Goal: Task Accomplishment & Management: Manage account settings

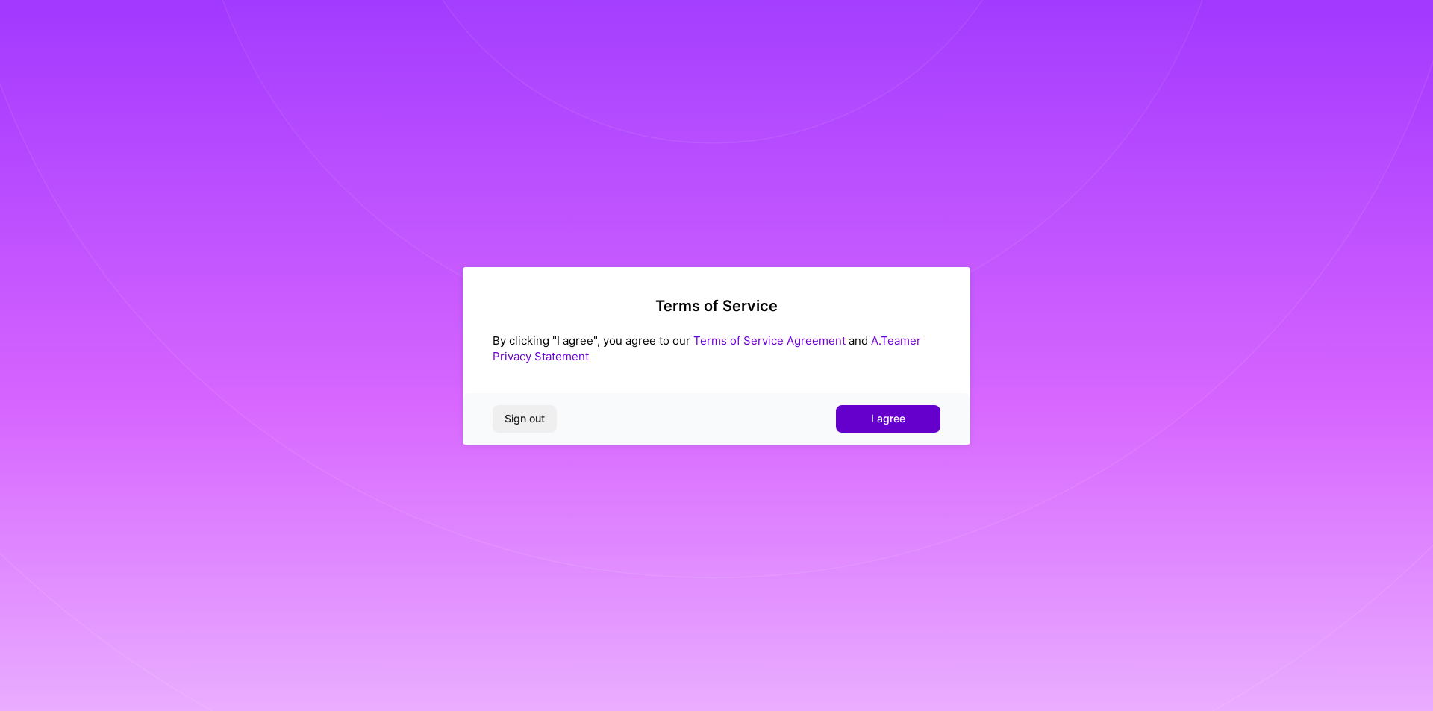
click at [873, 418] on span "I agree" at bounding box center [888, 418] width 34 height 15
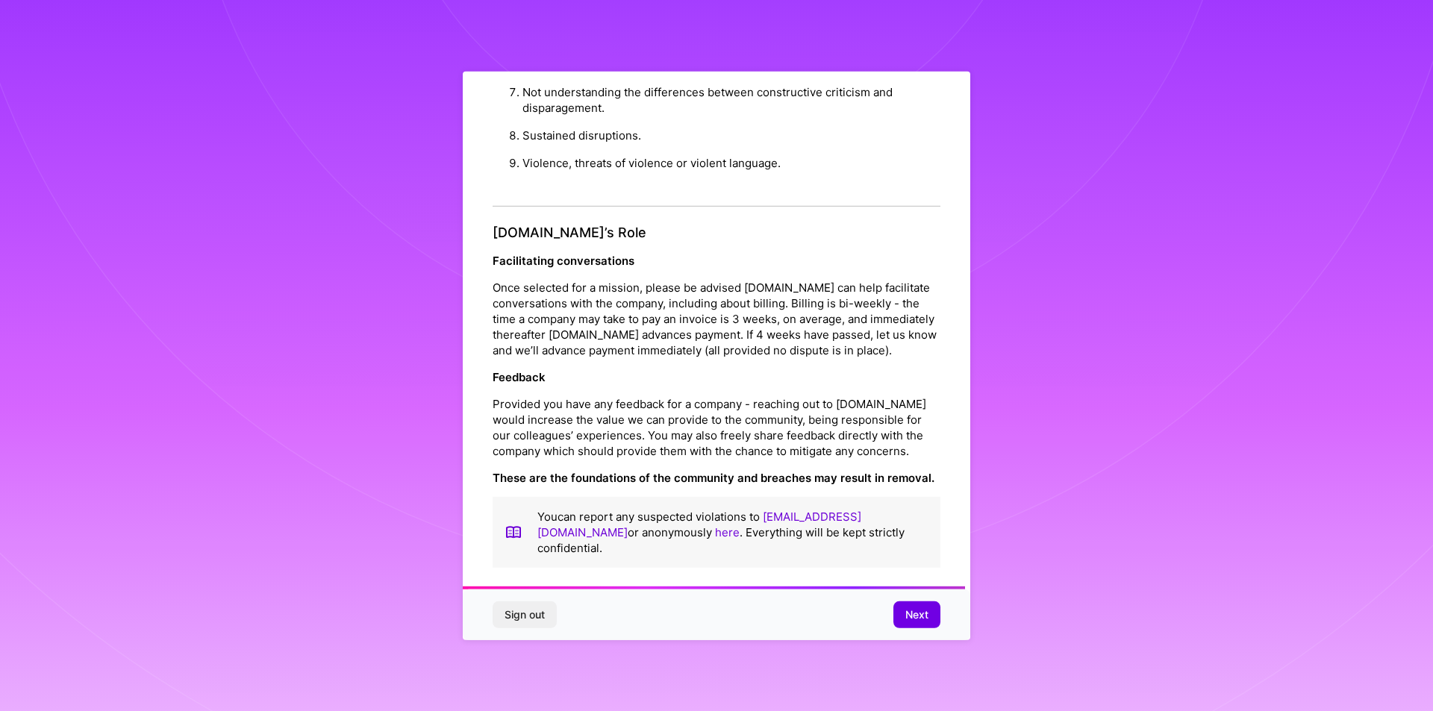
scroll to position [1586, 0]
click at [914, 611] on span "Next" at bounding box center [916, 614] width 23 height 15
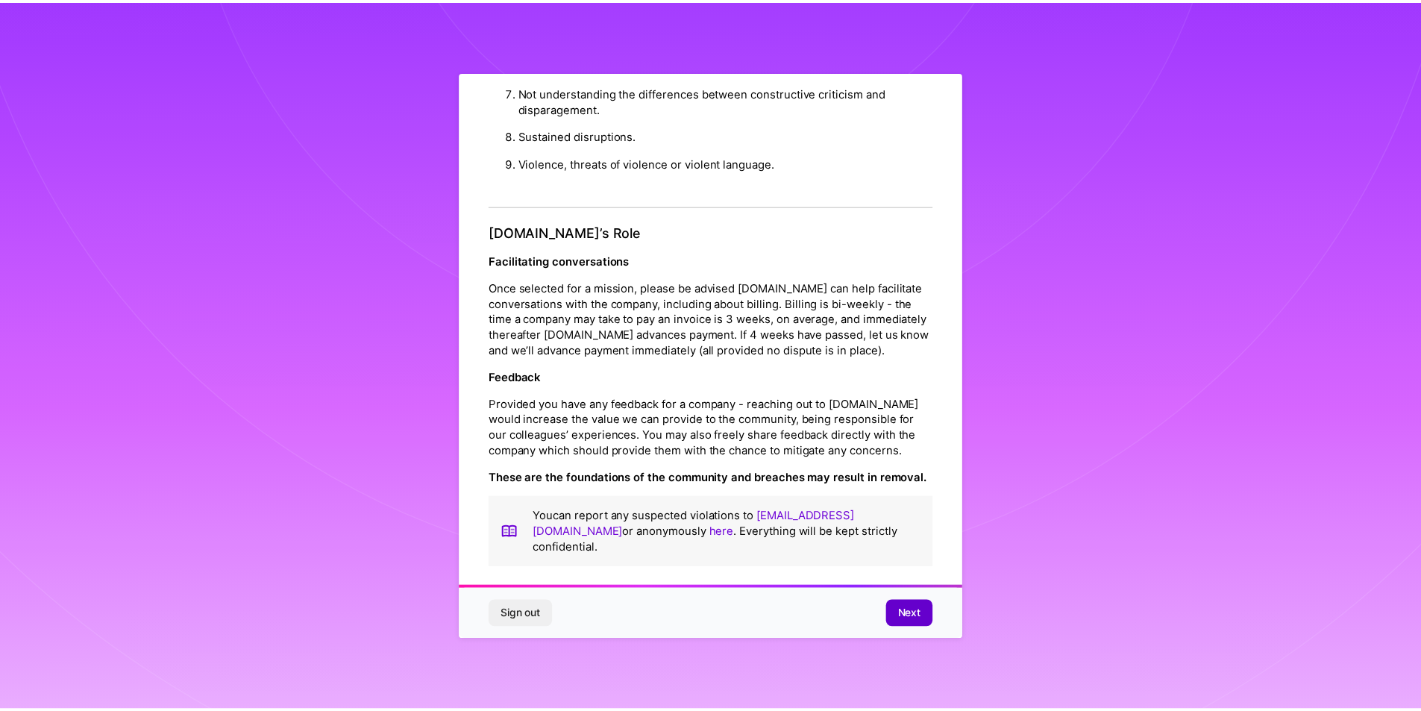
scroll to position [0, 0]
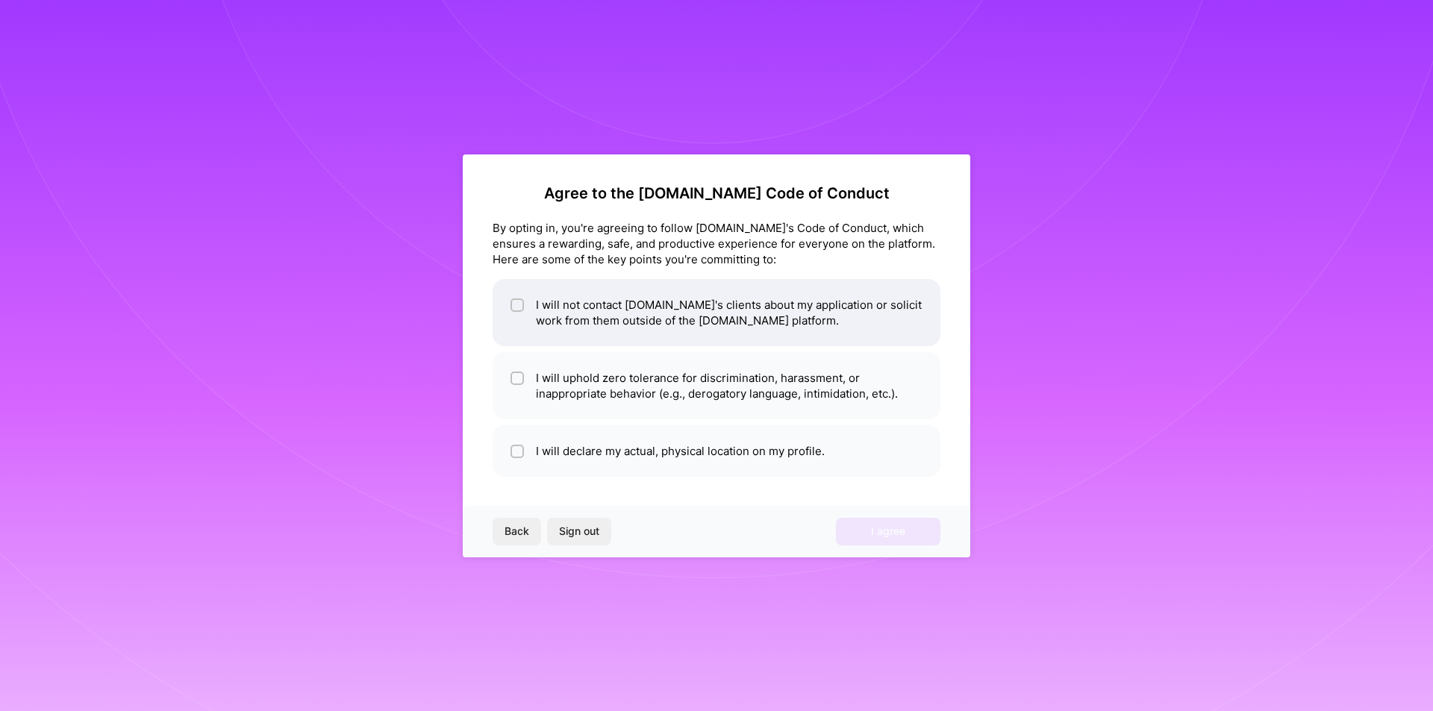
click at [510, 310] on div at bounding box center [516, 304] width 13 height 13
checkbox input "true"
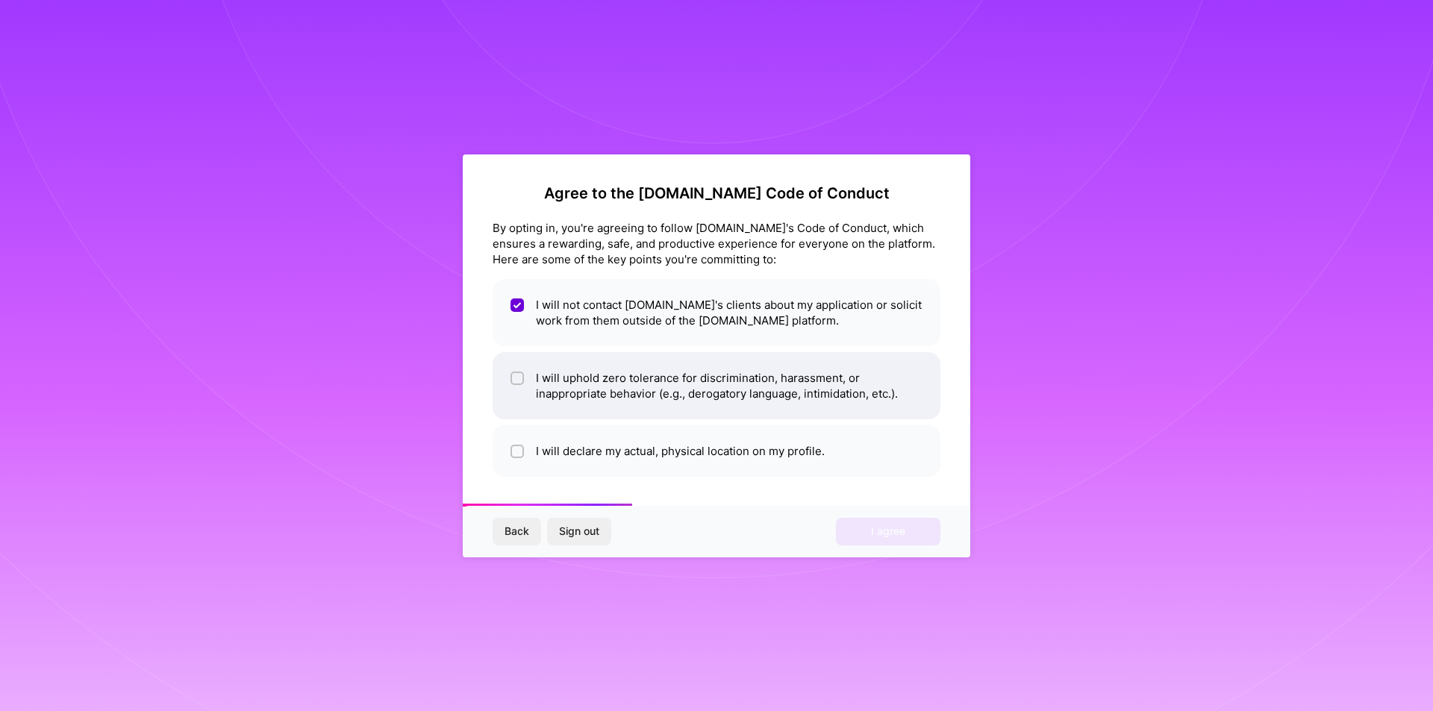
click at [533, 385] on li "I will uphold zero tolerance for discrimination, harassment, or inappropriate b…" at bounding box center [716, 385] width 448 height 67
checkbox input "true"
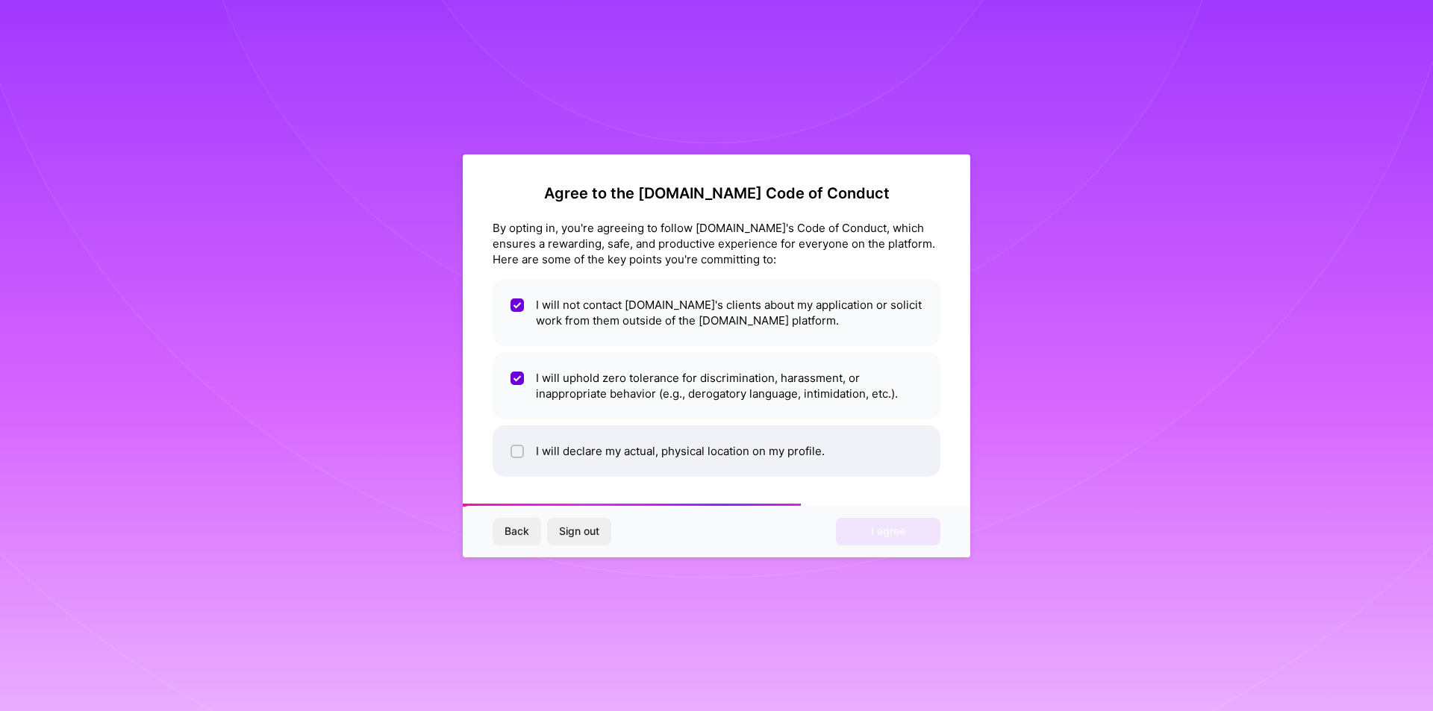
click at [528, 441] on li "I will declare my actual, physical location on my profile." at bounding box center [716, 450] width 448 height 51
checkbox input "true"
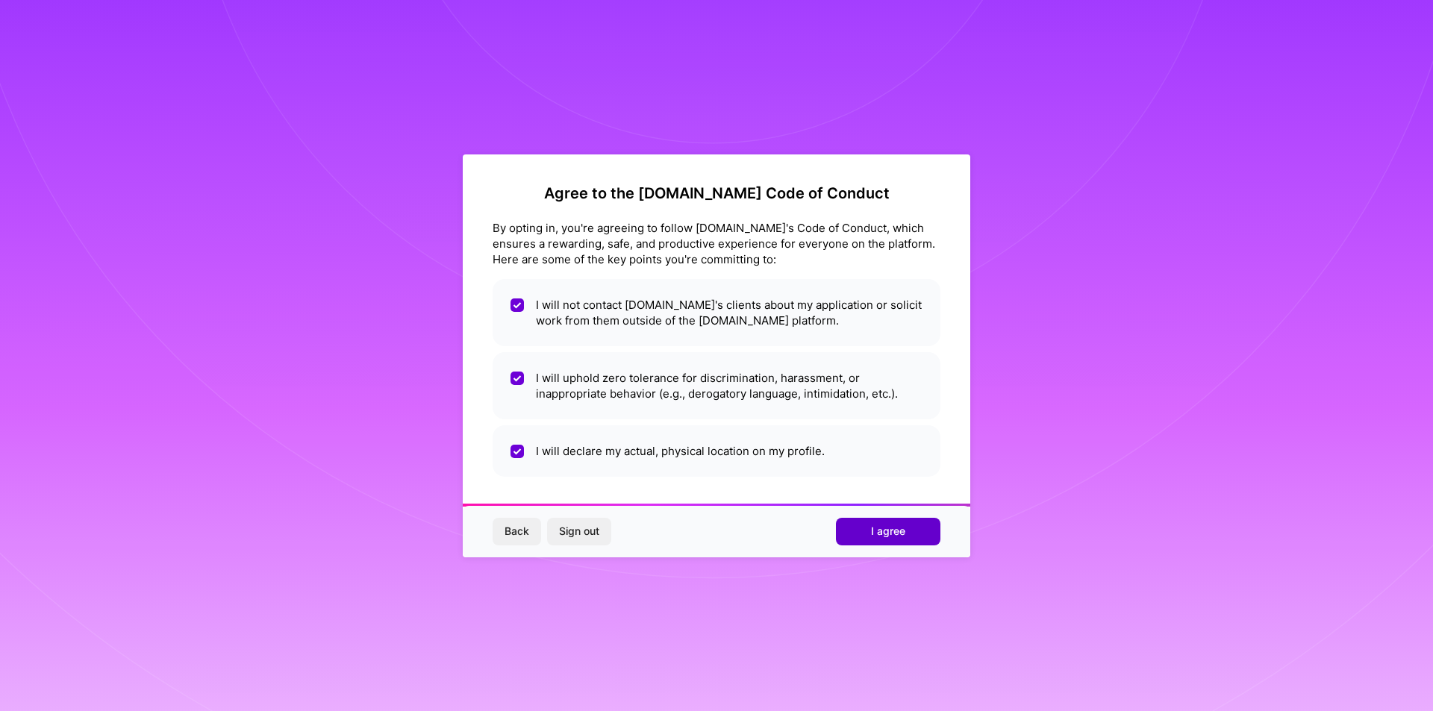
click at [920, 529] on button "I agree" at bounding box center [888, 531] width 104 height 27
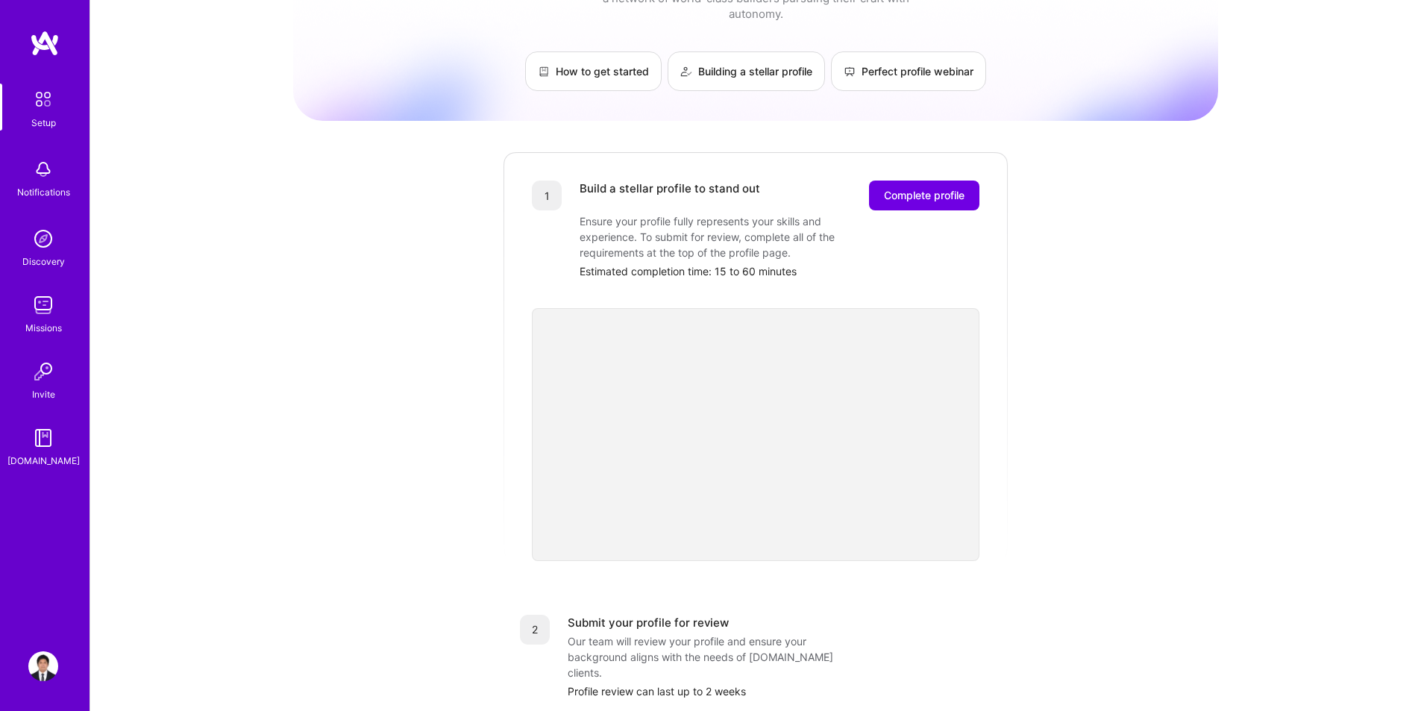
scroll to position [75, 0]
click at [43, 93] on img at bounding box center [43, 99] width 31 height 31
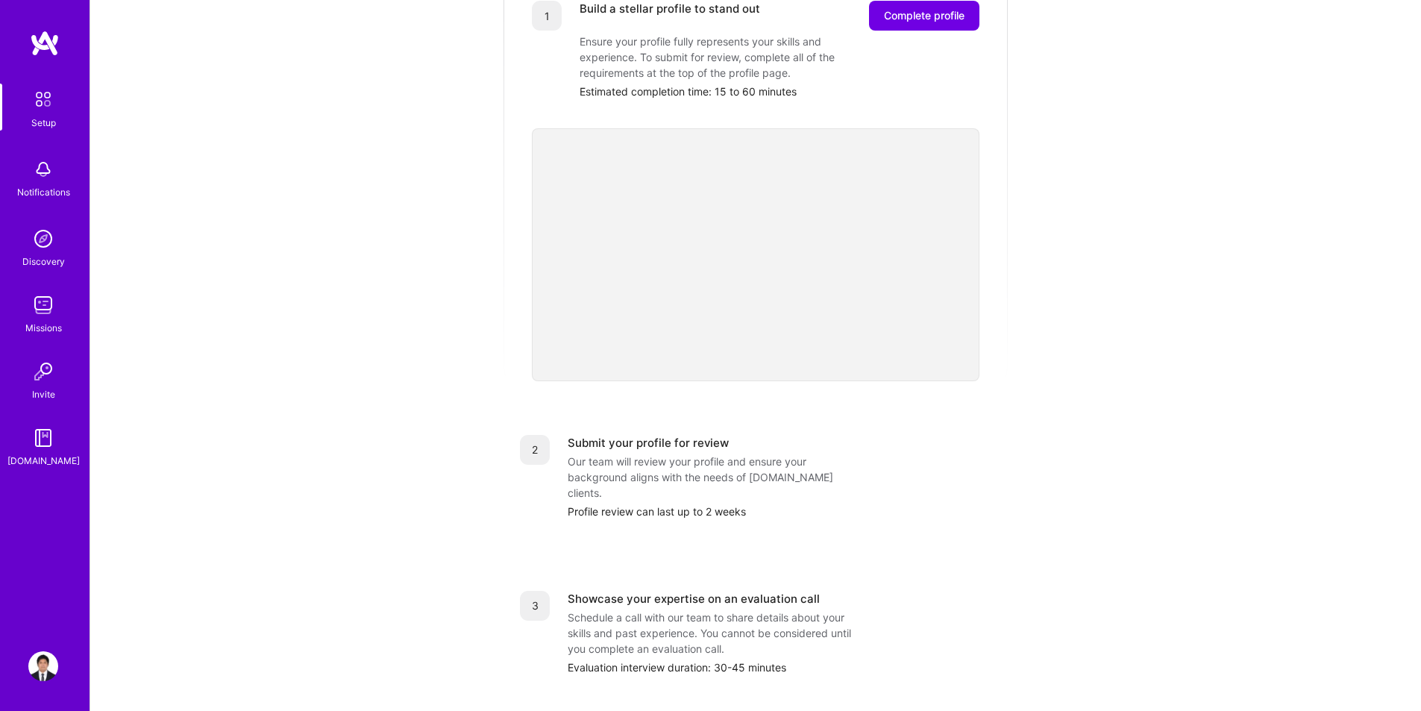
scroll to position [0, 0]
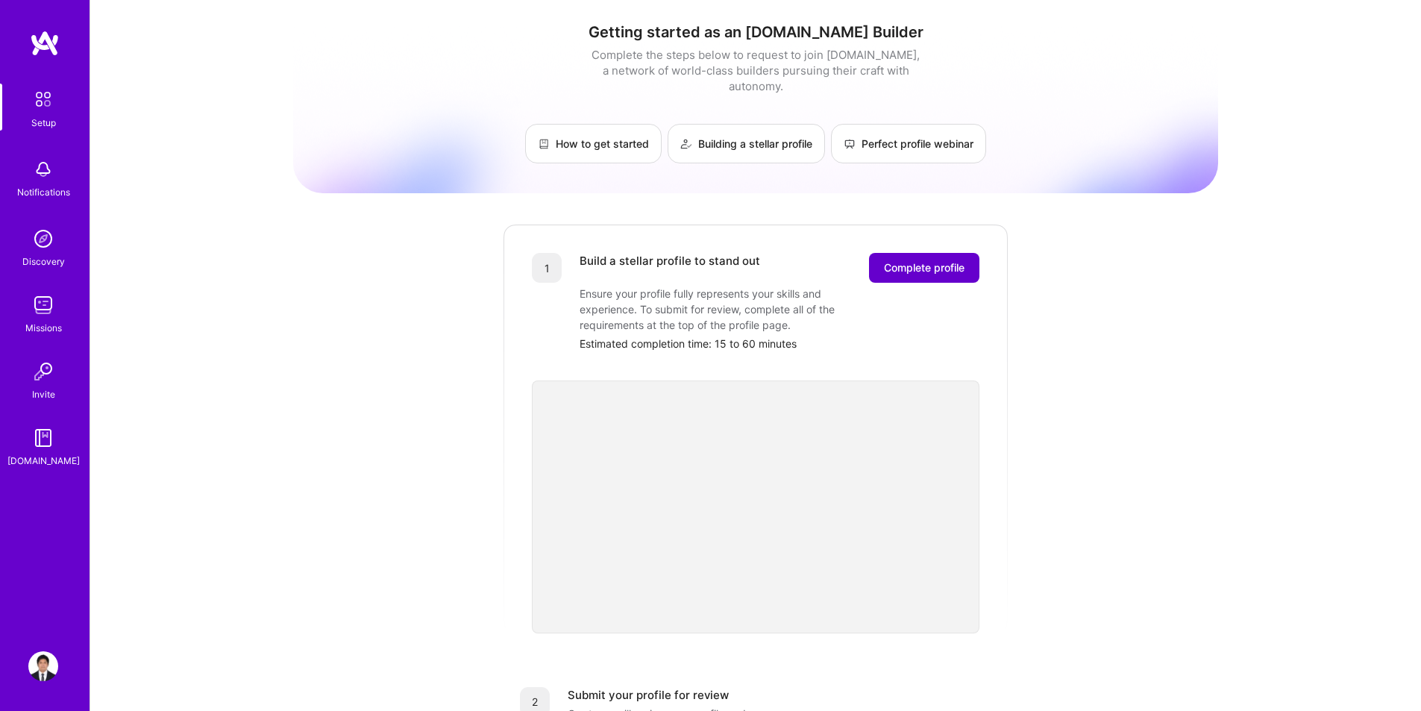
click at [944, 260] on span "Complete profile" at bounding box center [924, 267] width 81 height 15
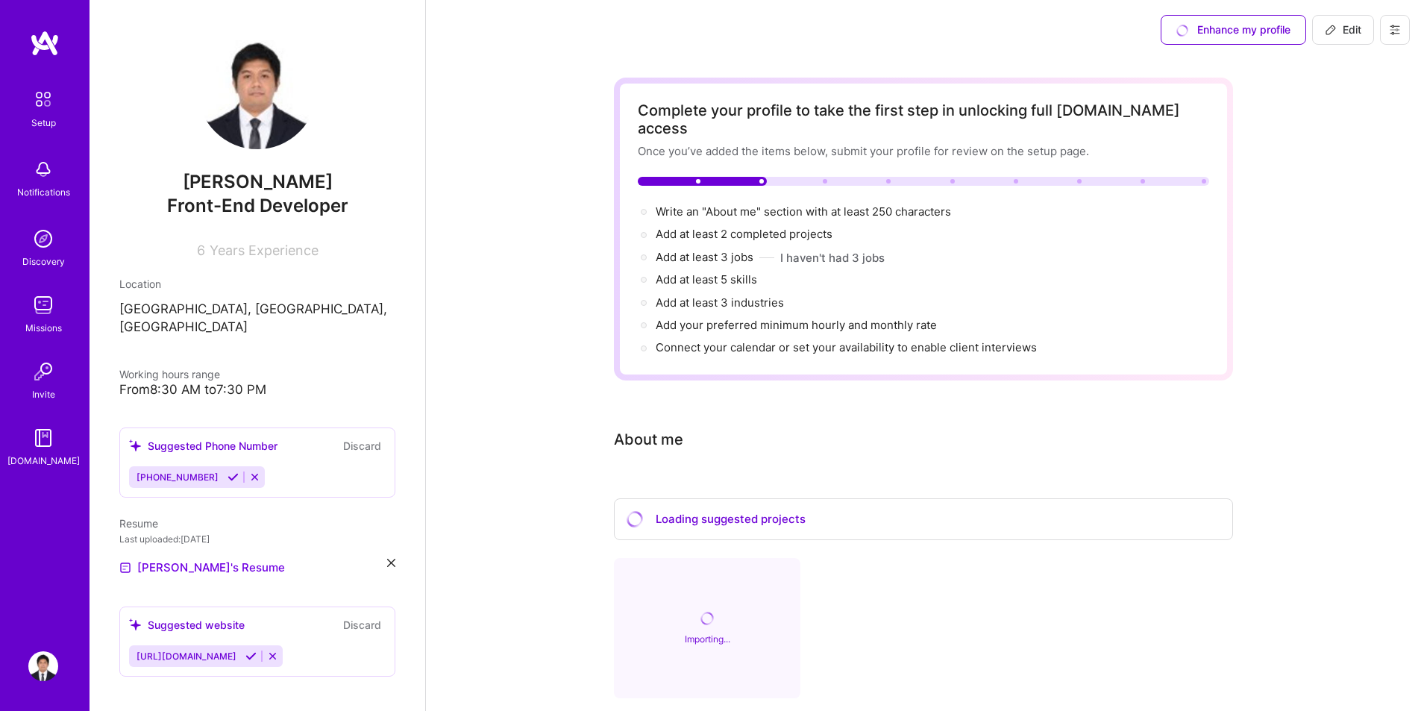
click at [228, 472] on icon at bounding box center [233, 477] width 11 height 11
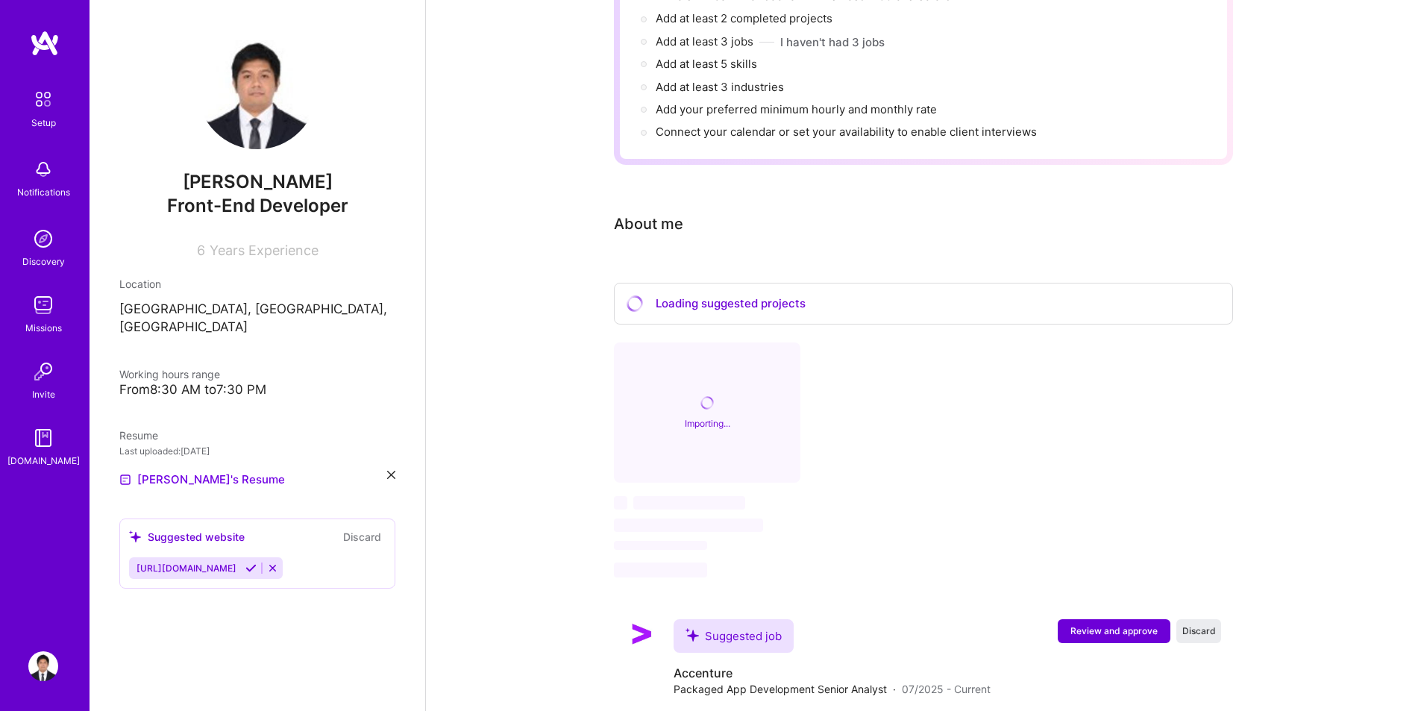
scroll to position [224, 0]
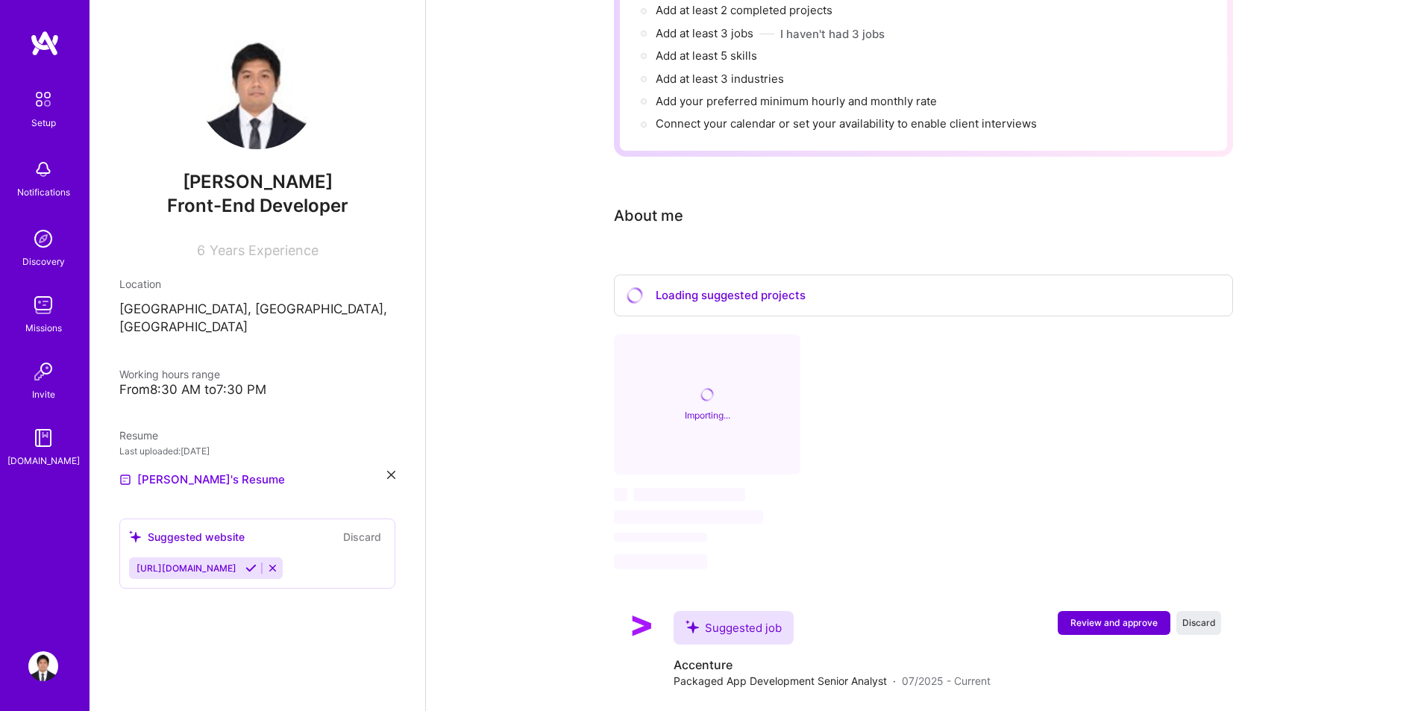
click at [257, 563] on icon at bounding box center [250, 568] width 11 height 11
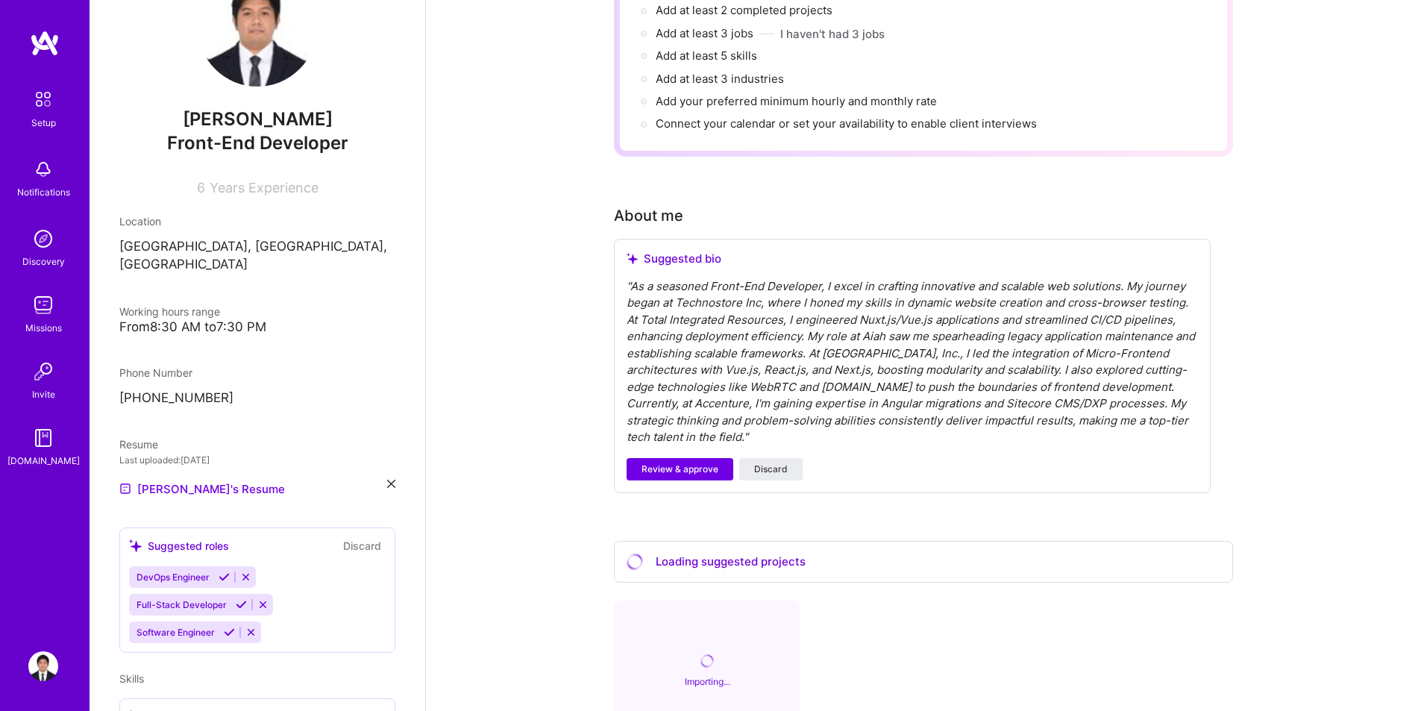
scroll to position [289, 0]
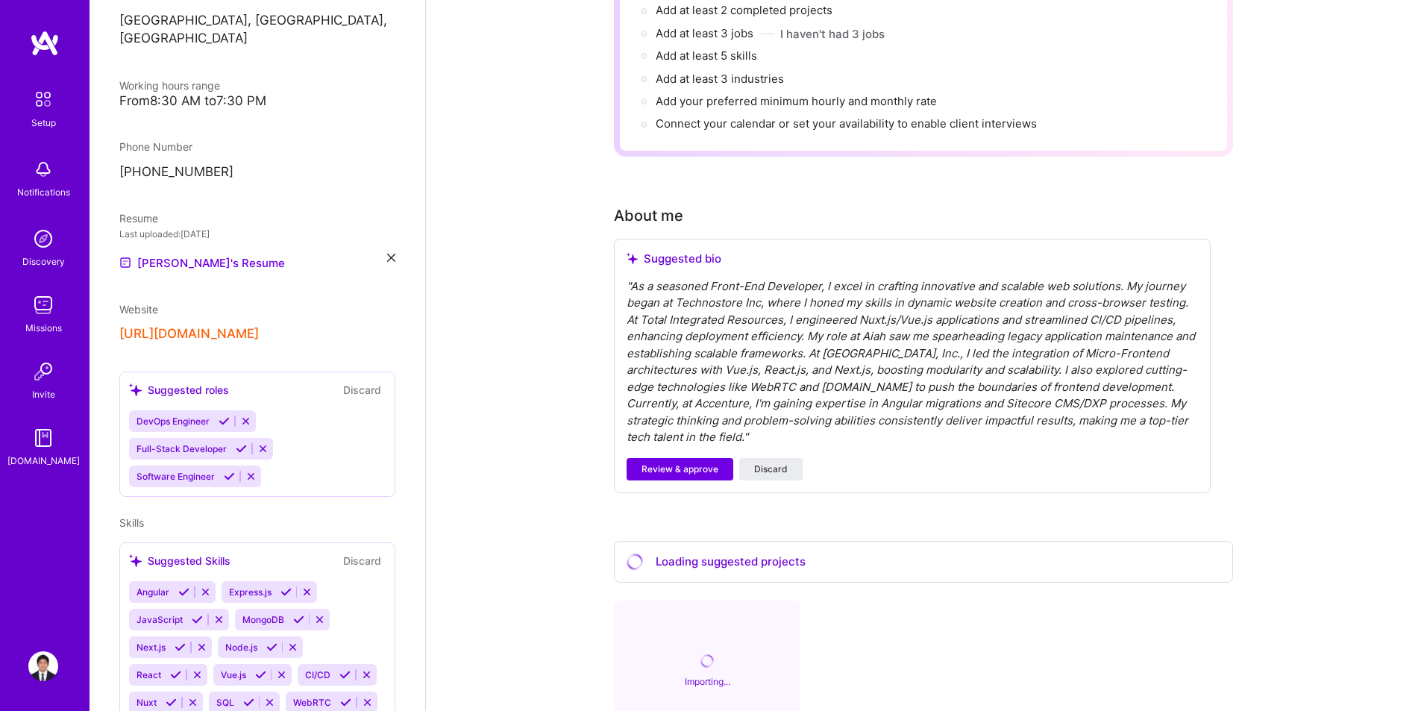
click at [228, 471] on icon at bounding box center [229, 476] width 11 height 11
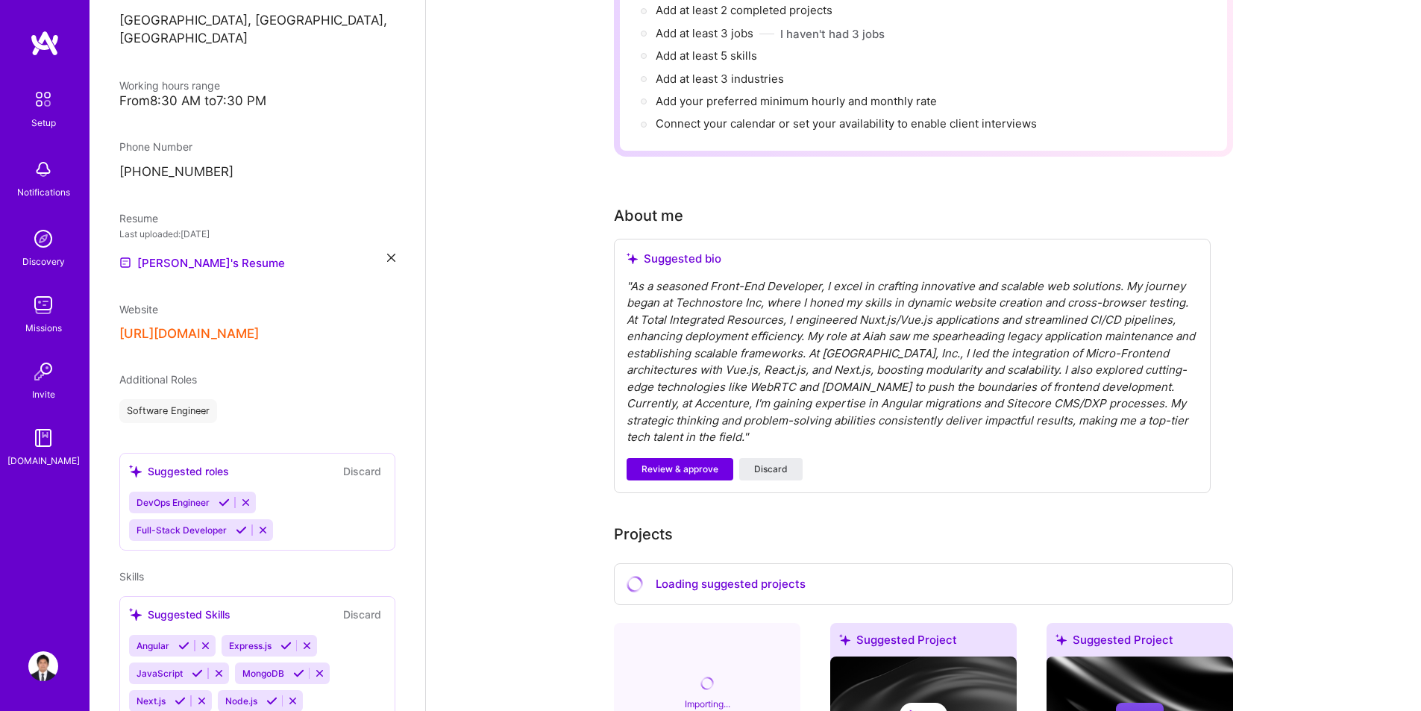
click at [237, 525] on icon at bounding box center [241, 530] width 11 height 11
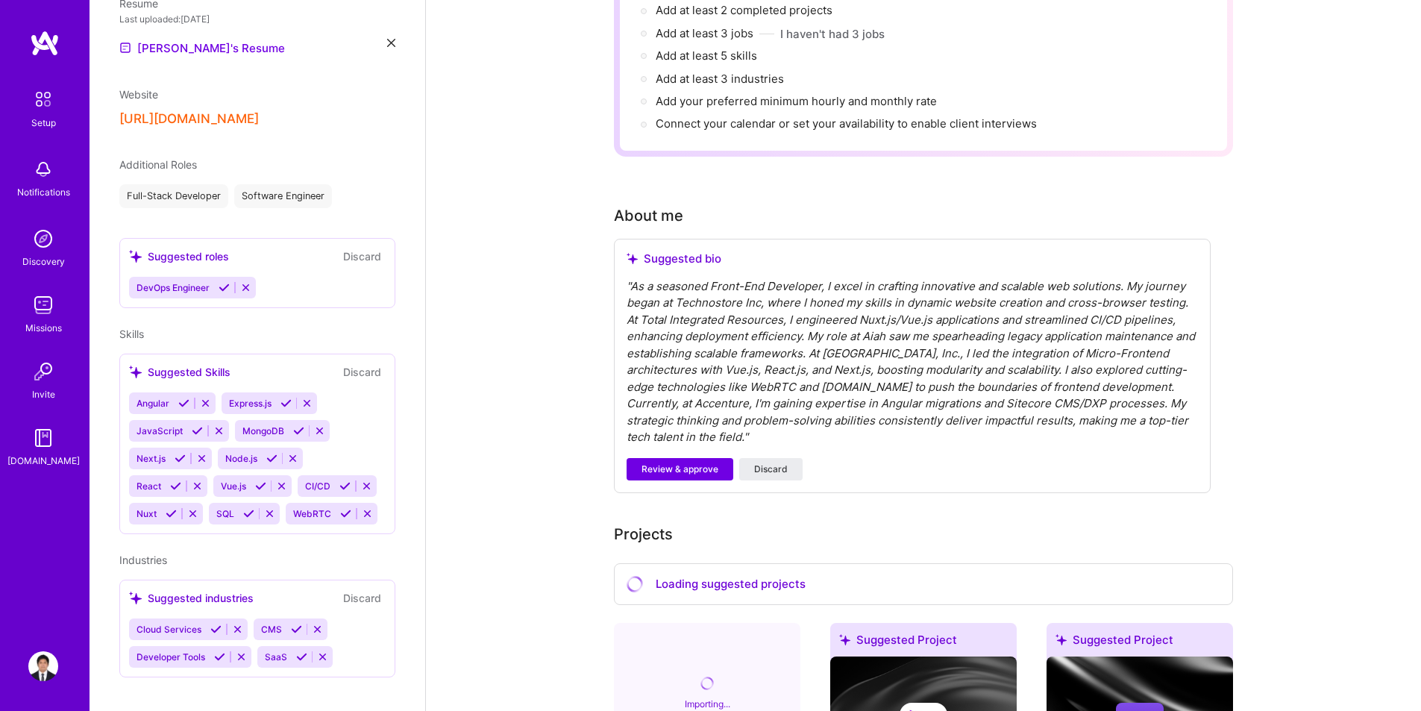
scroll to position [528, 0]
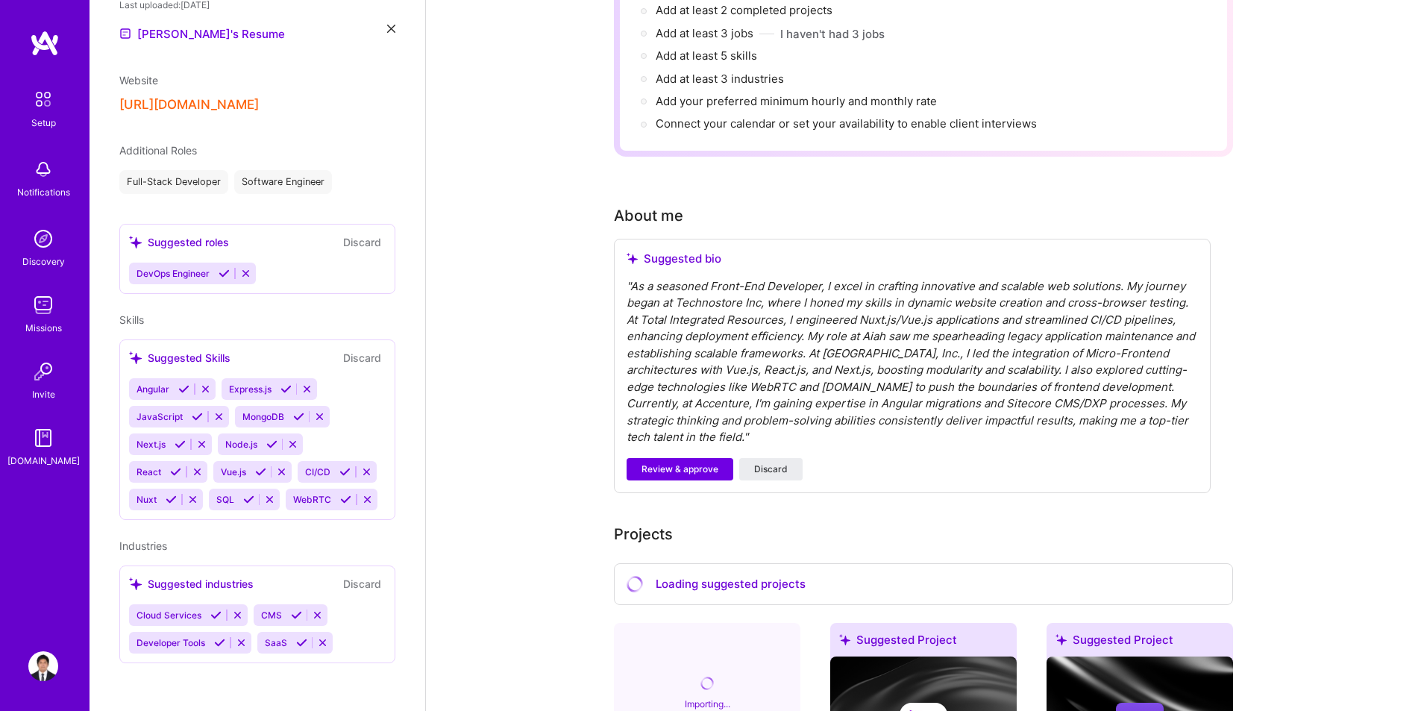
click at [178, 466] on icon at bounding box center [175, 471] width 11 height 11
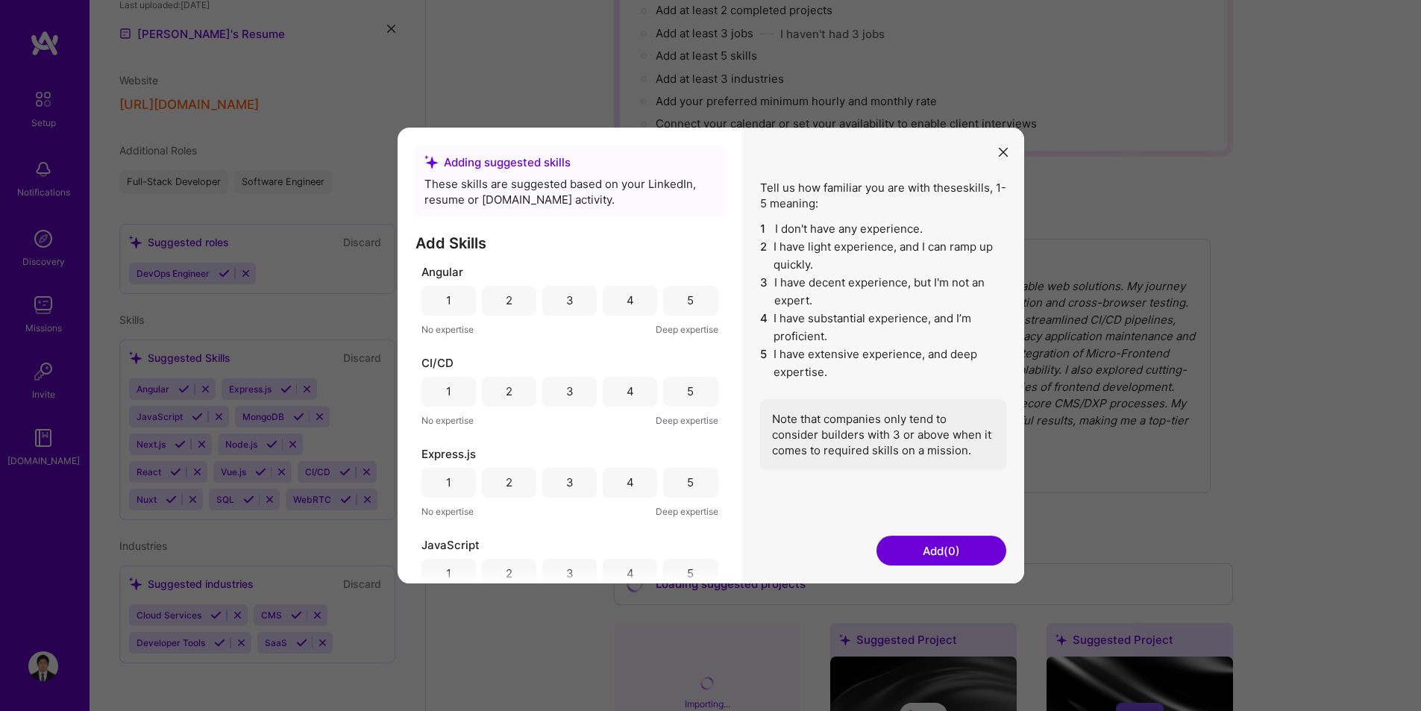
click at [507, 303] on div "2" at bounding box center [509, 300] width 7 height 16
click at [464, 300] on div "1" at bounding box center [449, 301] width 54 height 30
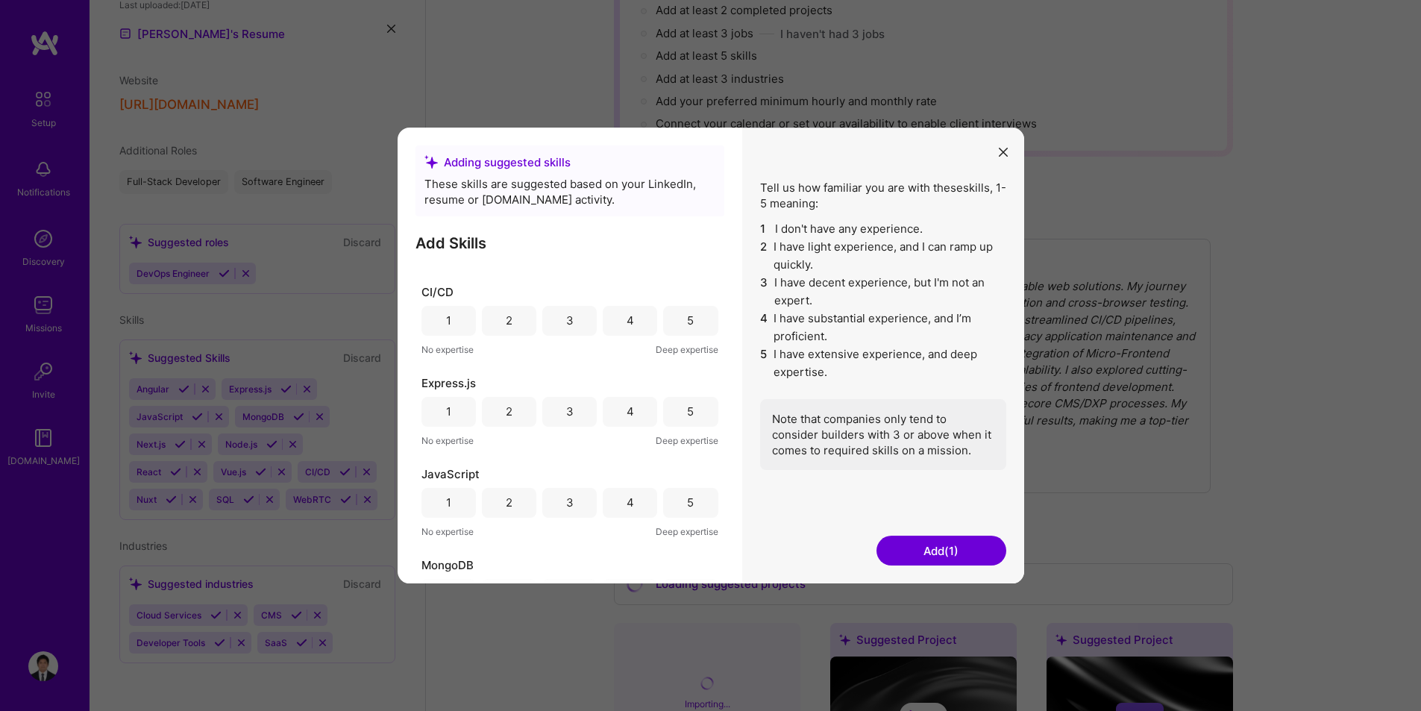
scroll to position [75, 0]
click at [554, 315] on div "3" at bounding box center [569, 317] width 54 height 30
click at [573, 410] on div "3" at bounding box center [569, 408] width 54 height 30
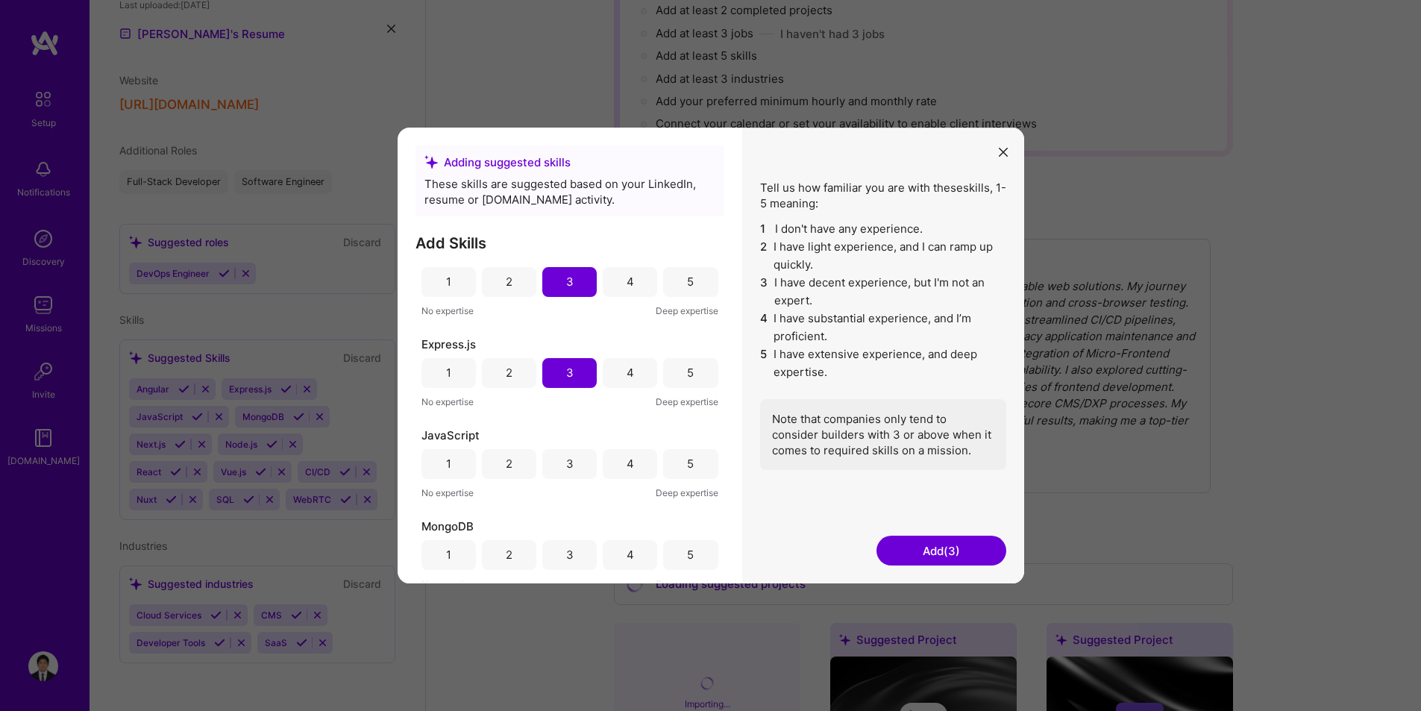
scroll to position [224, 0]
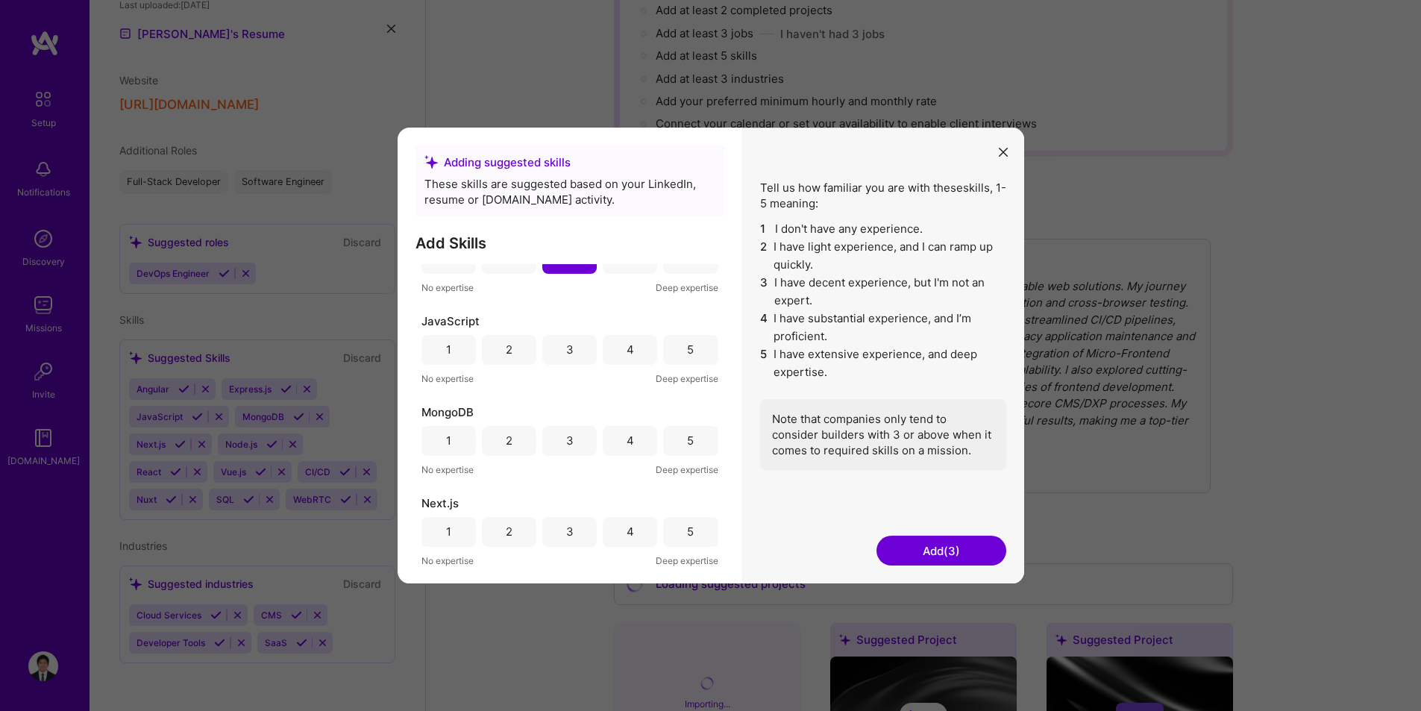
click at [644, 351] on div "4" at bounding box center [630, 350] width 54 height 30
click at [689, 353] on div "5" at bounding box center [690, 350] width 54 height 30
click at [578, 441] on div "3" at bounding box center [569, 441] width 54 height 30
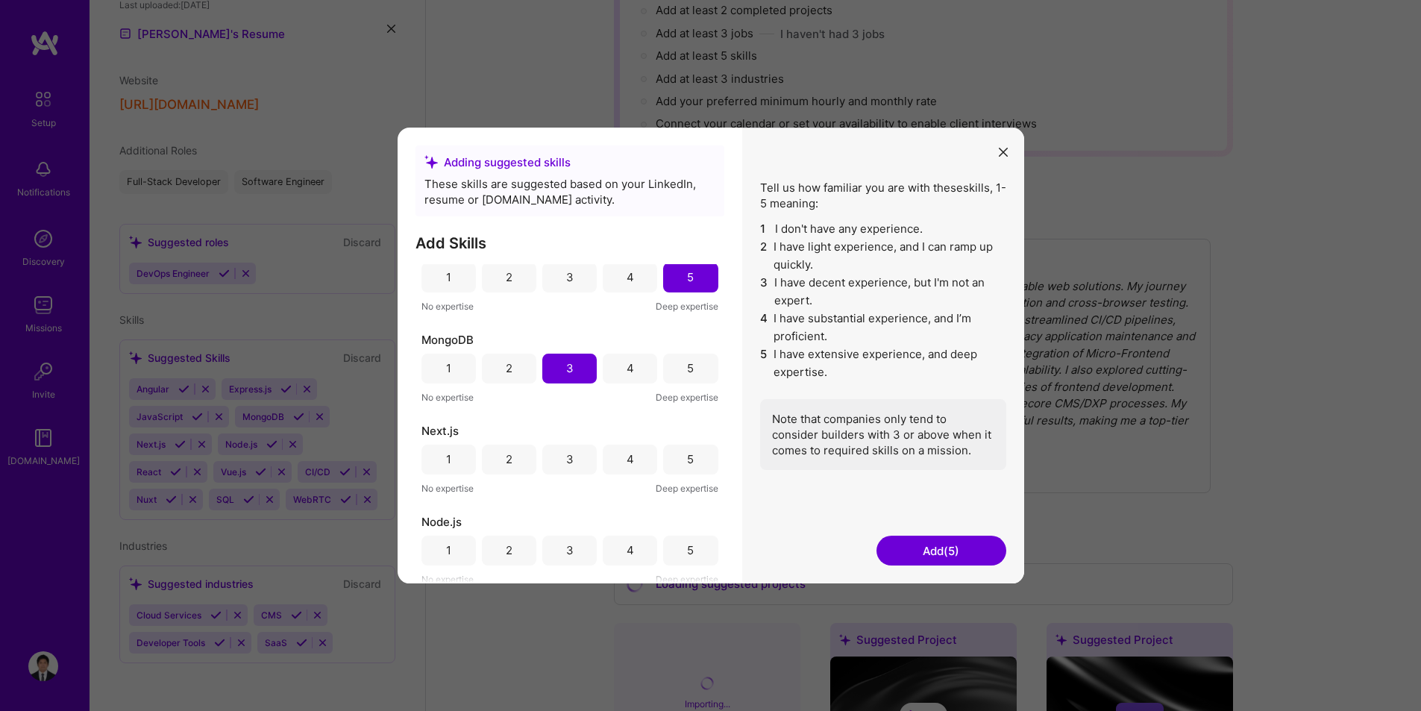
scroll to position [298, 0]
click at [622, 457] on div "4" at bounding box center [630, 457] width 54 height 30
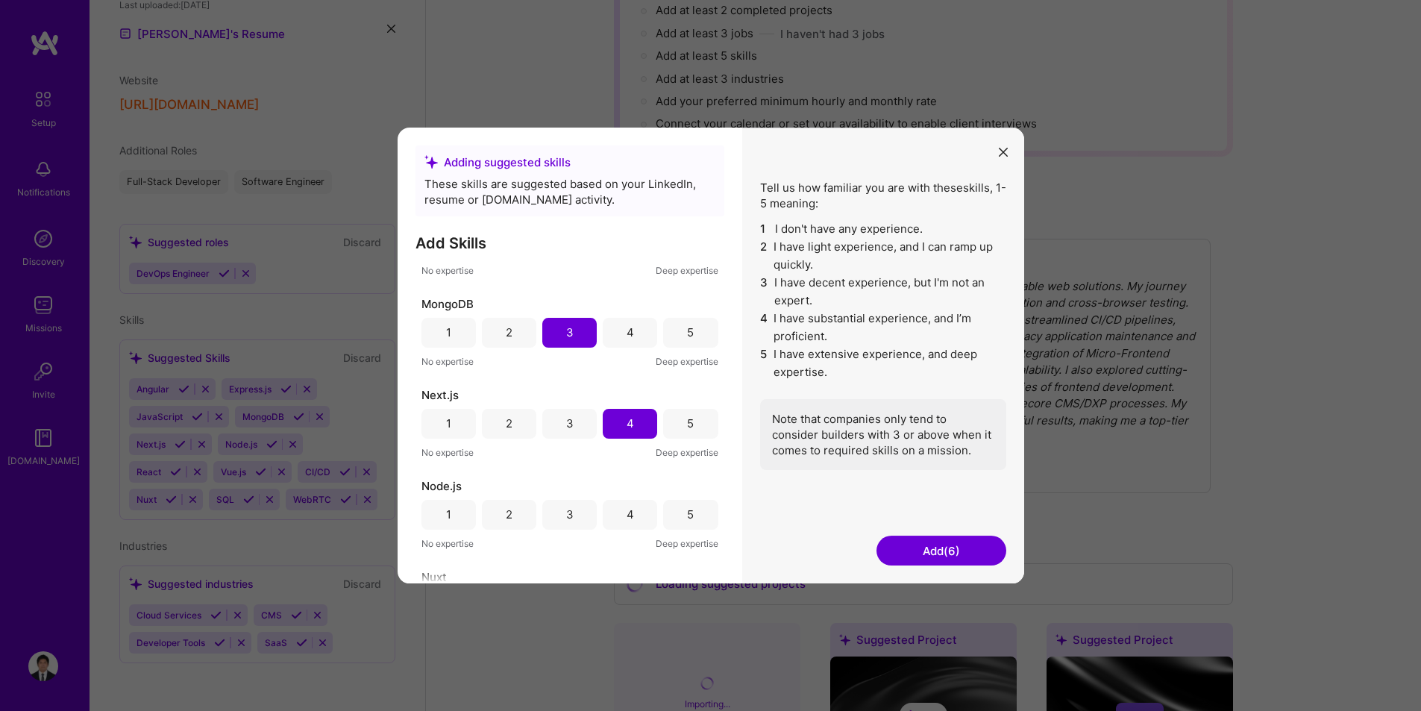
scroll to position [373, 0]
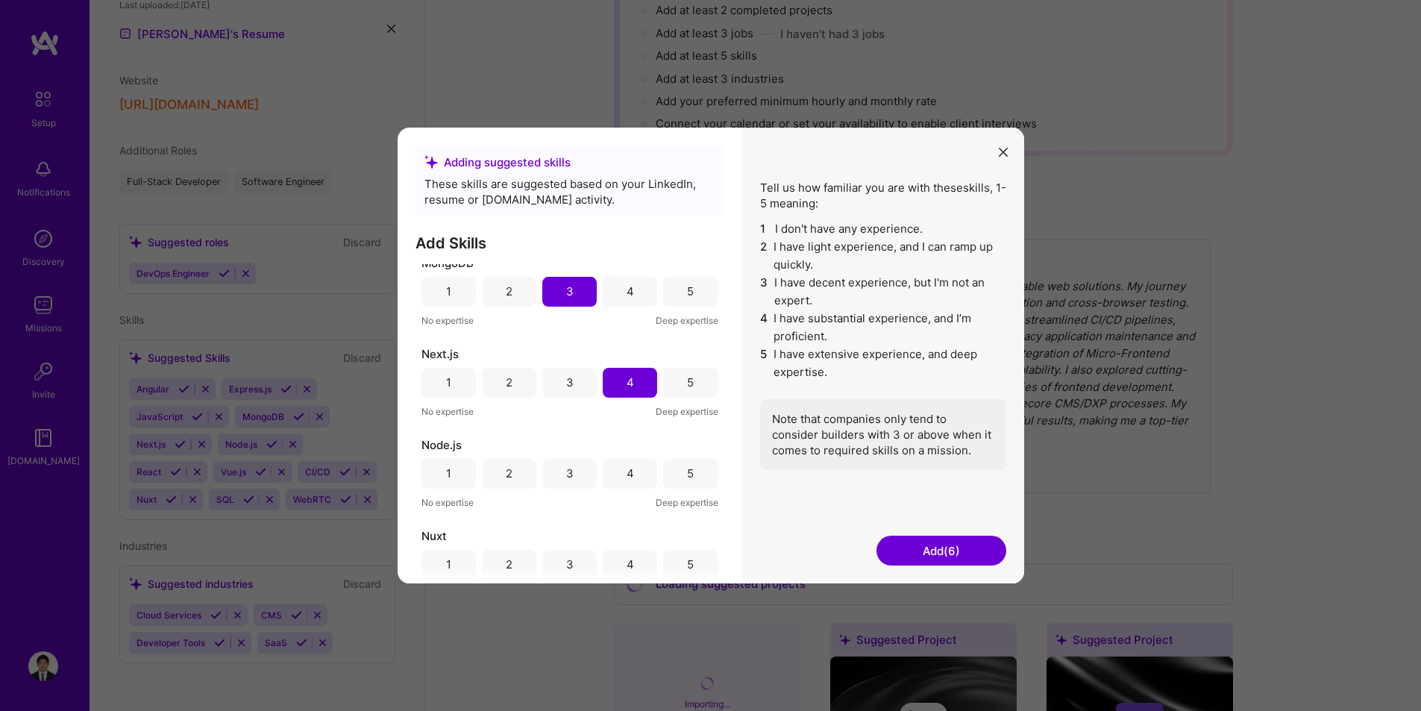
click at [584, 469] on div "3" at bounding box center [569, 474] width 54 height 30
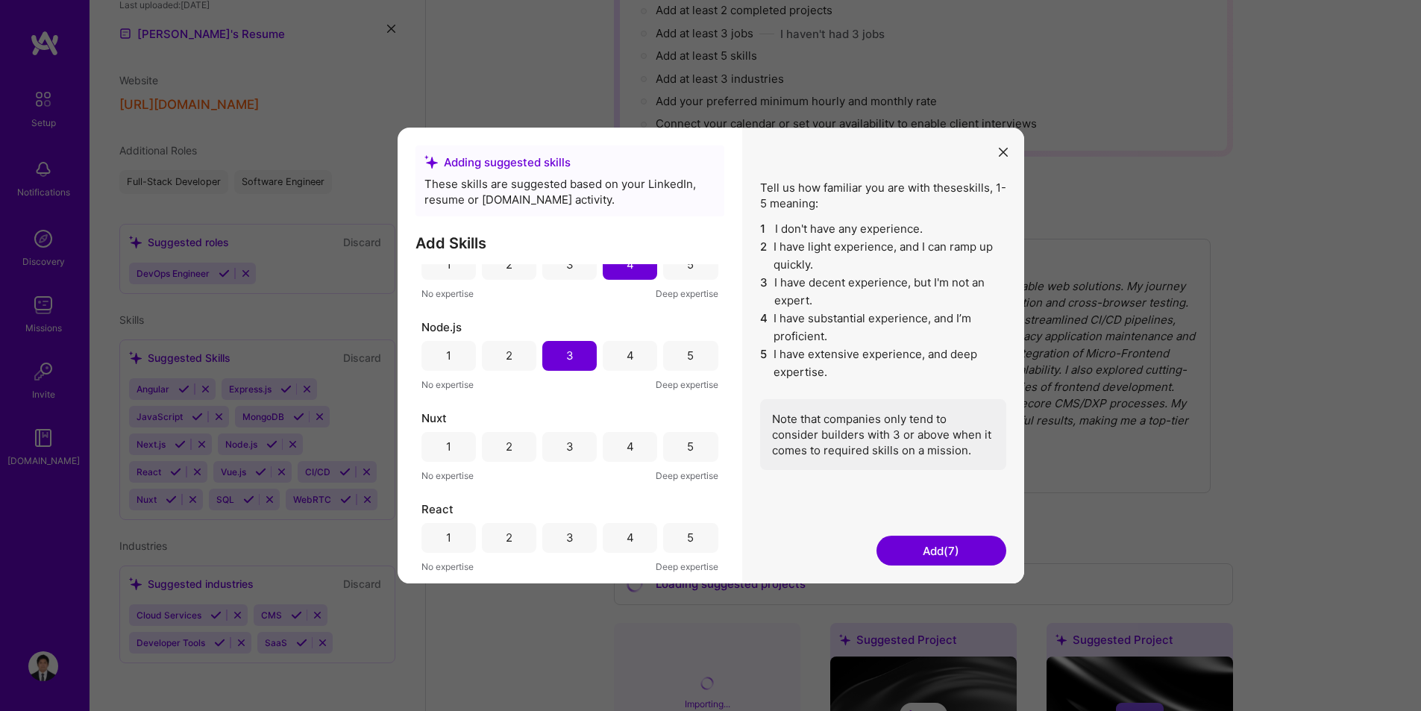
scroll to position [522, 0]
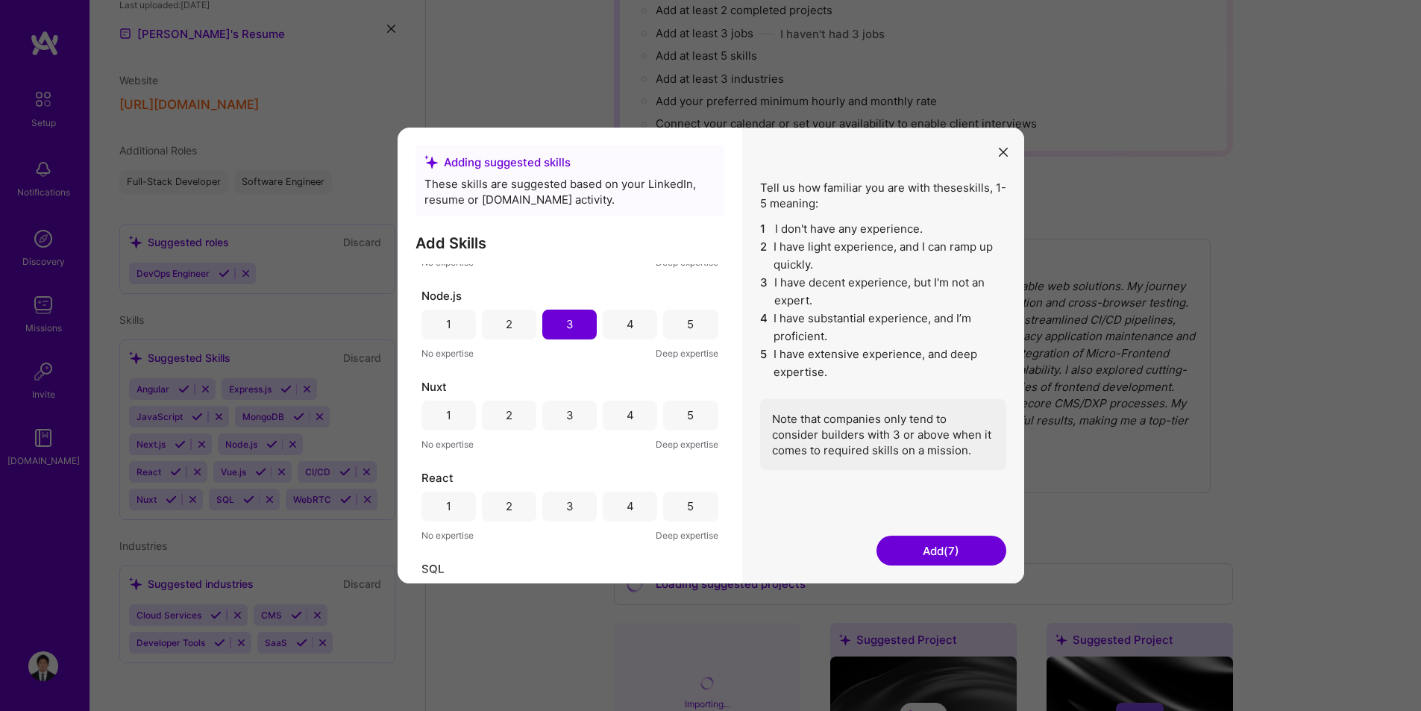
click at [581, 421] on div "3" at bounding box center [569, 416] width 54 height 30
click at [627, 501] on div "4" at bounding box center [630, 506] width 7 height 16
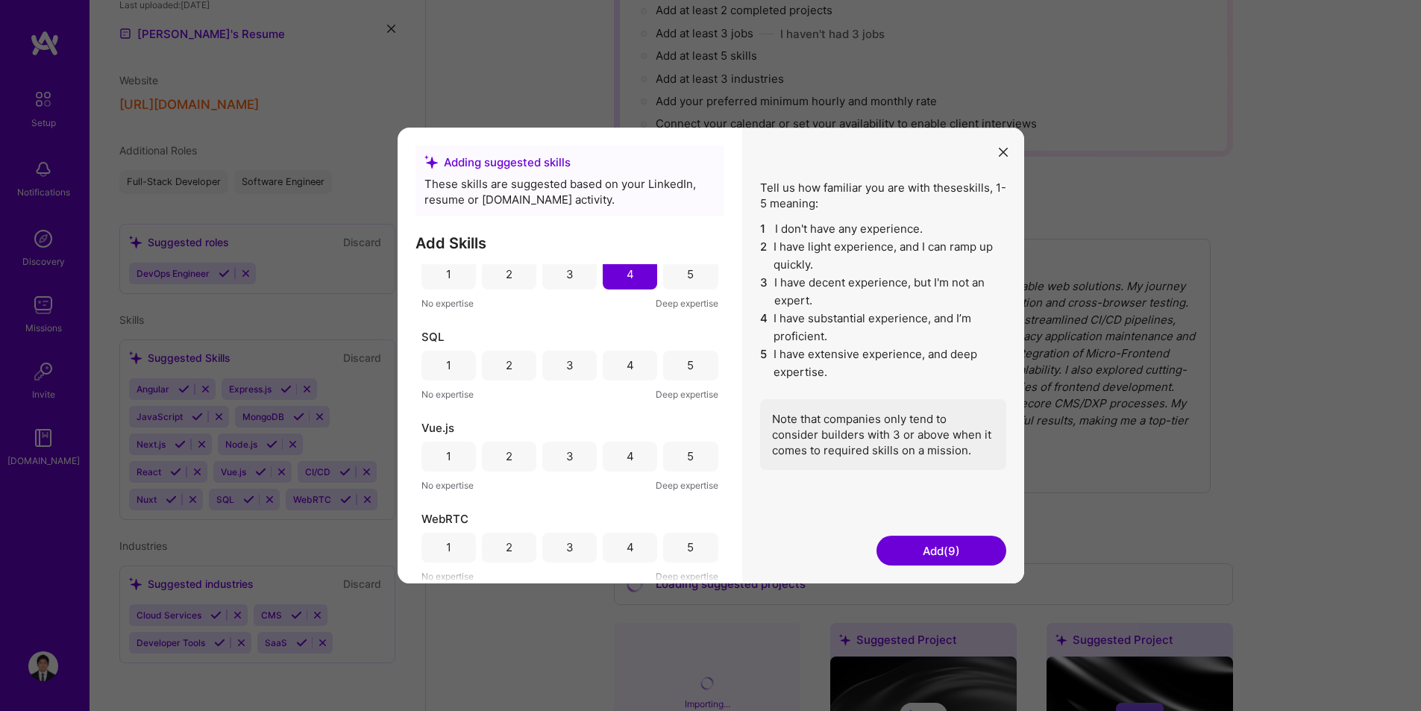
click at [516, 366] on div "2" at bounding box center [509, 366] width 54 height 30
click at [566, 454] on div "3" at bounding box center [569, 456] width 7 height 16
click at [498, 546] on div "2" at bounding box center [509, 548] width 54 height 30
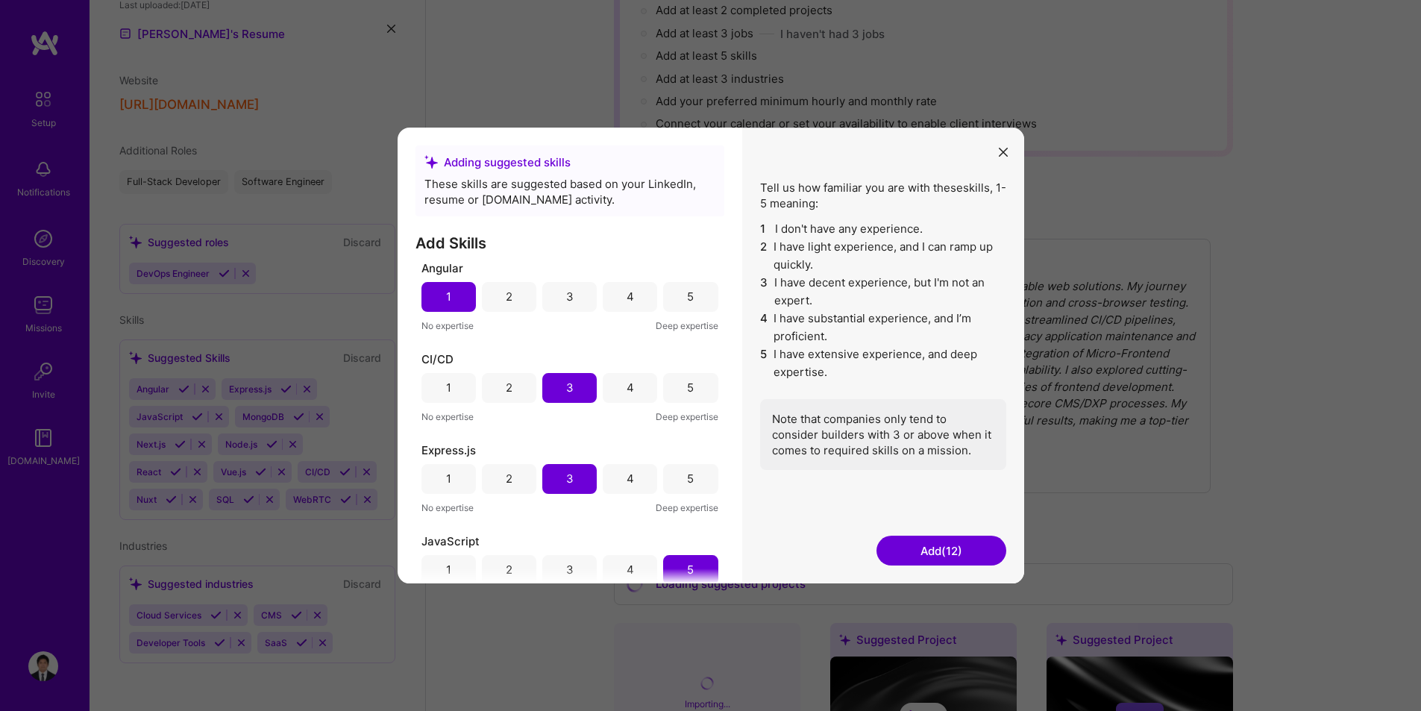
scroll to position [0, 0]
click at [956, 554] on button "Add (12)" at bounding box center [942, 551] width 130 height 30
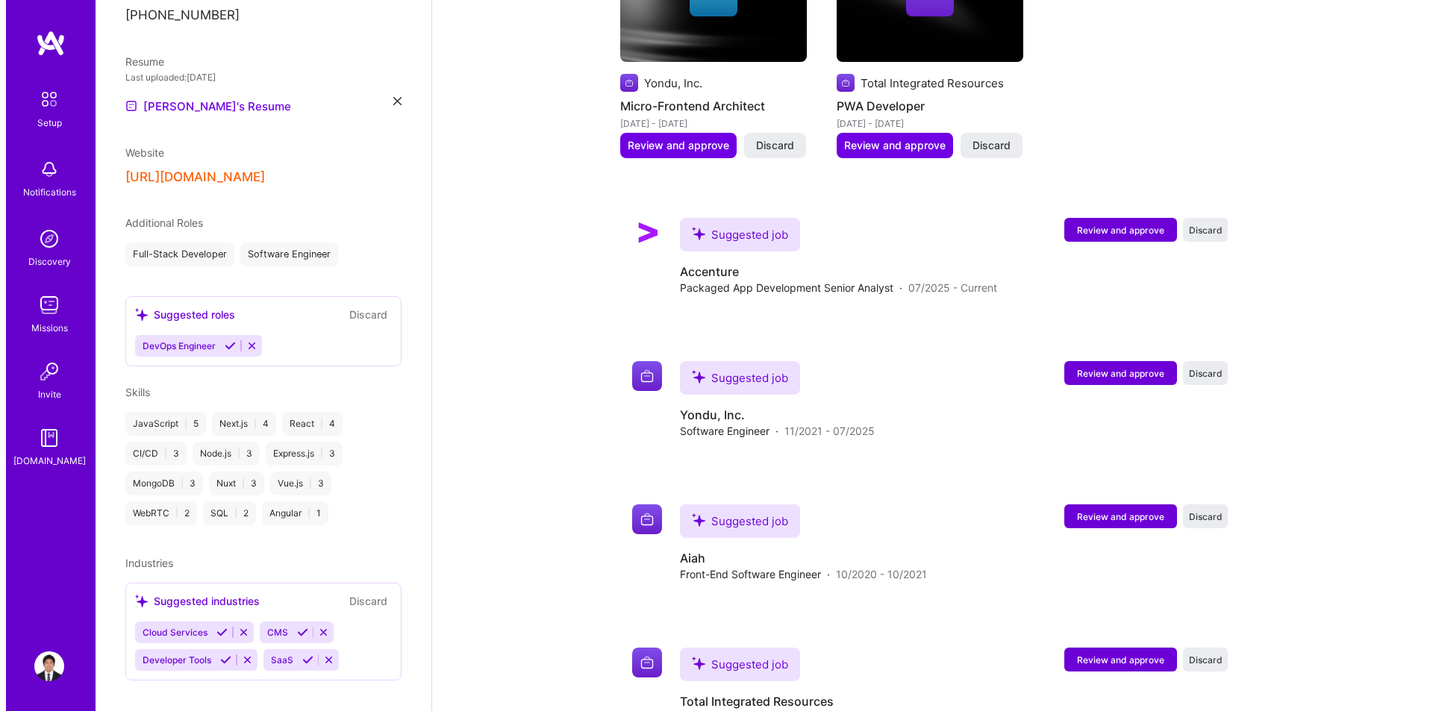
scroll to position [1194, 0]
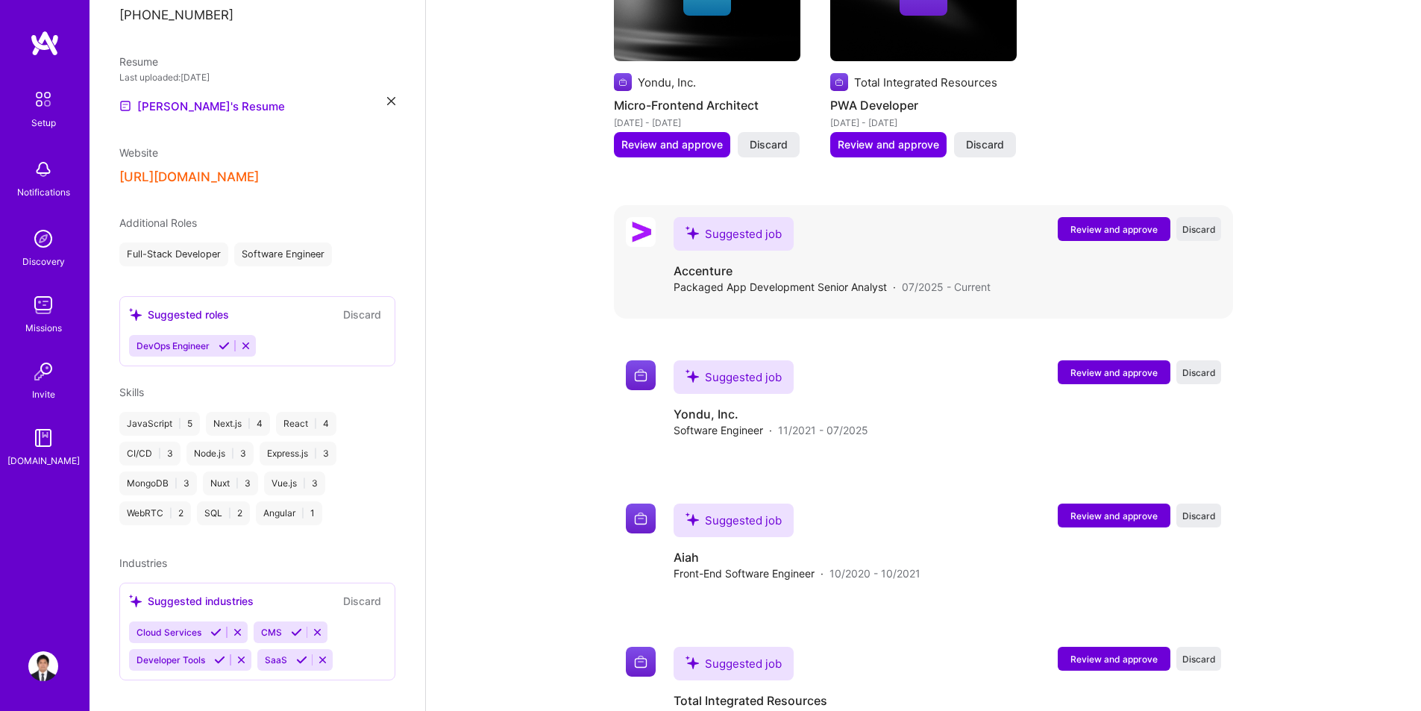
click at [1129, 223] on span "Review and approve" at bounding box center [1114, 229] width 87 height 13
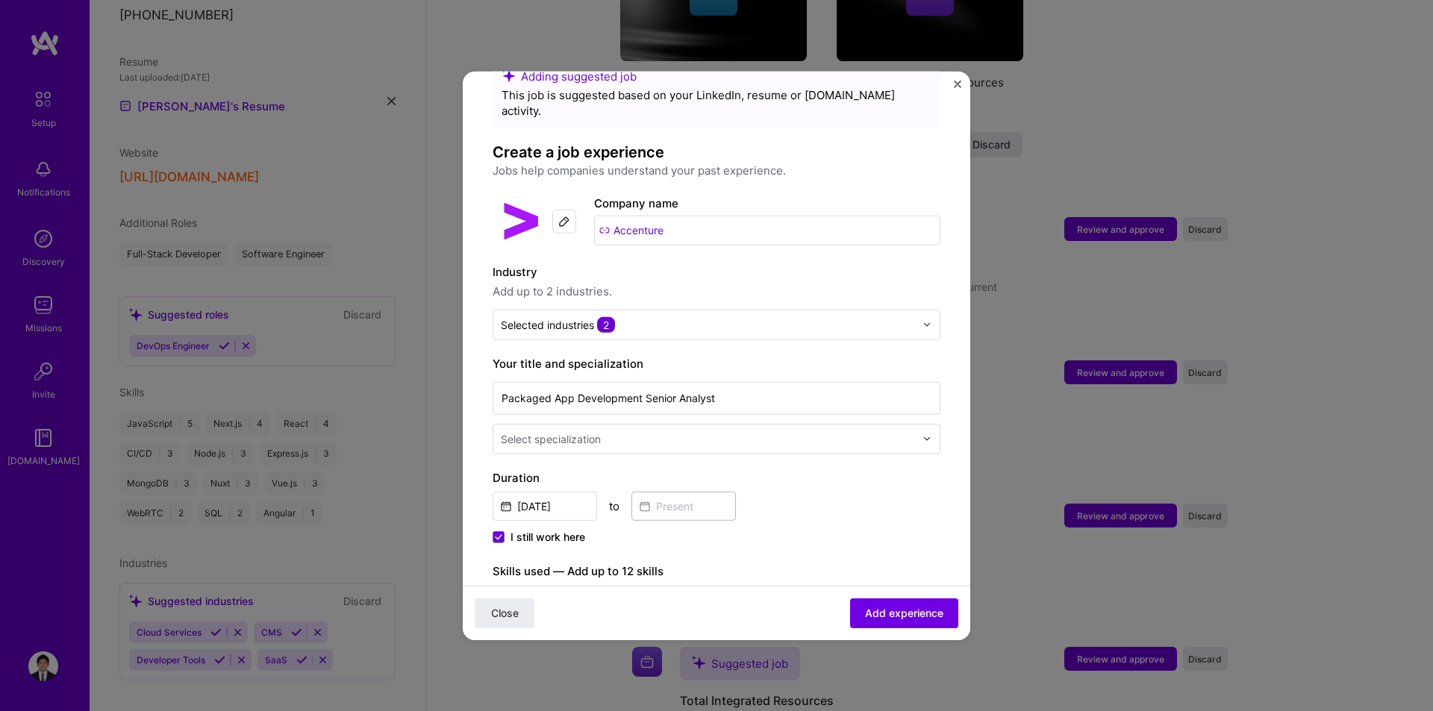
scroll to position [224, 0]
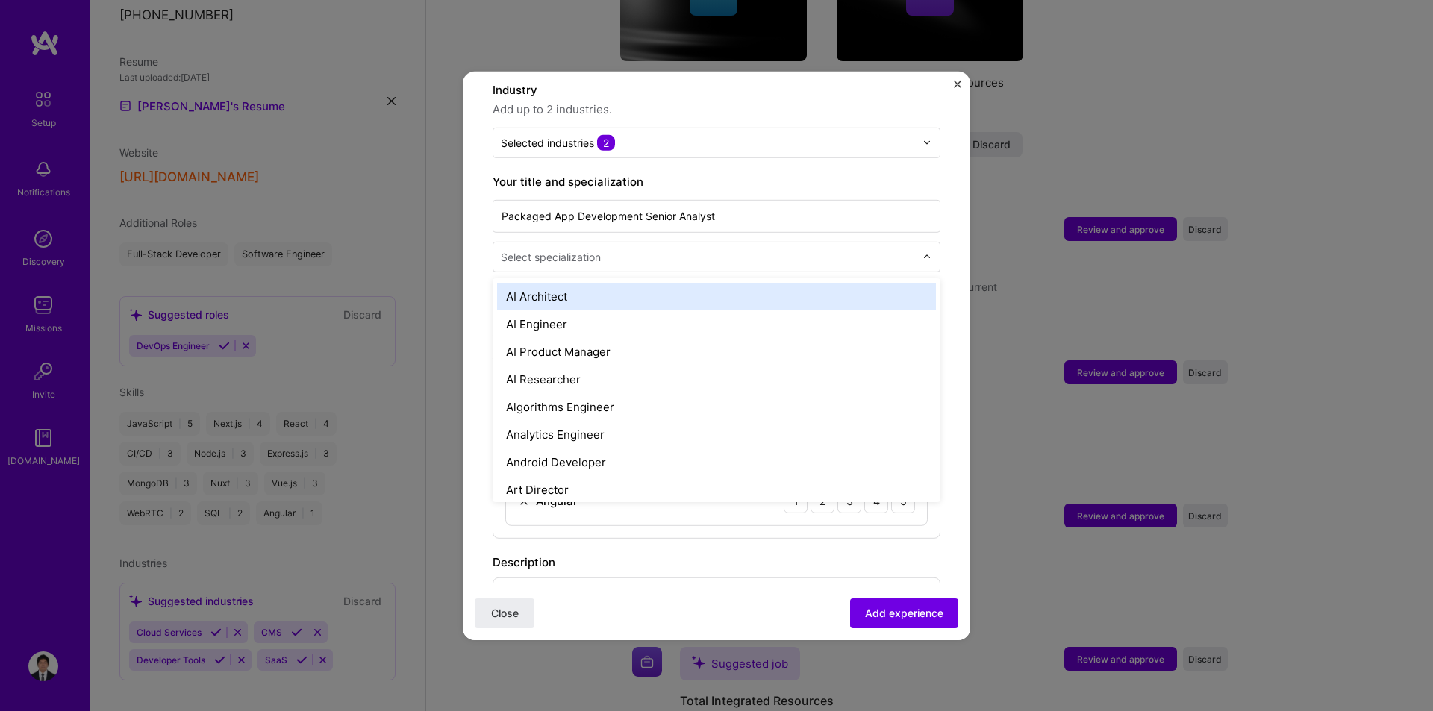
click at [771, 248] on input "text" at bounding box center [709, 256] width 417 height 16
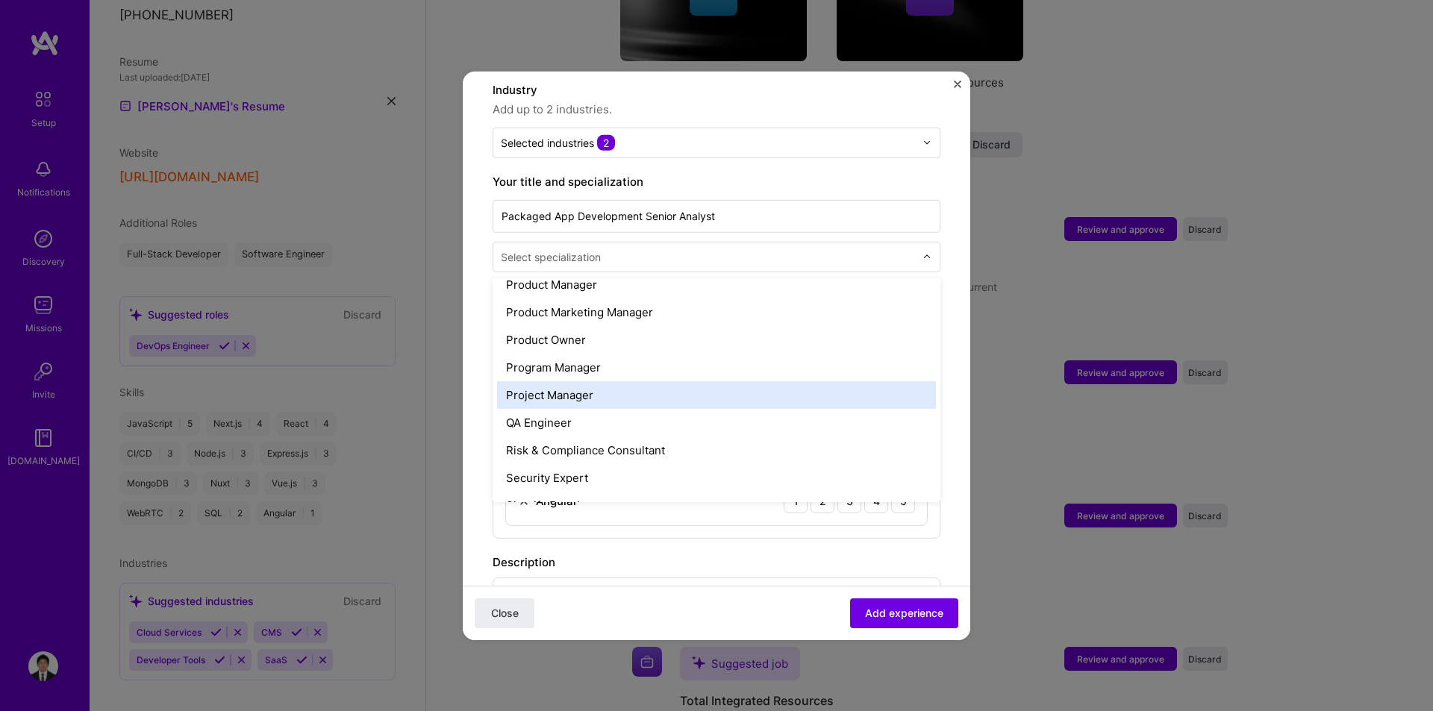
scroll to position [1718, 0]
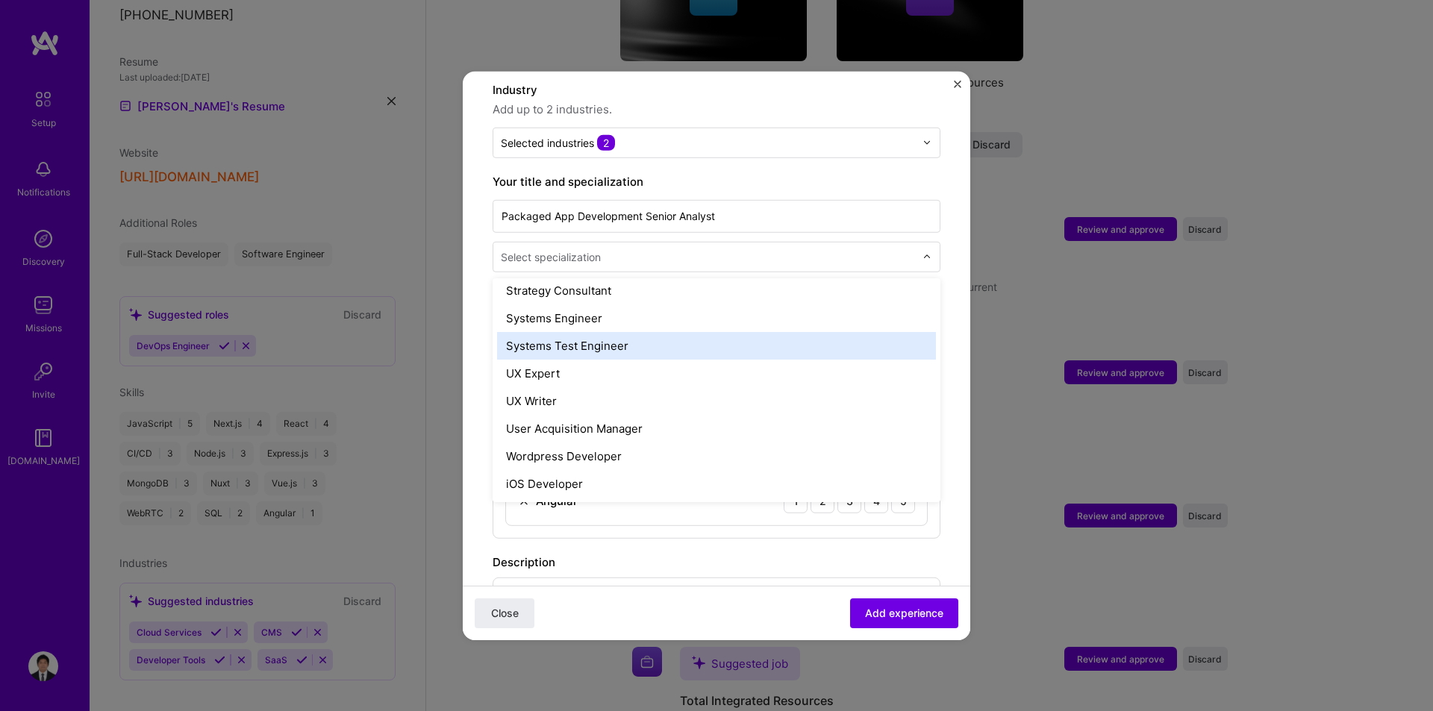
click at [469, 287] on form "Adding suggested job This job is suggested based on your LinkedIn, resume or [D…" at bounding box center [716, 454] width 507 height 1154
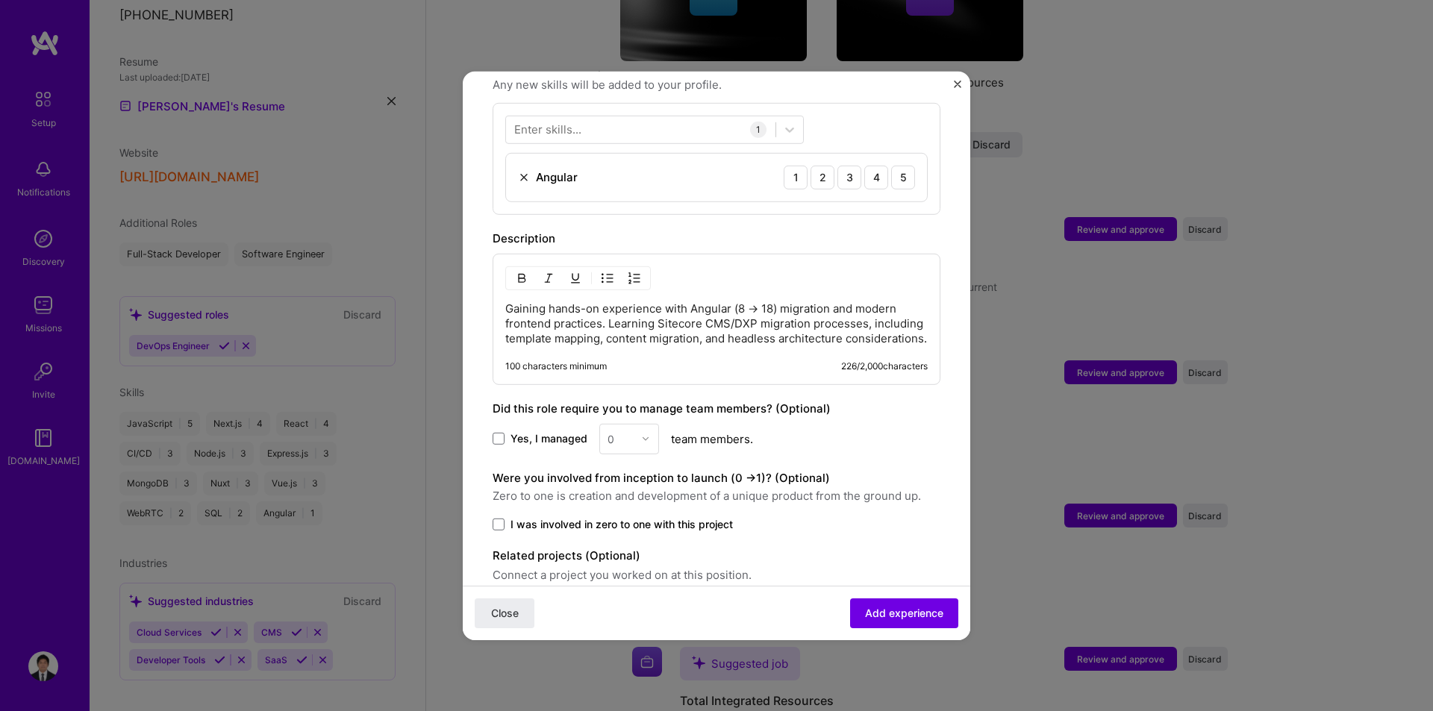
scroll to position [615, 0]
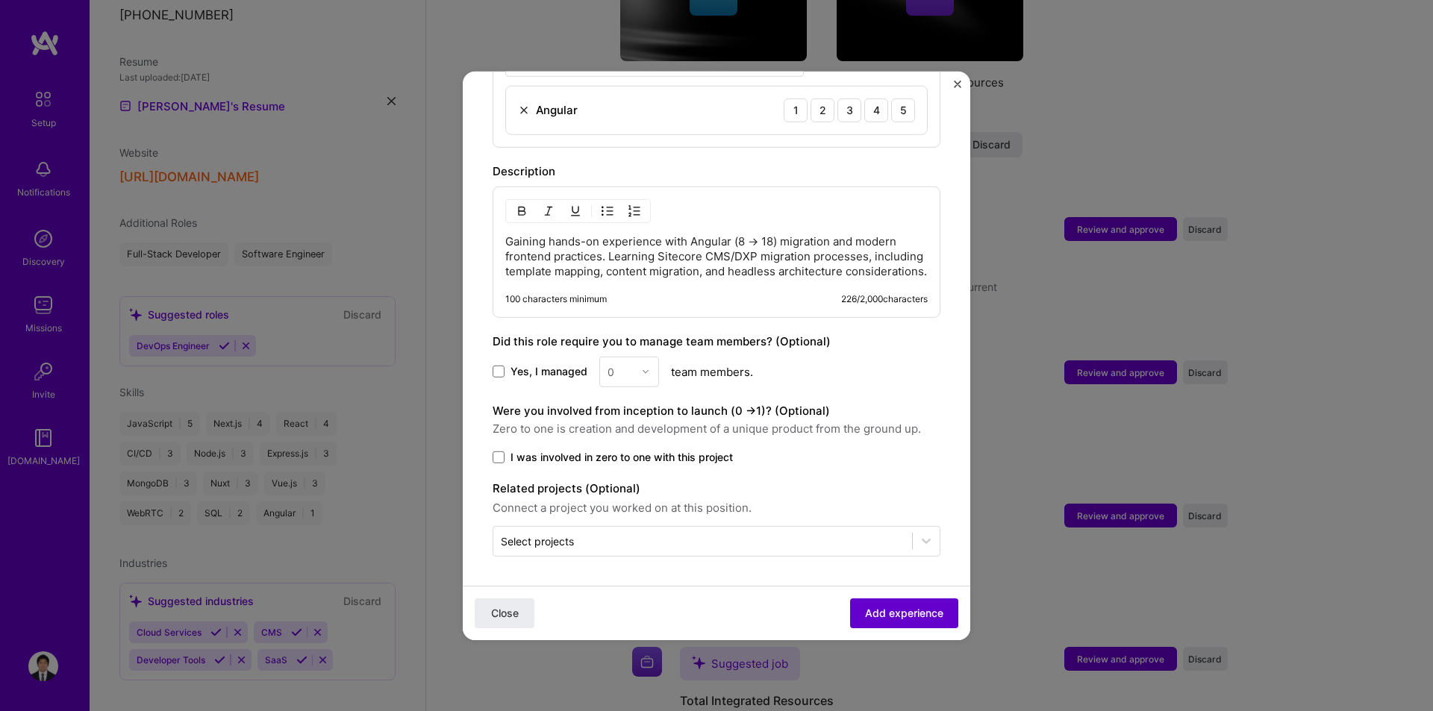
click at [916, 612] on span "Add experience" at bounding box center [904, 613] width 78 height 15
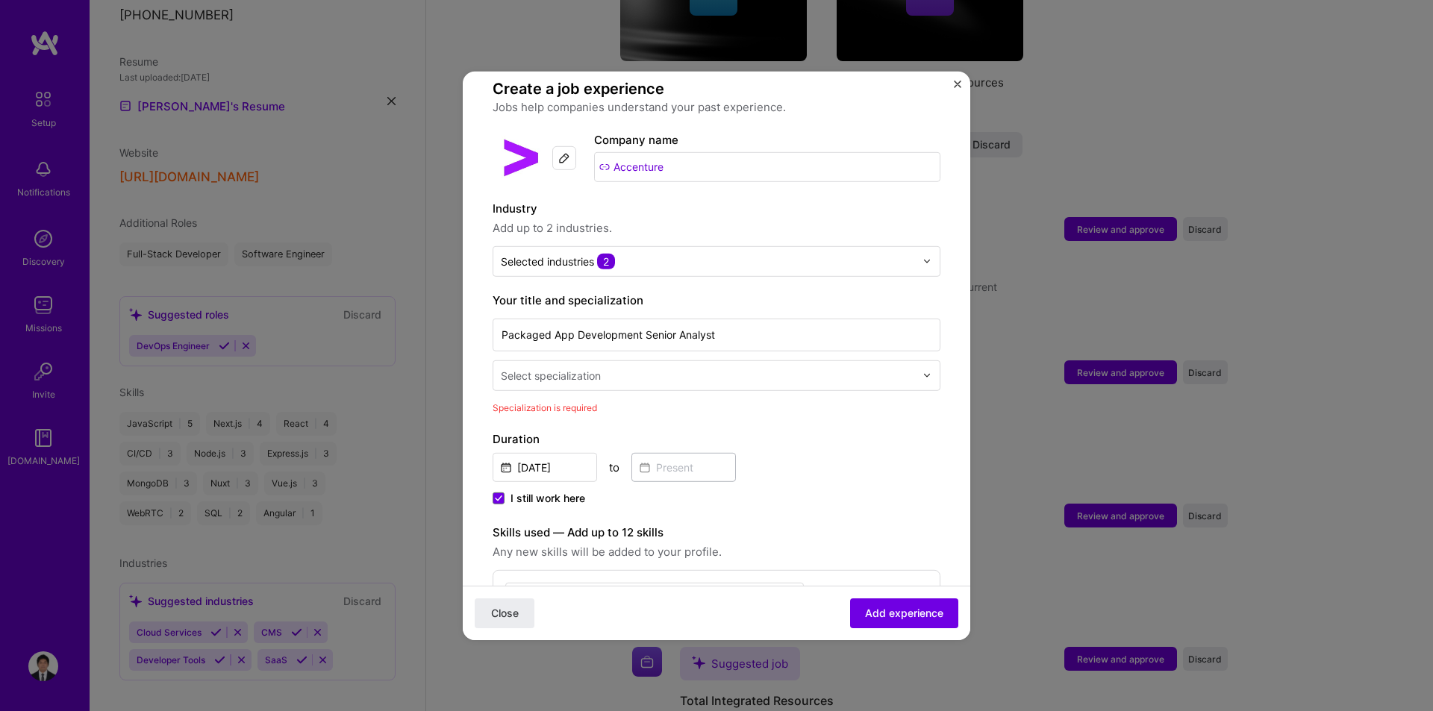
scroll to position [86, 0]
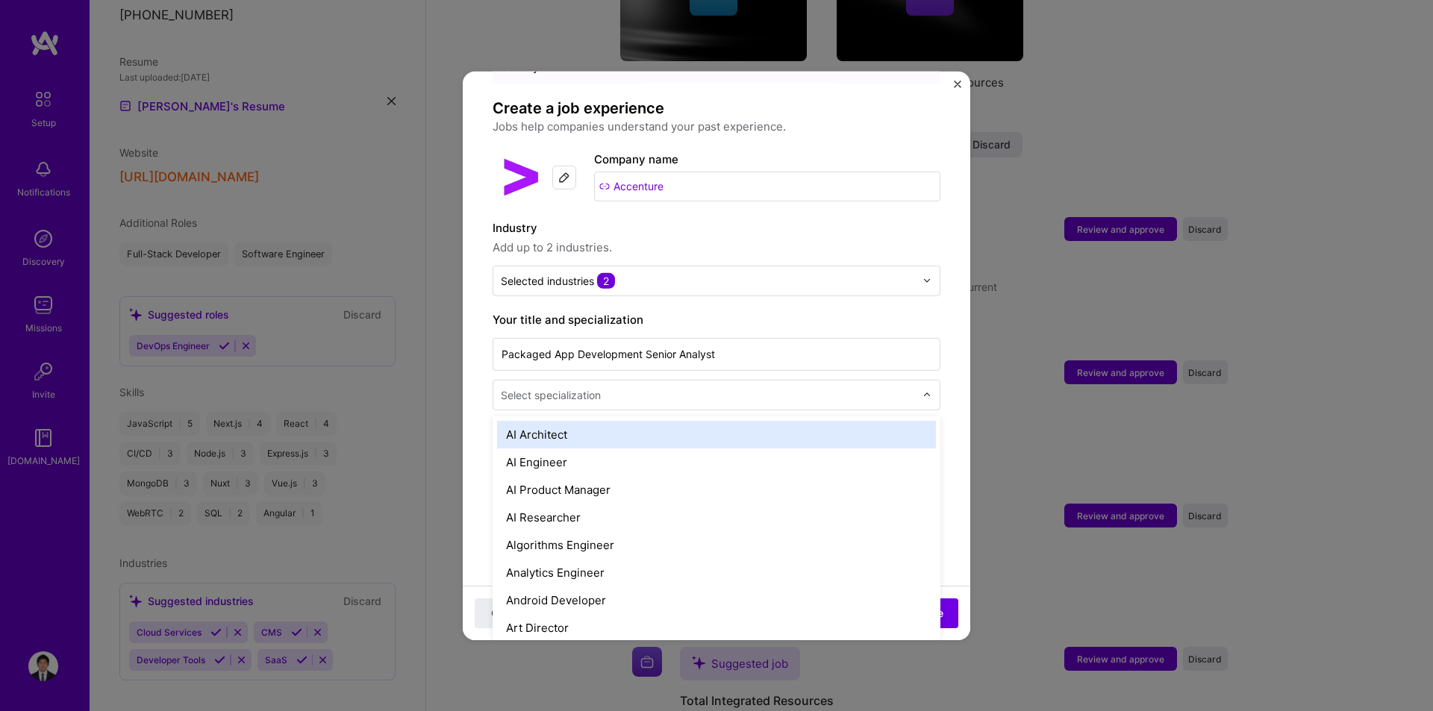
click at [898, 386] on input "text" at bounding box center [709, 394] width 417 height 16
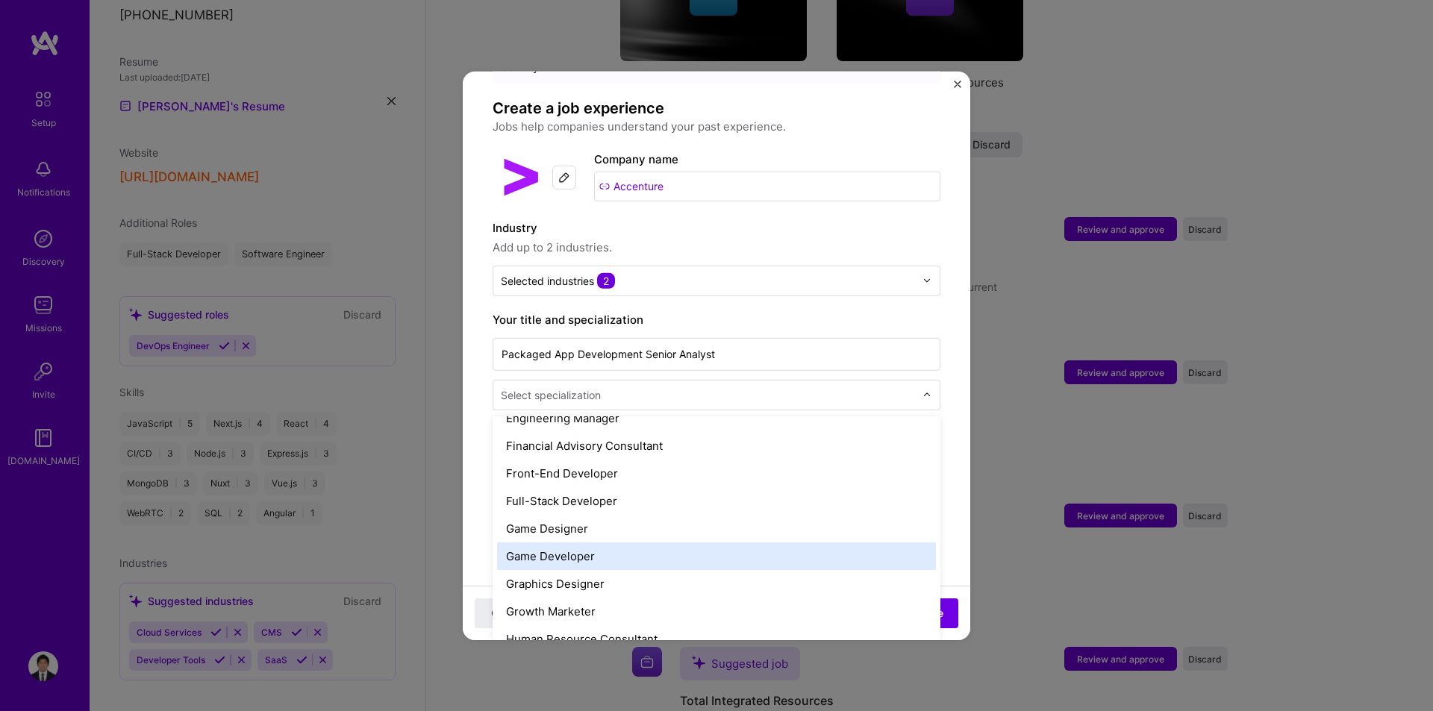
scroll to position [821, 0]
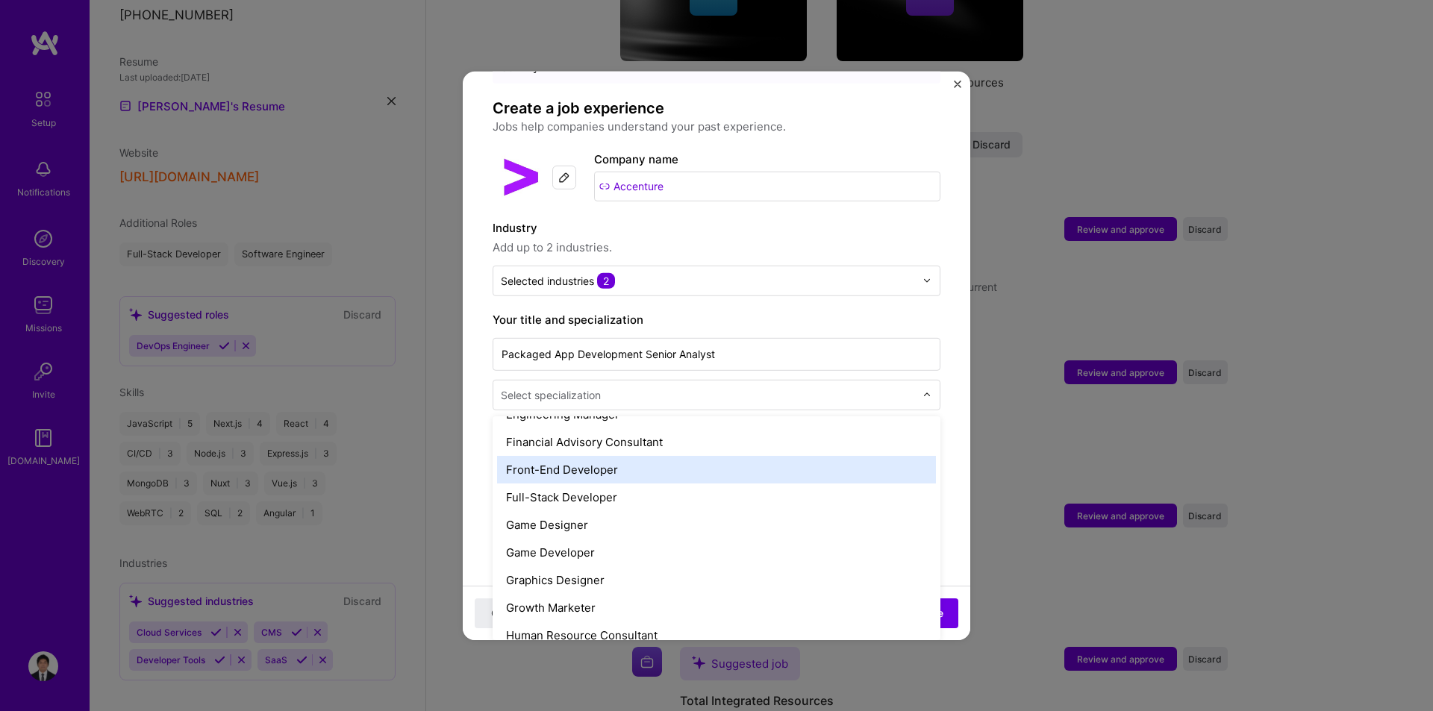
click at [625, 458] on div "Front-End Developer" at bounding box center [716, 469] width 439 height 28
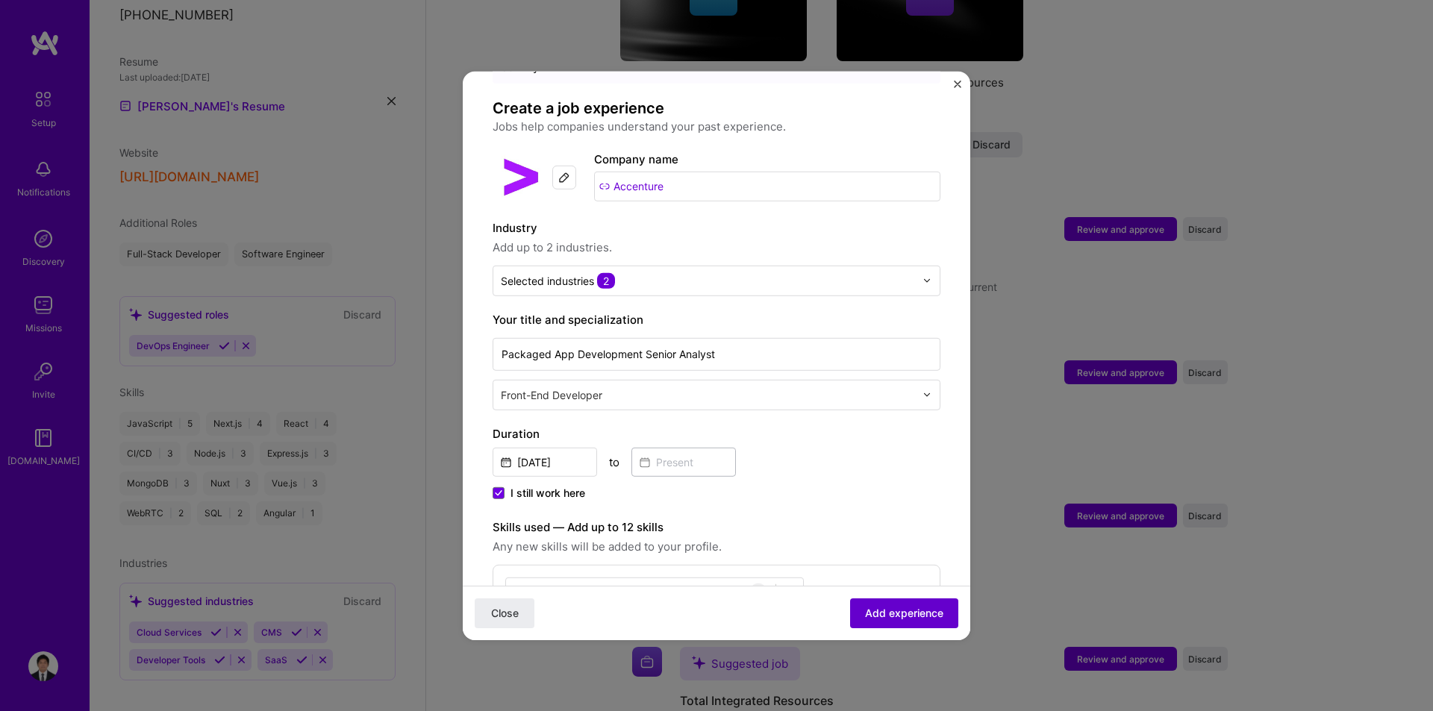
click at [913, 612] on span "Add experience" at bounding box center [904, 613] width 78 height 15
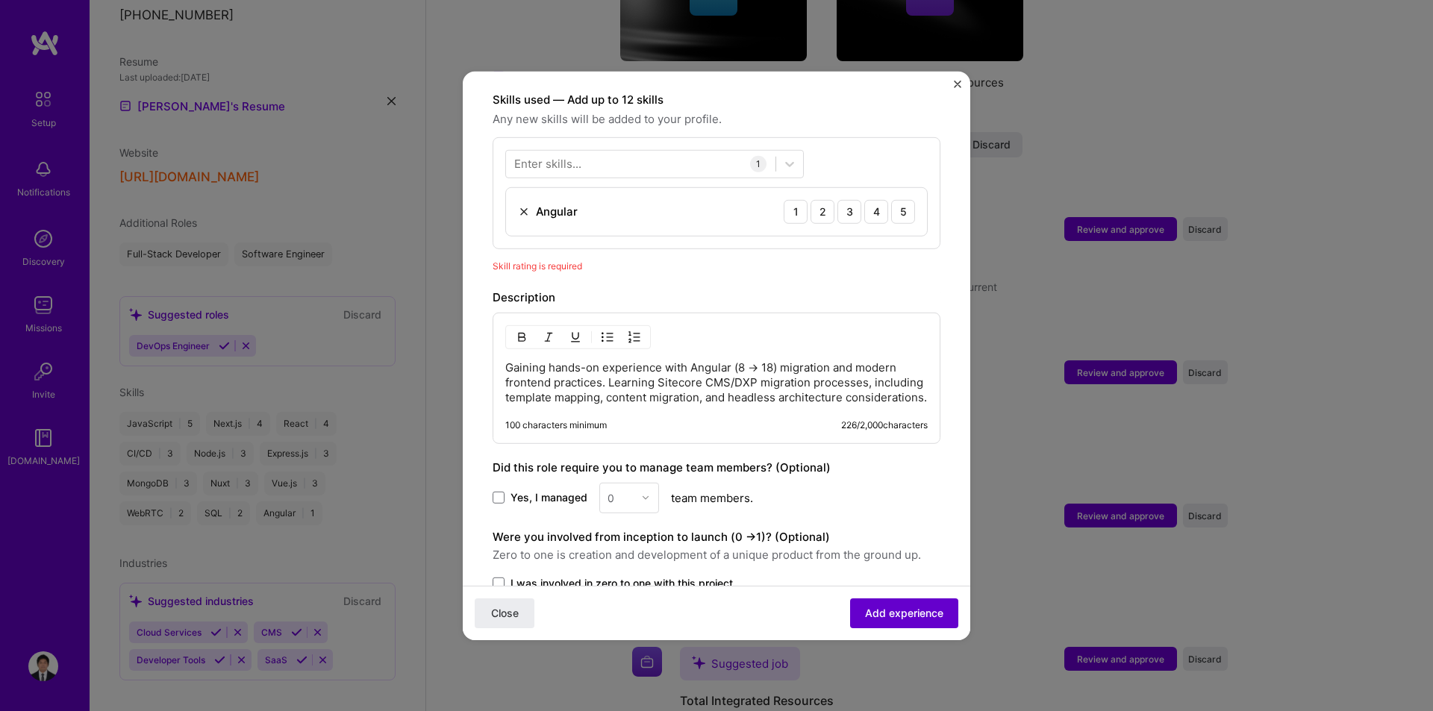
scroll to position [517, 0]
click at [816, 197] on div "2" at bounding box center [822, 207] width 24 height 24
click at [783, 195] on div "1" at bounding box center [795, 207] width 24 height 24
click at [810, 196] on div "2" at bounding box center [822, 207] width 24 height 24
click at [898, 604] on button "Add experience" at bounding box center [904, 613] width 108 height 30
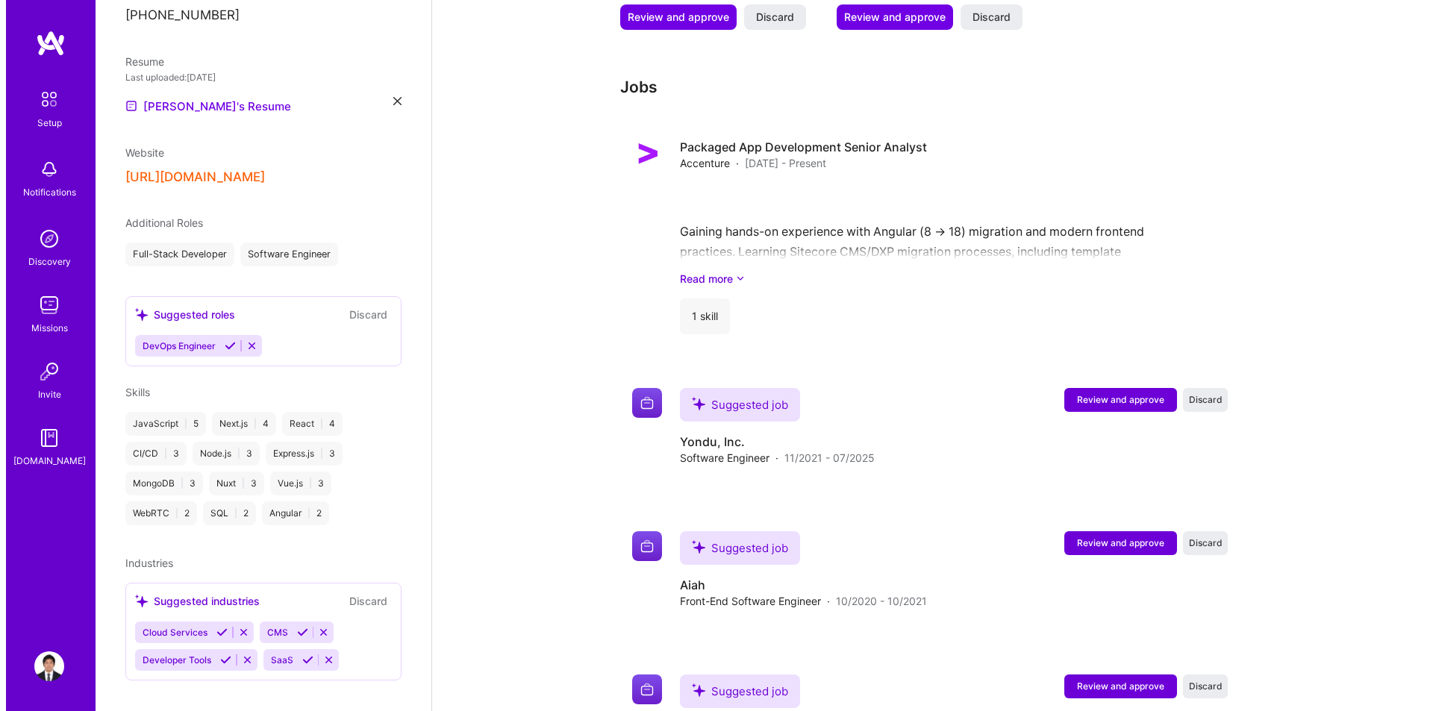
scroll to position [1306, 0]
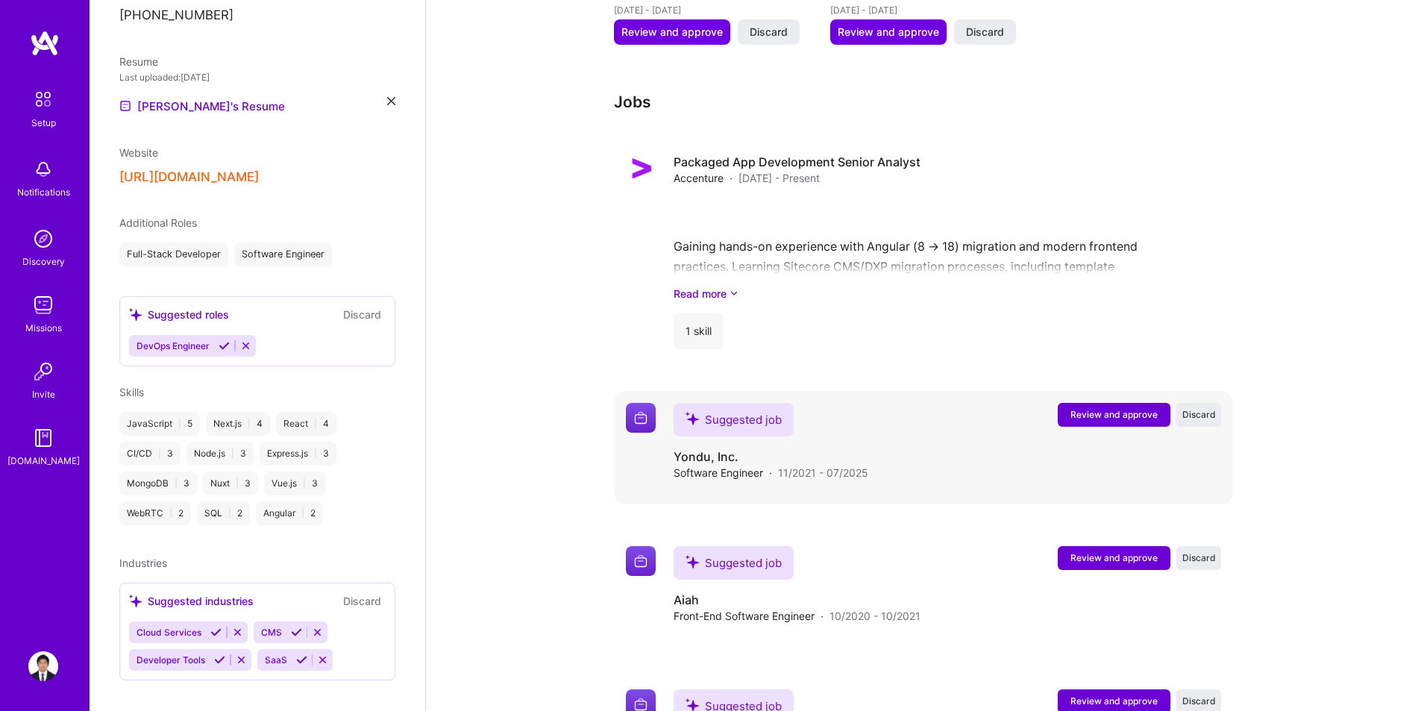
click at [1109, 408] on span "Review and approve" at bounding box center [1114, 414] width 87 height 13
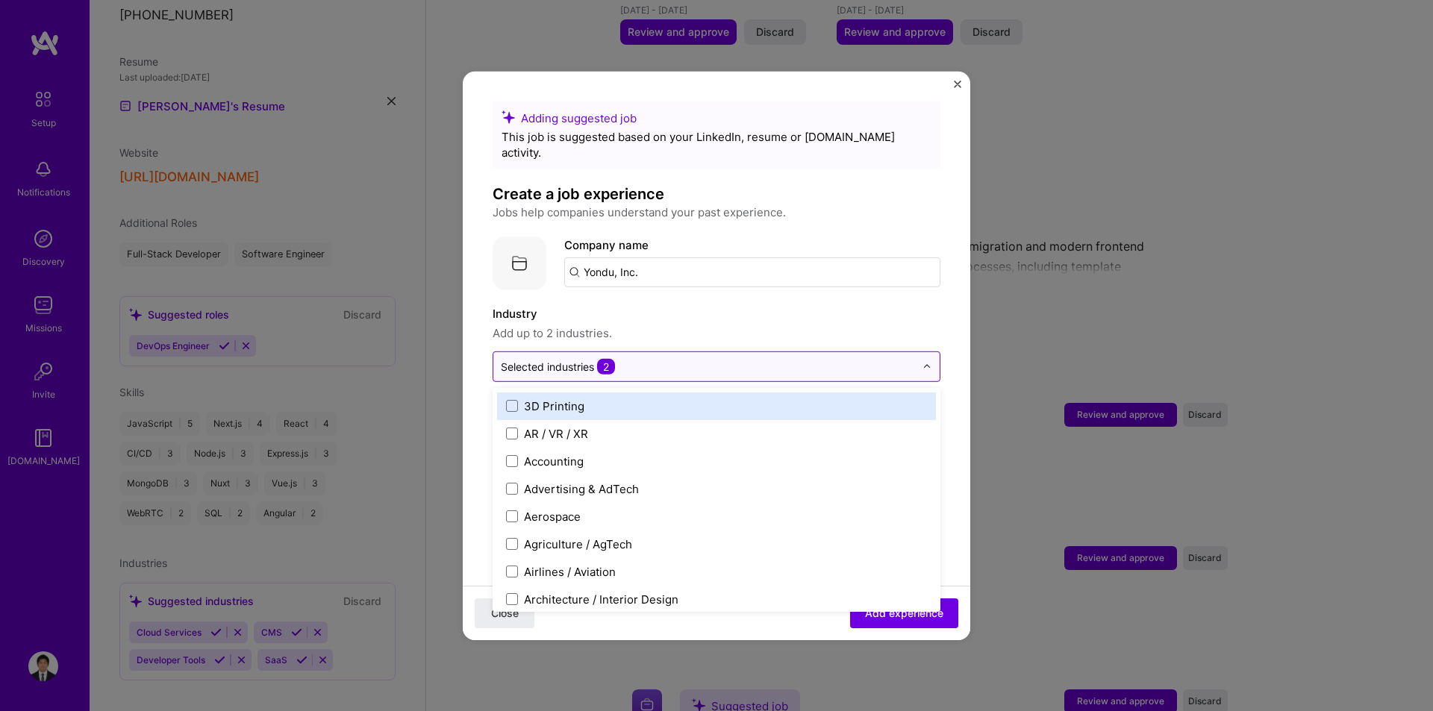
click at [802, 358] on input "text" at bounding box center [708, 366] width 414 height 16
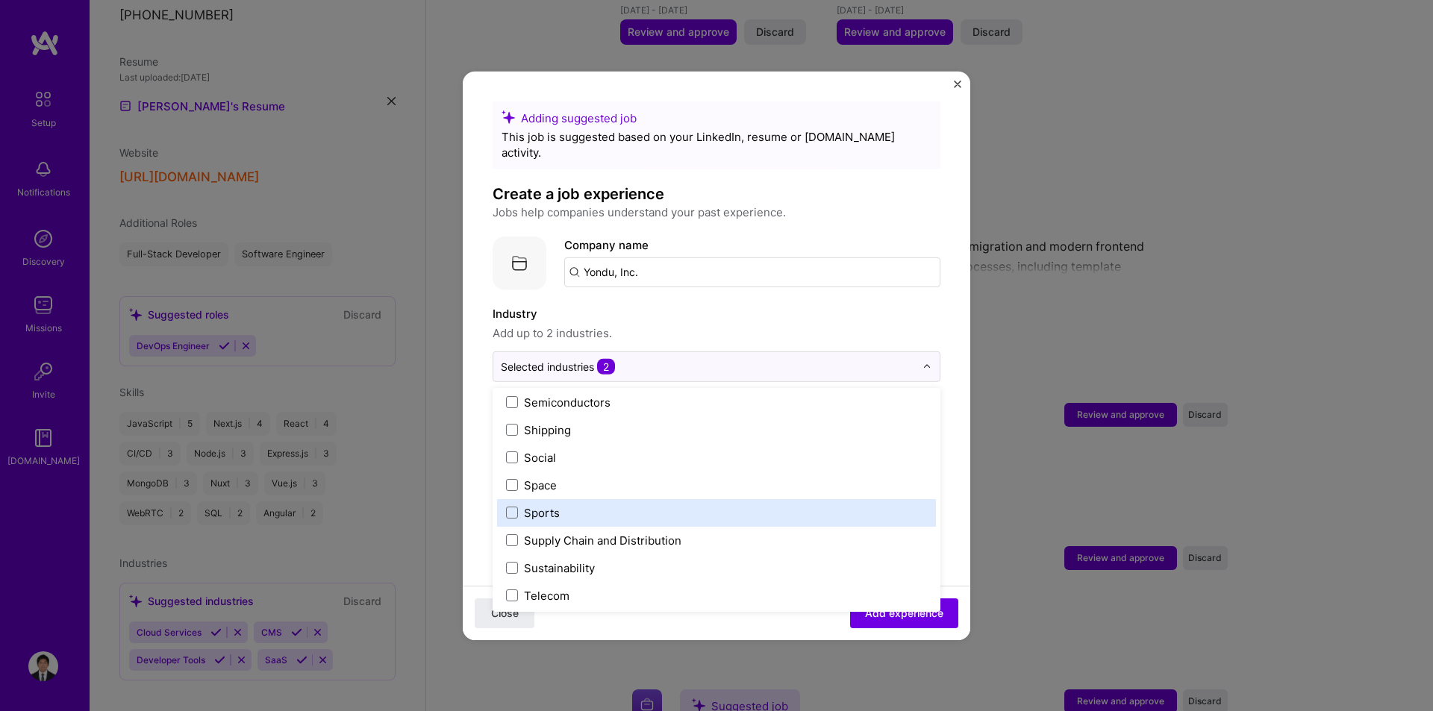
scroll to position [2949, 0]
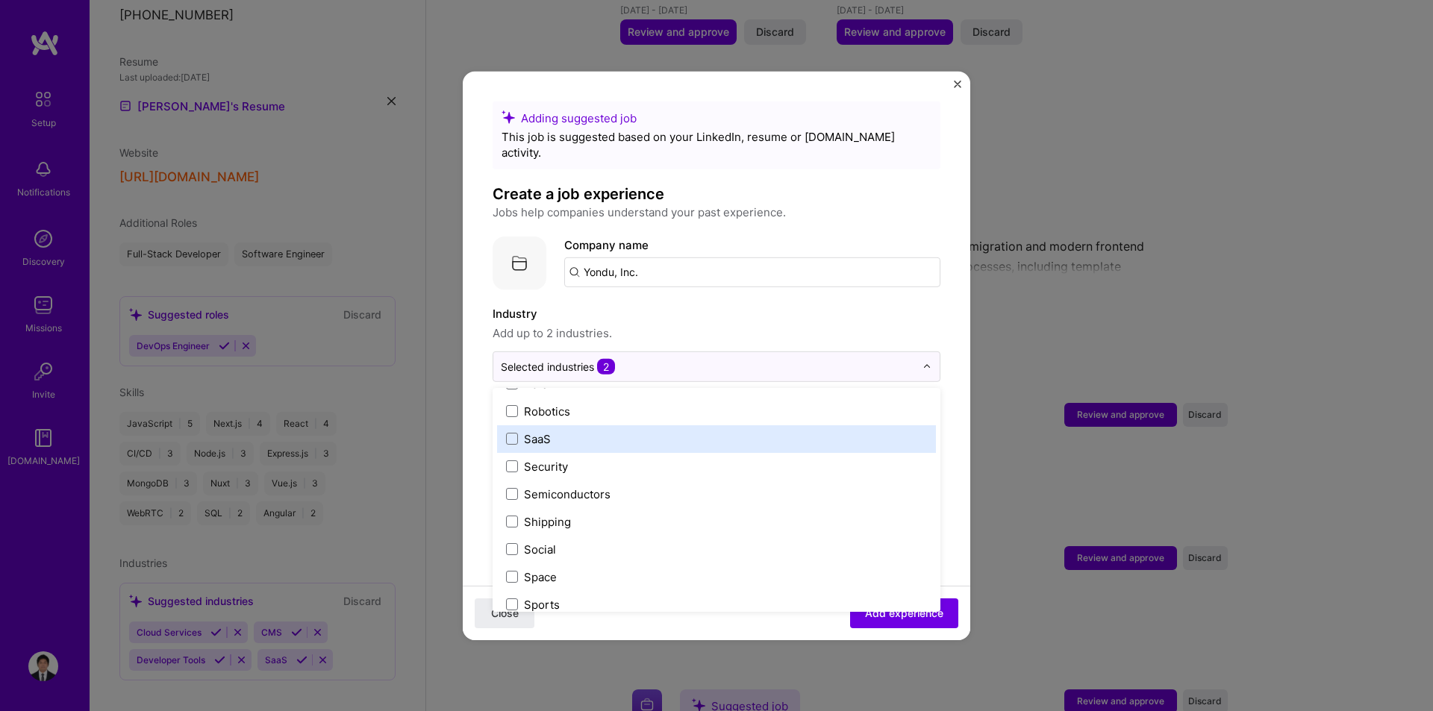
click at [574, 431] on label "SaaS" at bounding box center [716, 439] width 421 height 16
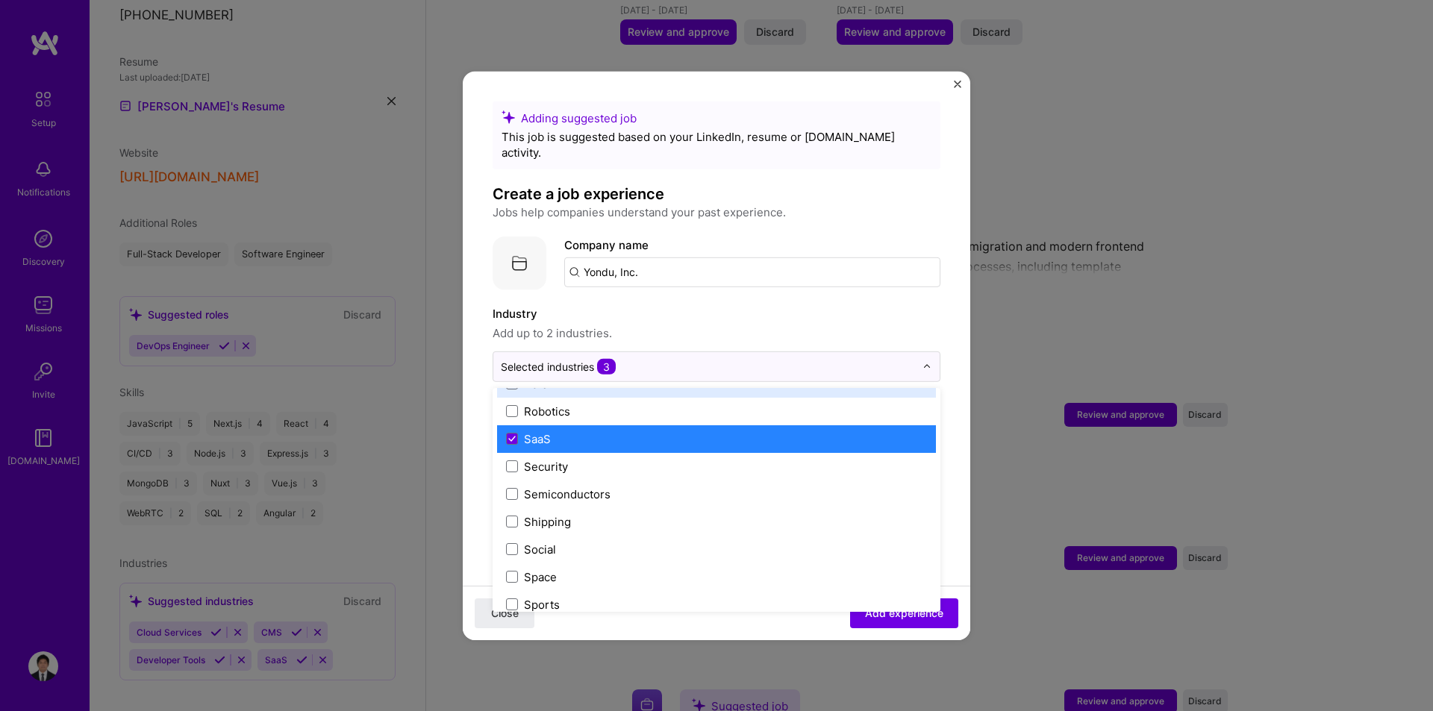
click at [747, 324] on span "Add up to 2 industries." at bounding box center [716, 333] width 448 height 18
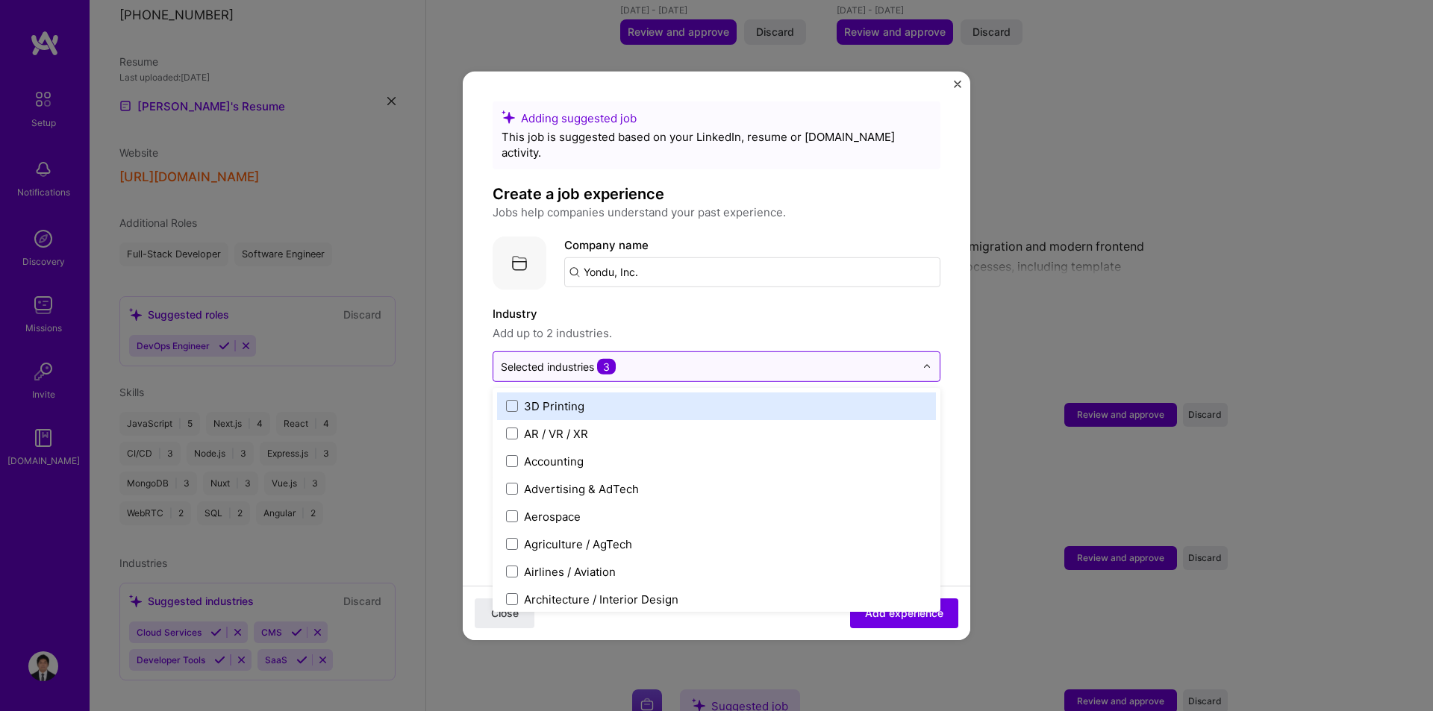
click at [669, 358] on input "text" at bounding box center [708, 366] width 414 height 16
click at [702, 358] on input "text" at bounding box center [708, 366] width 414 height 16
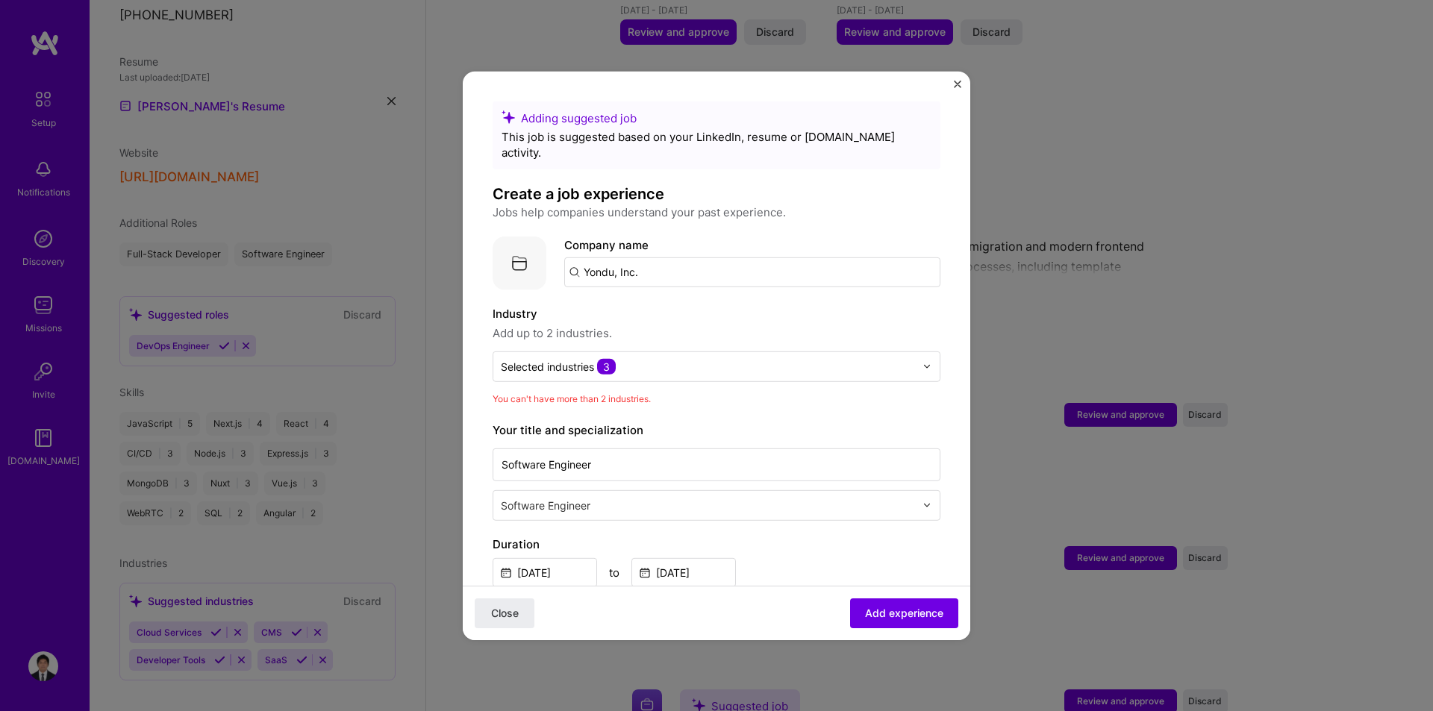
click at [866, 304] on label "Industry" at bounding box center [716, 313] width 448 height 18
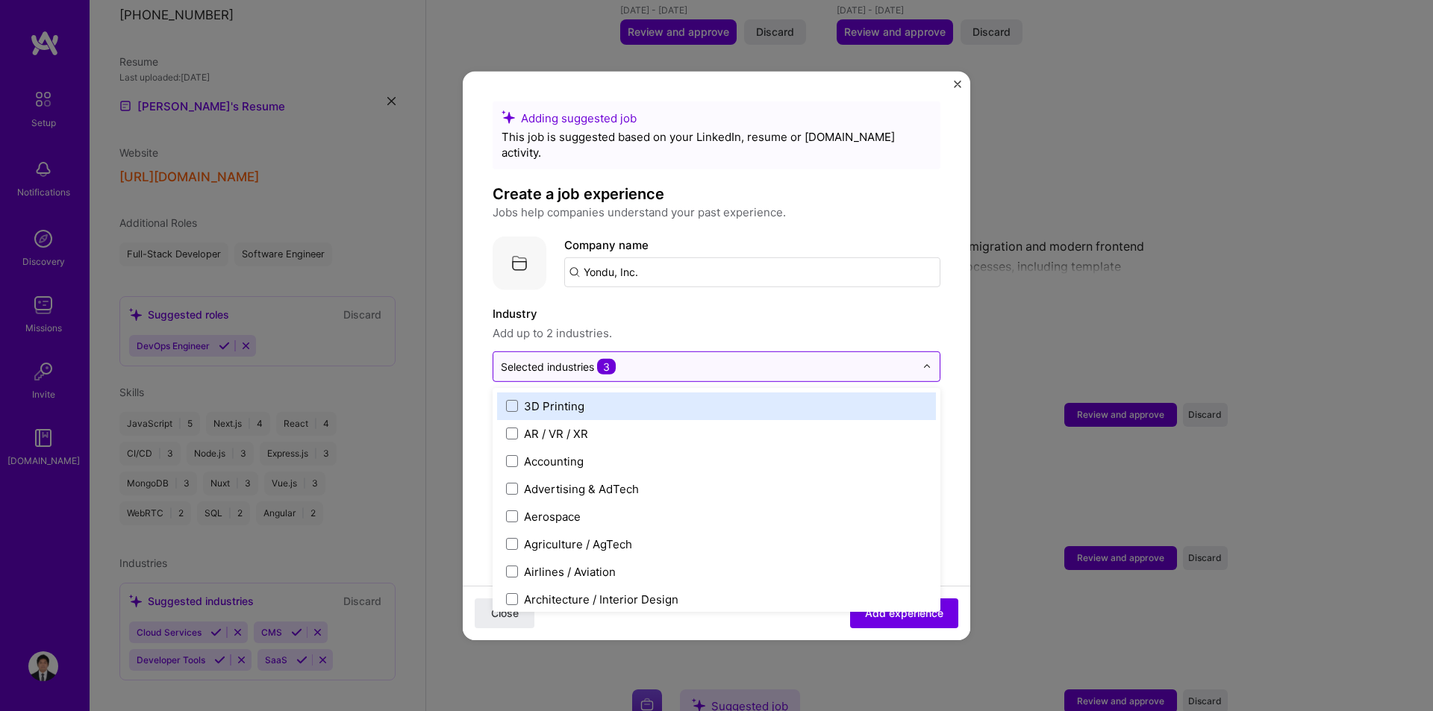
click at [747, 358] on input "text" at bounding box center [708, 366] width 414 height 16
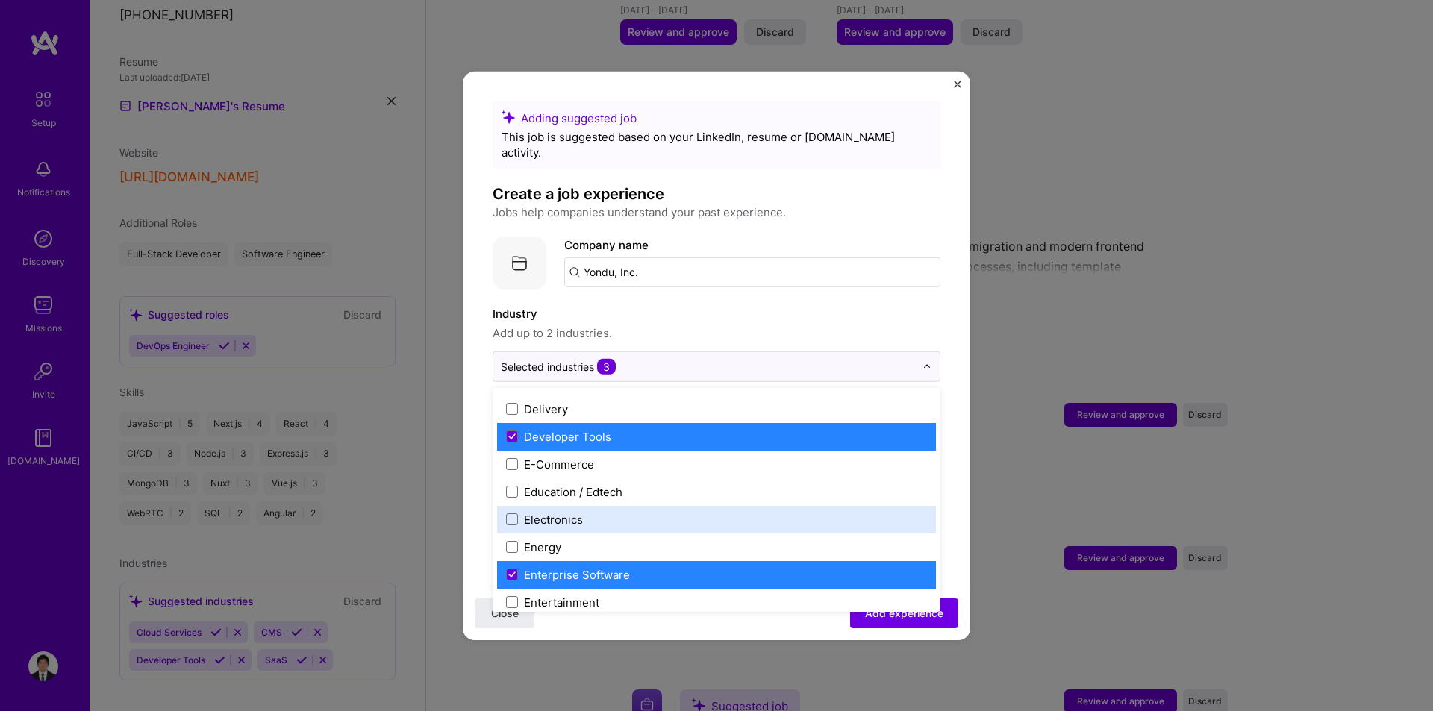
scroll to position [1307, 0]
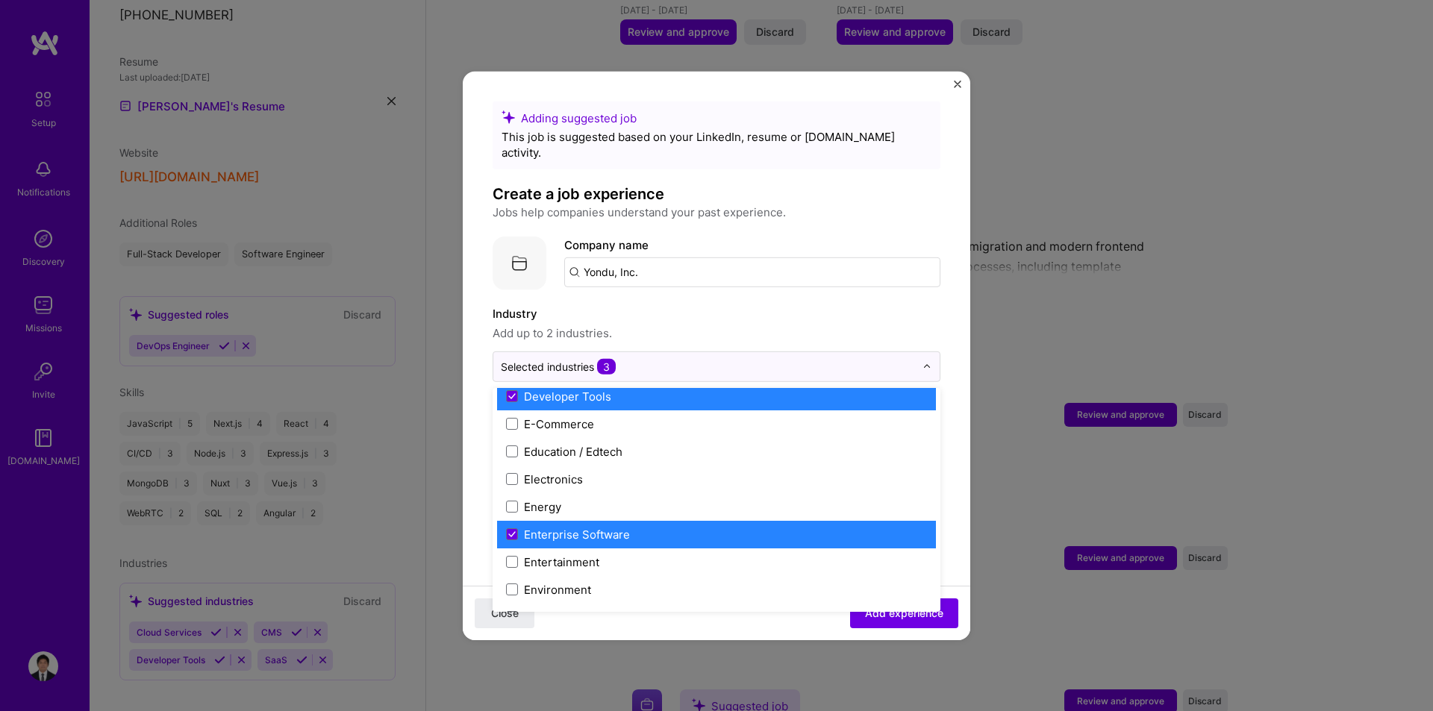
click at [593, 526] on div "Enterprise Software" at bounding box center [577, 534] width 106 height 16
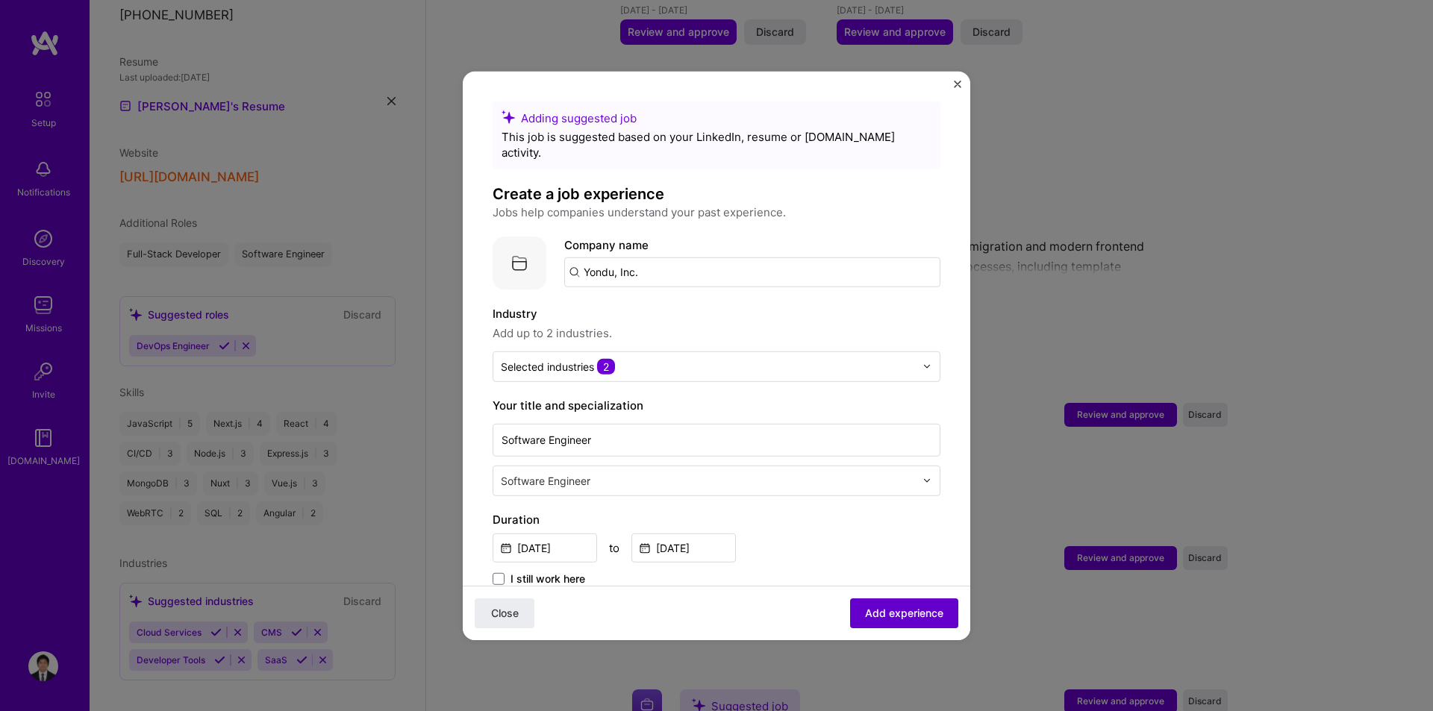
click at [868, 610] on span "Add experience" at bounding box center [904, 613] width 78 height 15
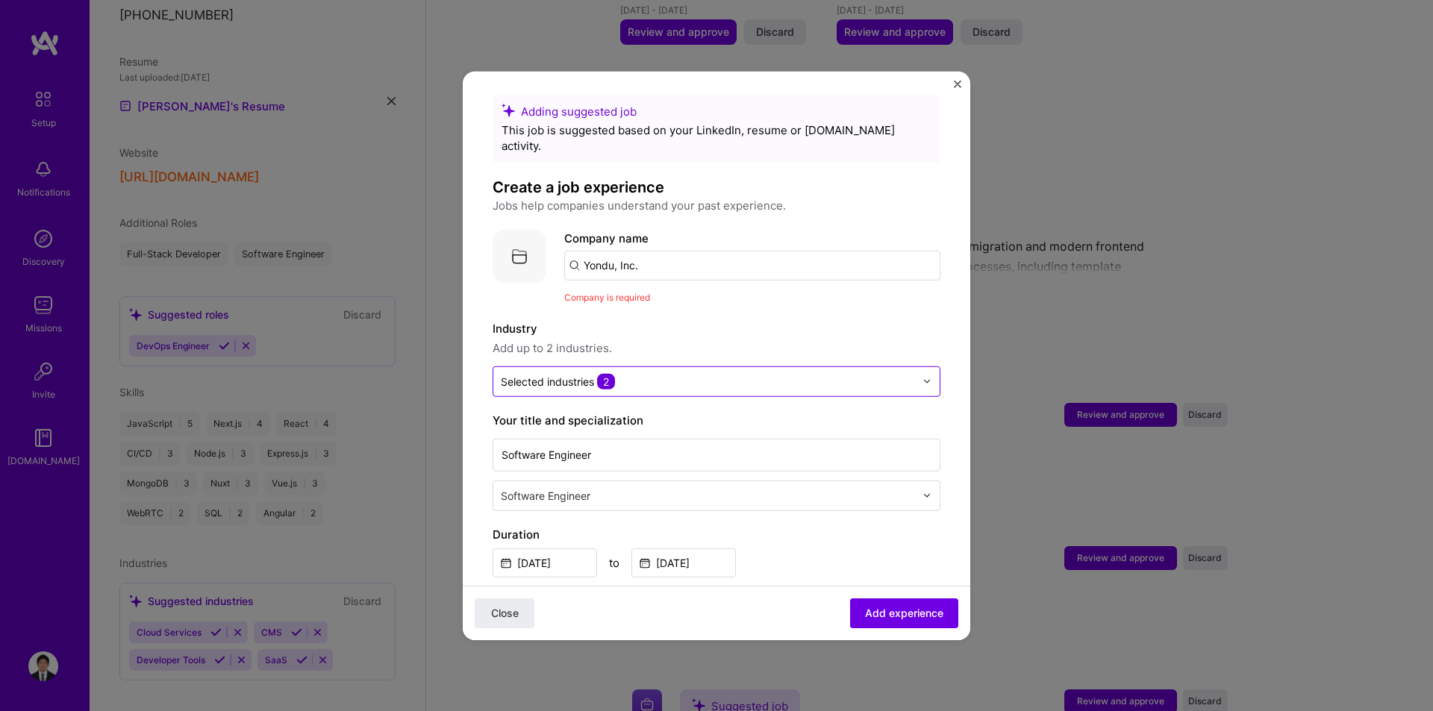
scroll to position [0, 0]
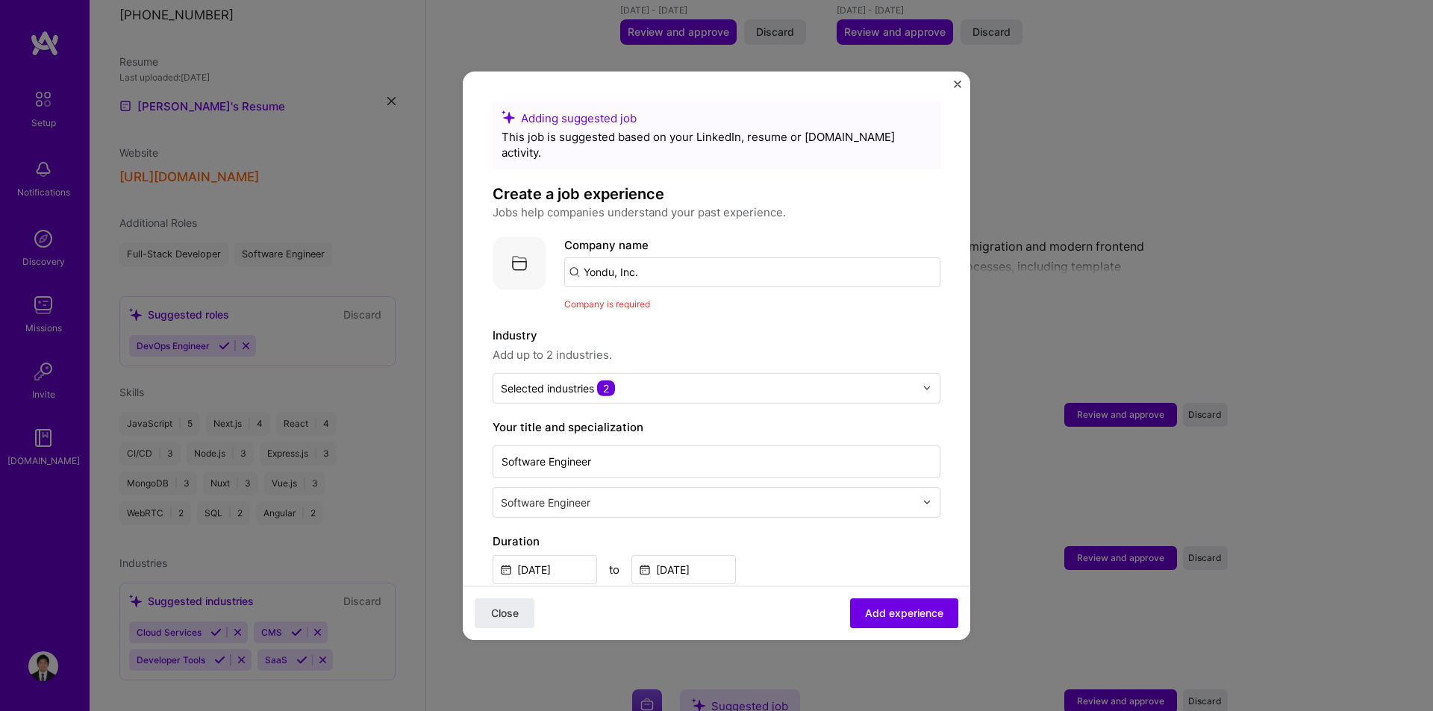
click at [672, 259] on input "Yondu, Inc." at bounding box center [752, 272] width 376 height 30
drag, startPoint x: 614, startPoint y: 257, endPoint x: 745, endPoint y: 264, distance: 130.7
click at [745, 264] on input "Yondu, Inc." at bounding box center [752, 272] width 376 height 30
type input "Yondu"
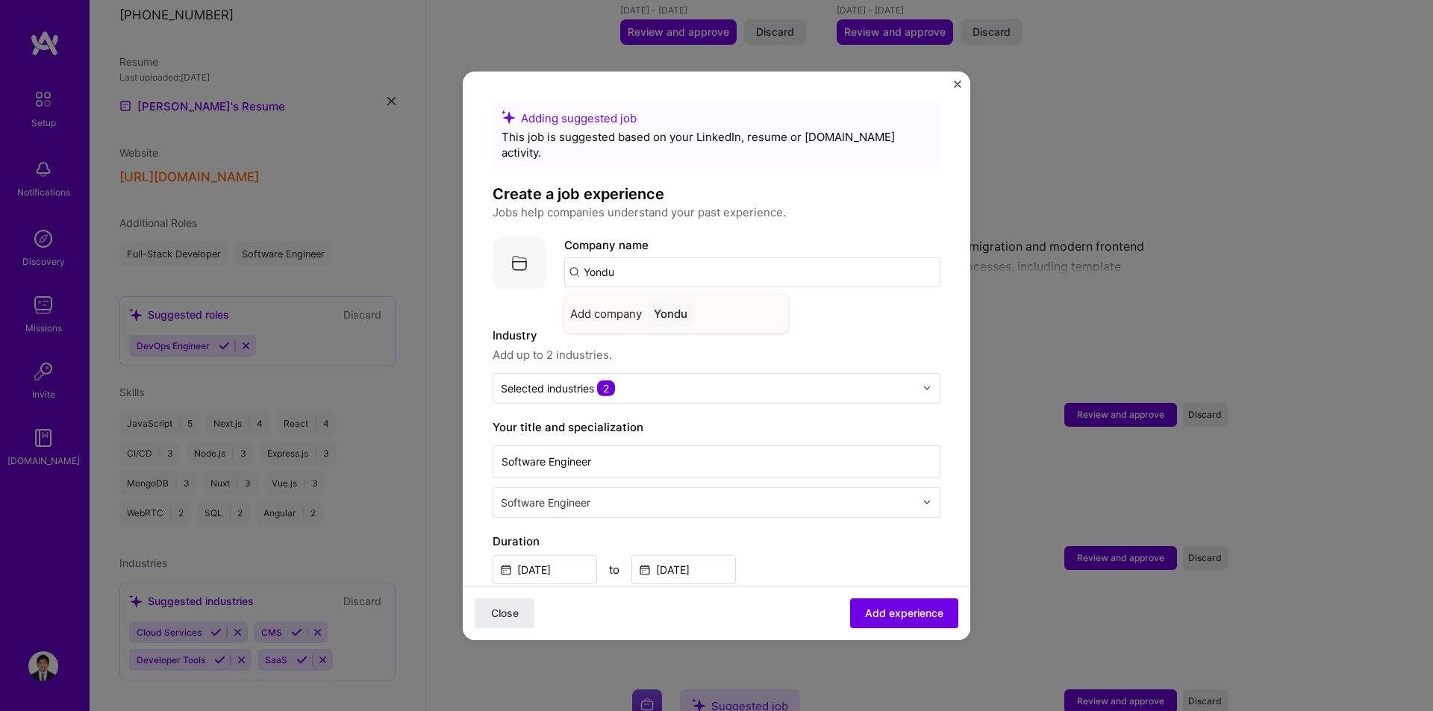
click at [684, 301] on div "Yondu" at bounding box center [671, 313] width 46 height 26
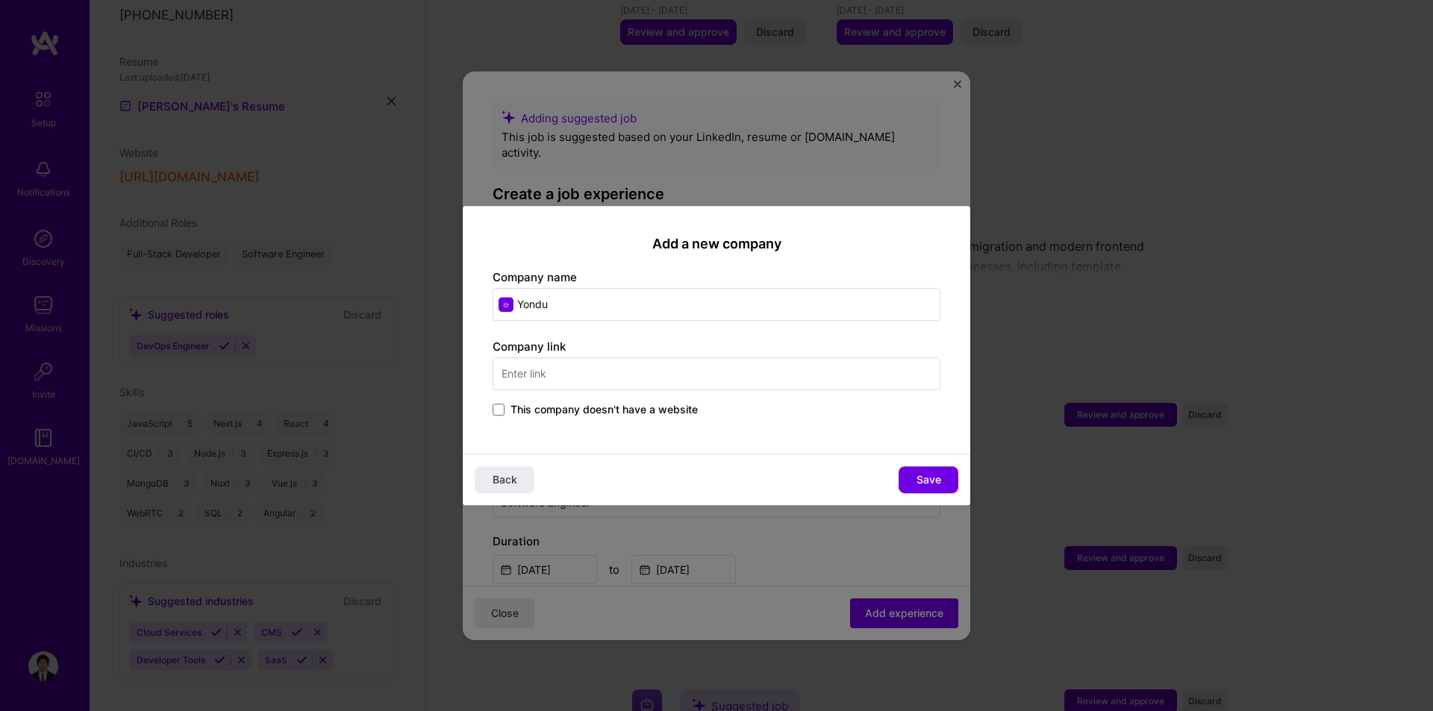
click at [569, 373] on input "text" at bounding box center [716, 373] width 448 height 33
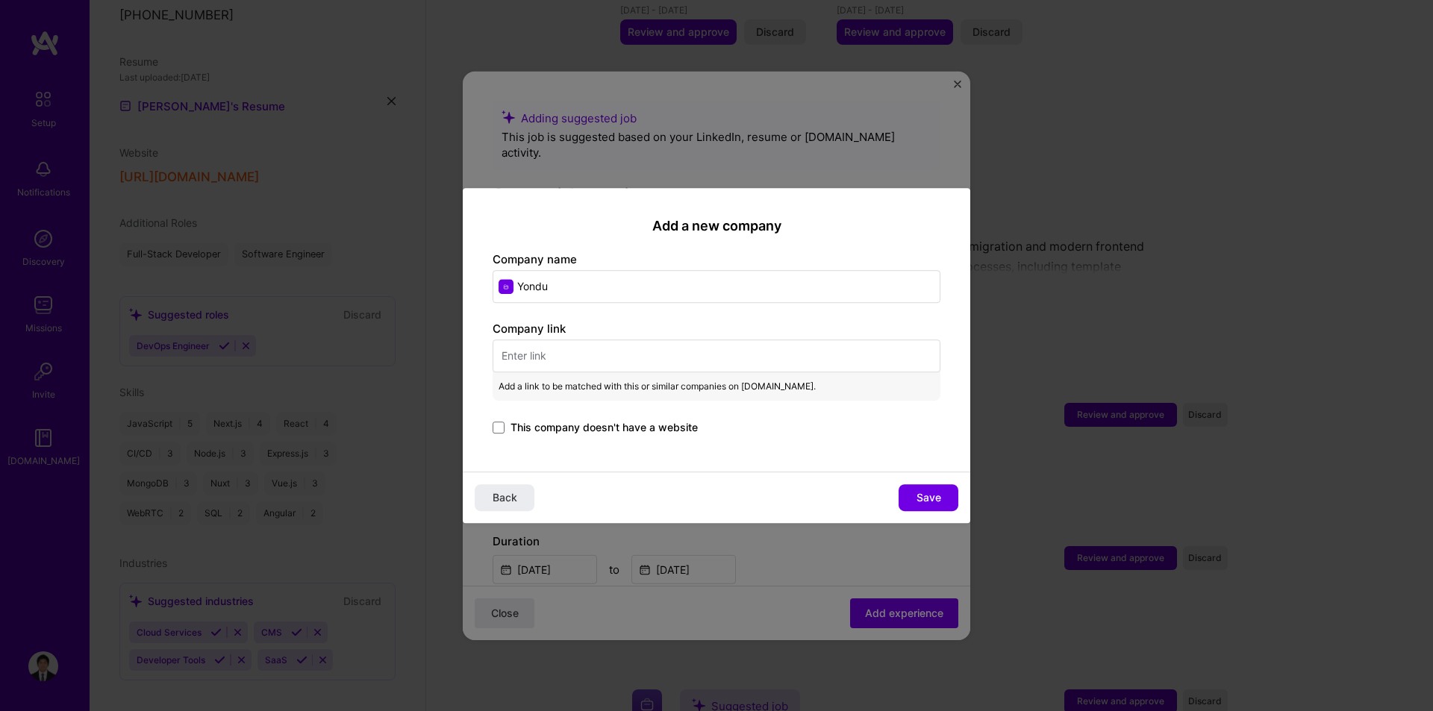
type input "u"
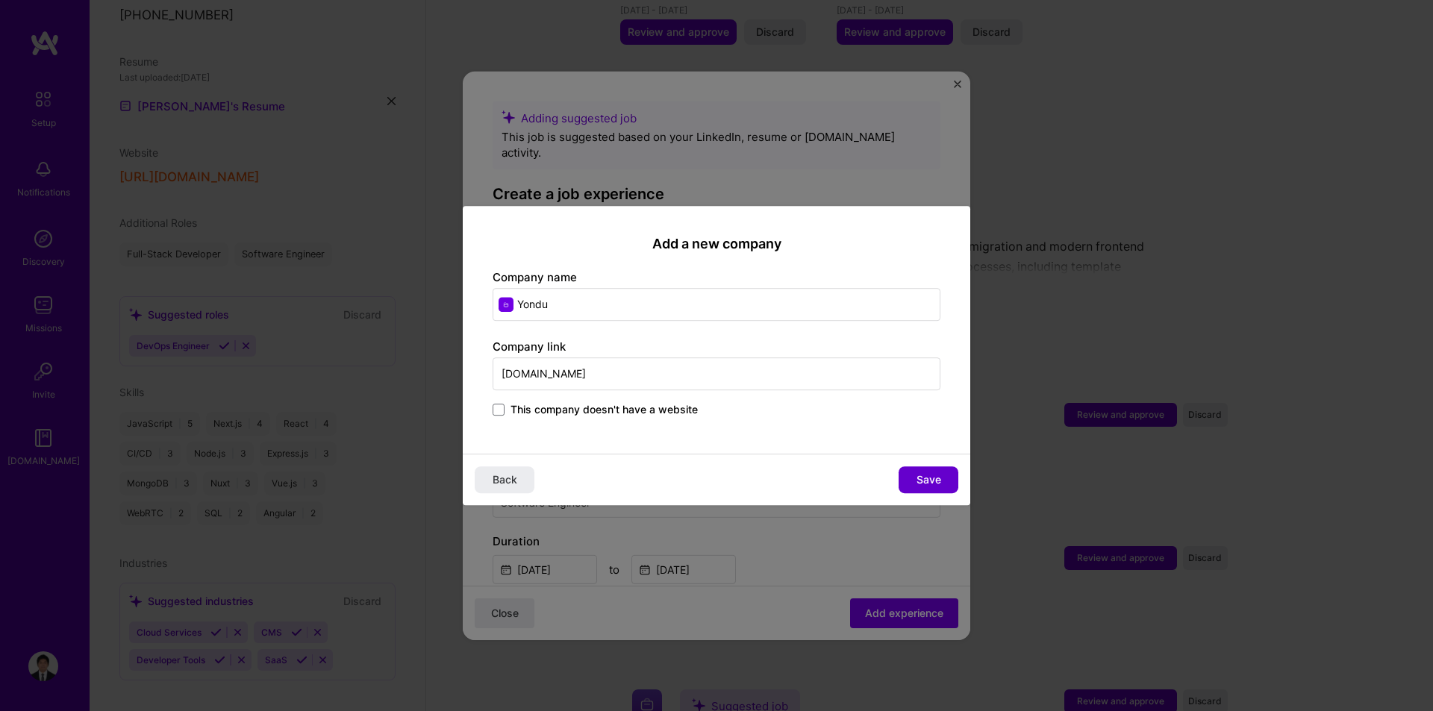
type input "[DOMAIN_NAME]"
click at [910, 469] on button "Save" at bounding box center [928, 479] width 60 height 27
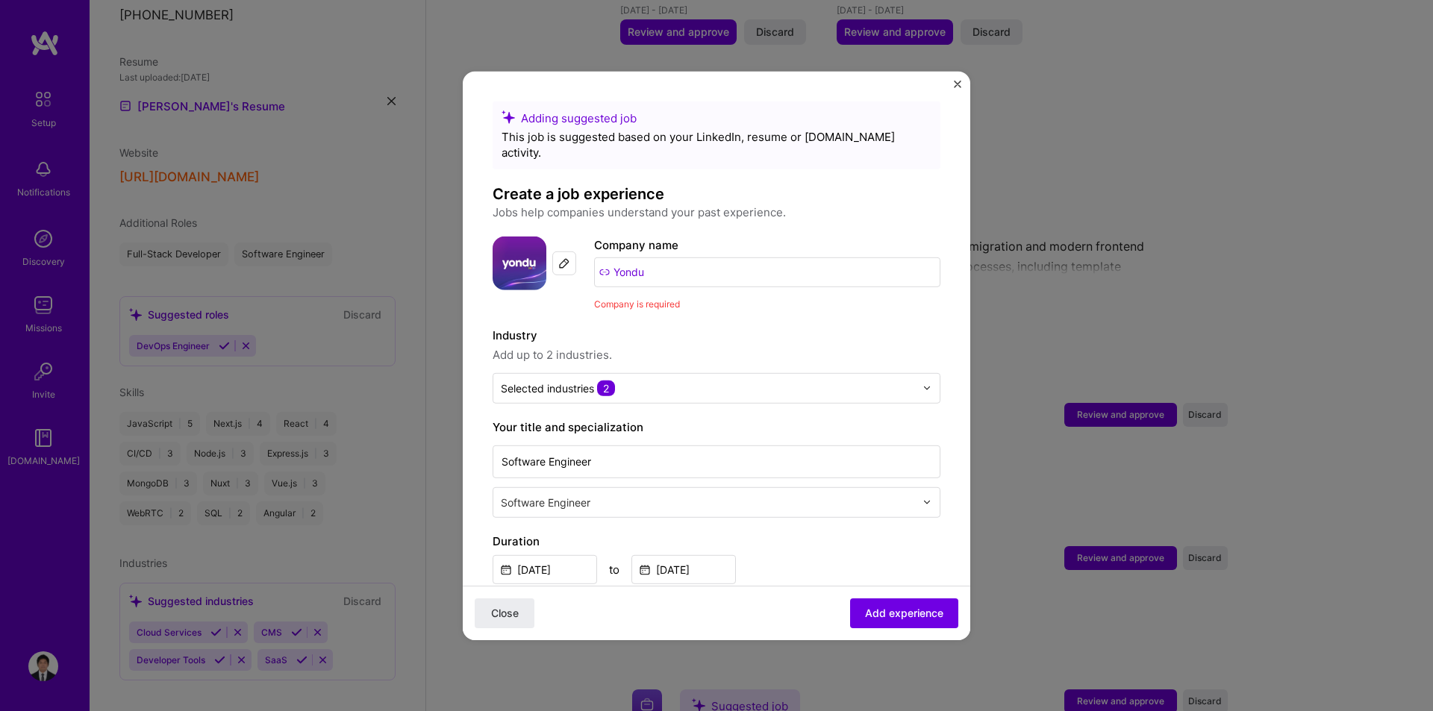
click at [626, 298] on span "Company is required" at bounding box center [637, 303] width 86 height 11
click at [607, 298] on span "Company is required" at bounding box center [637, 303] width 86 height 11
click at [629, 257] on input "Yondu" at bounding box center [767, 272] width 346 height 30
click at [666, 257] on input "Yondu" at bounding box center [767, 272] width 346 height 30
click at [674, 301] on div "Yondu, Inc. [DOMAIN_NAME]" at bounding box center [676, 315] width 224 height 42
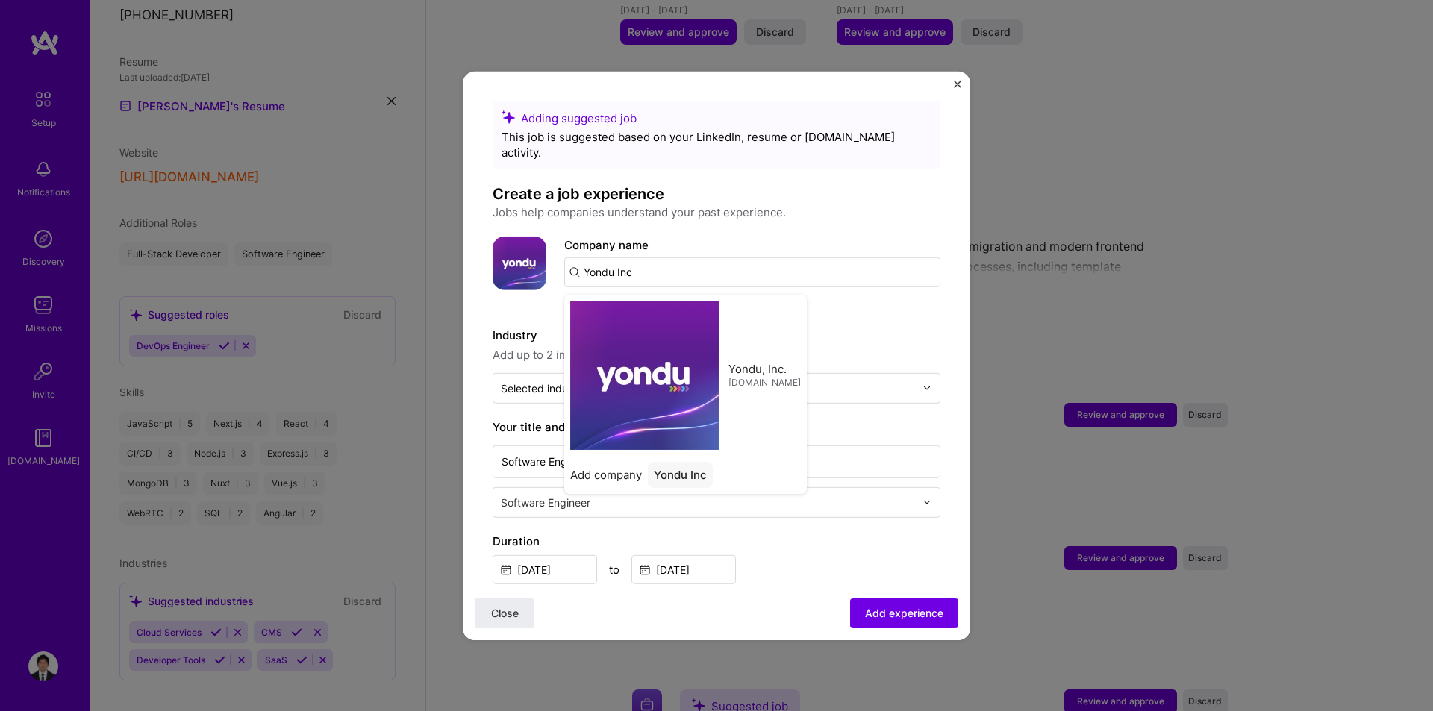
type input "Yondu, Inc."
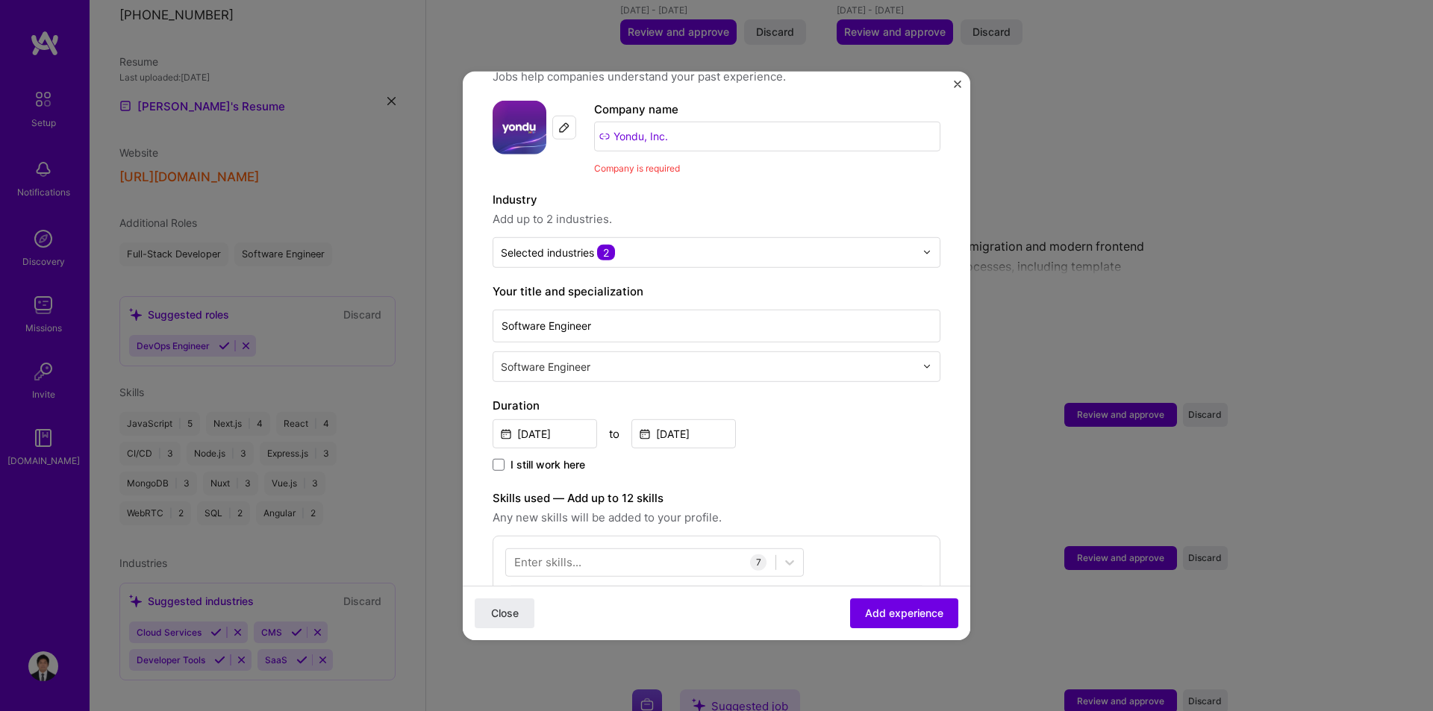
scroll to position [149, 0]
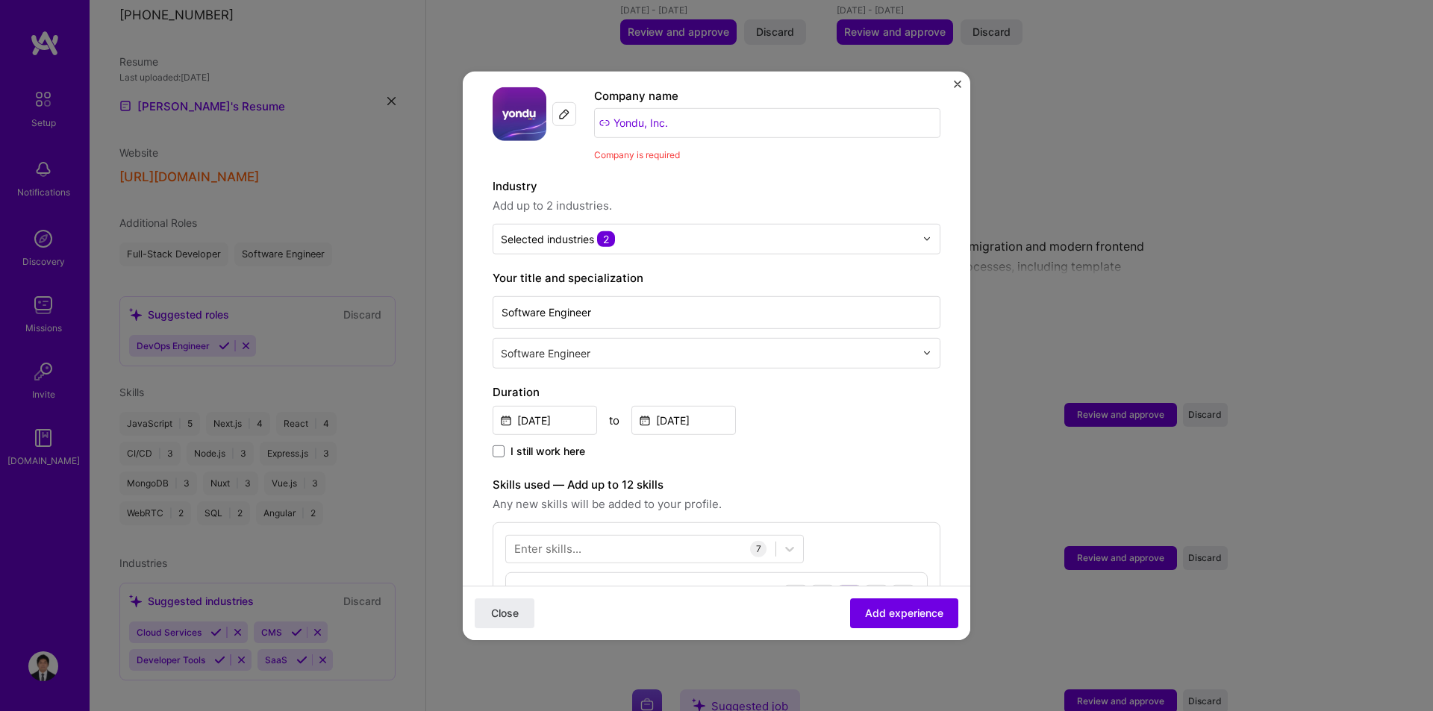
click at [674, 152] on div "Adding suggested job This job is suggested based on your LinkedIn, resume or [D…" at bounding box center [716, 717] width 448 height 1531
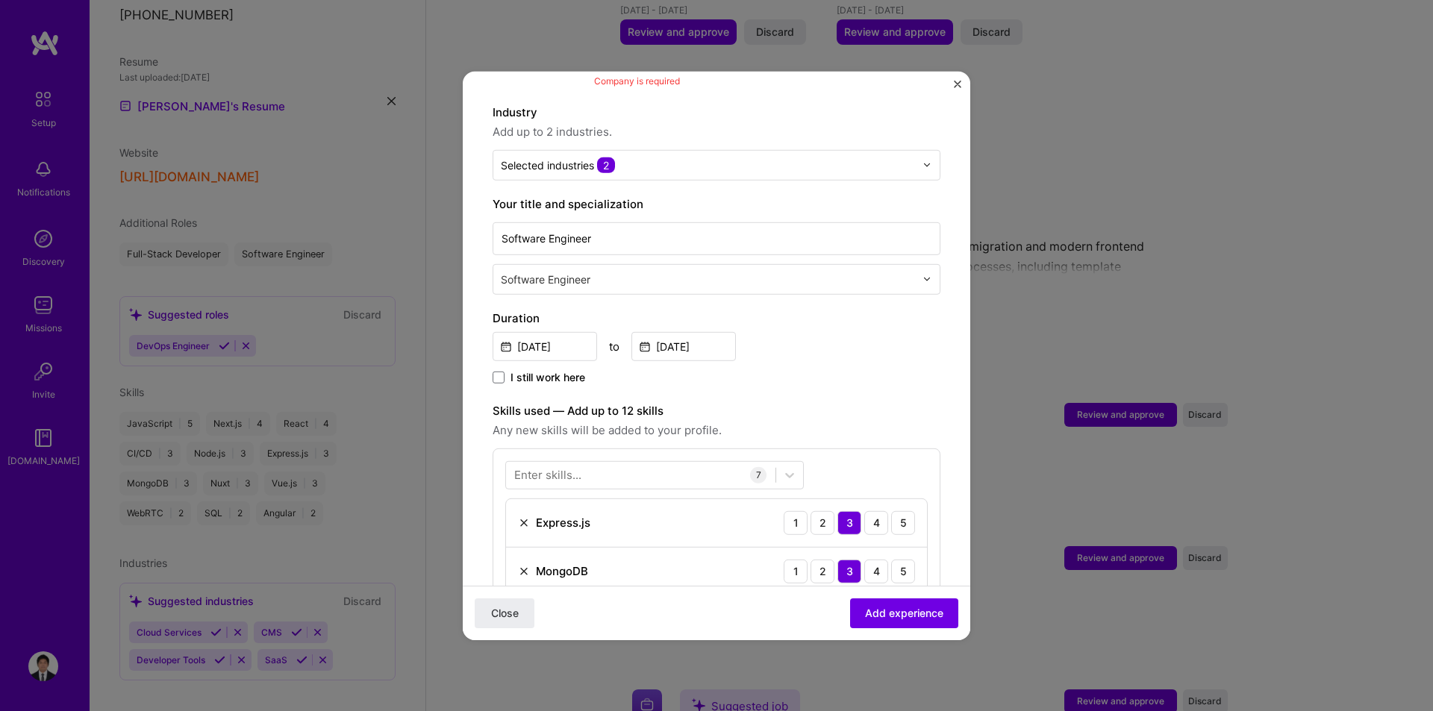
scroll to position [224, 0]
click at [683, 270] on input "text" at bounding box center [709, 278] width 417 height 16
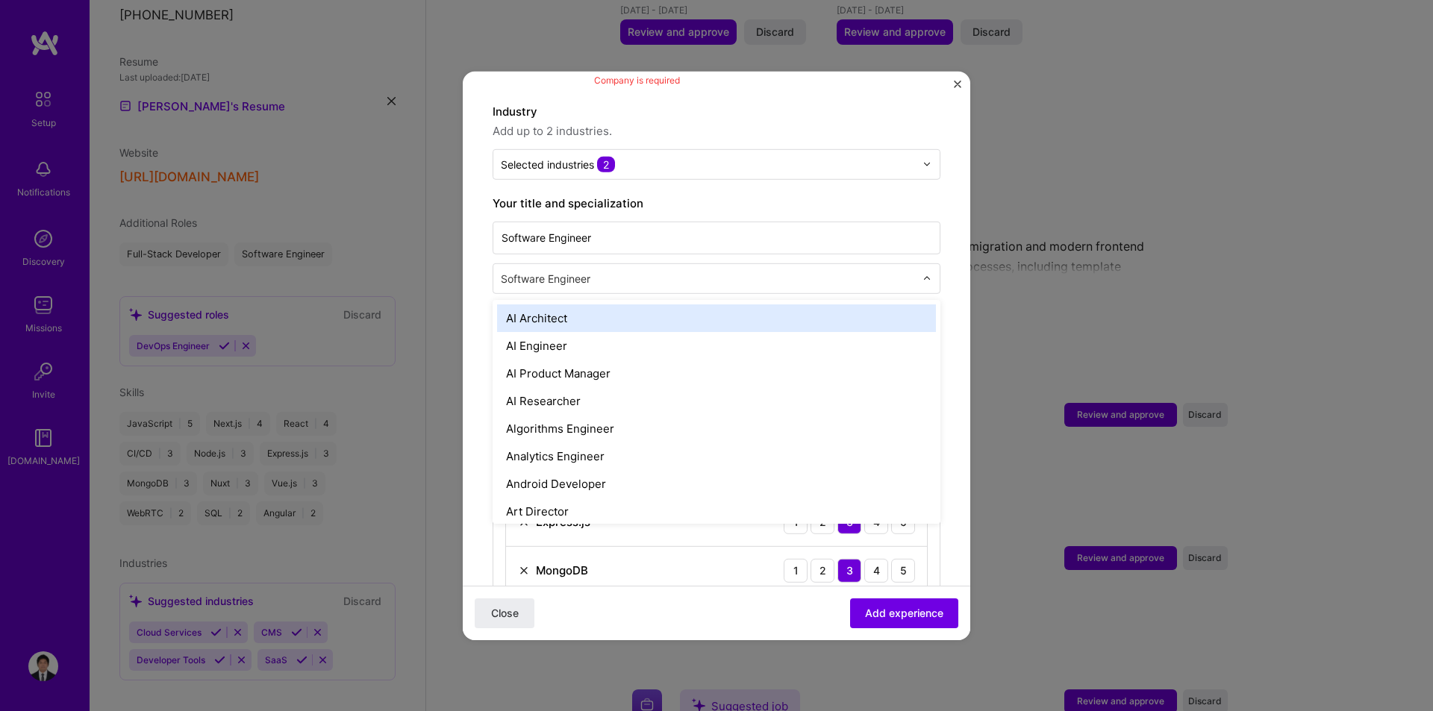
click at [674, 270] on input "text" at bounding box center [709, 278] width 417 height 16
click at [480, 244] on form "Adding suggested job This job is suggested based on your LinkedIn, resume or [D…" at bounding box center [716, 684] width 507 height 1615
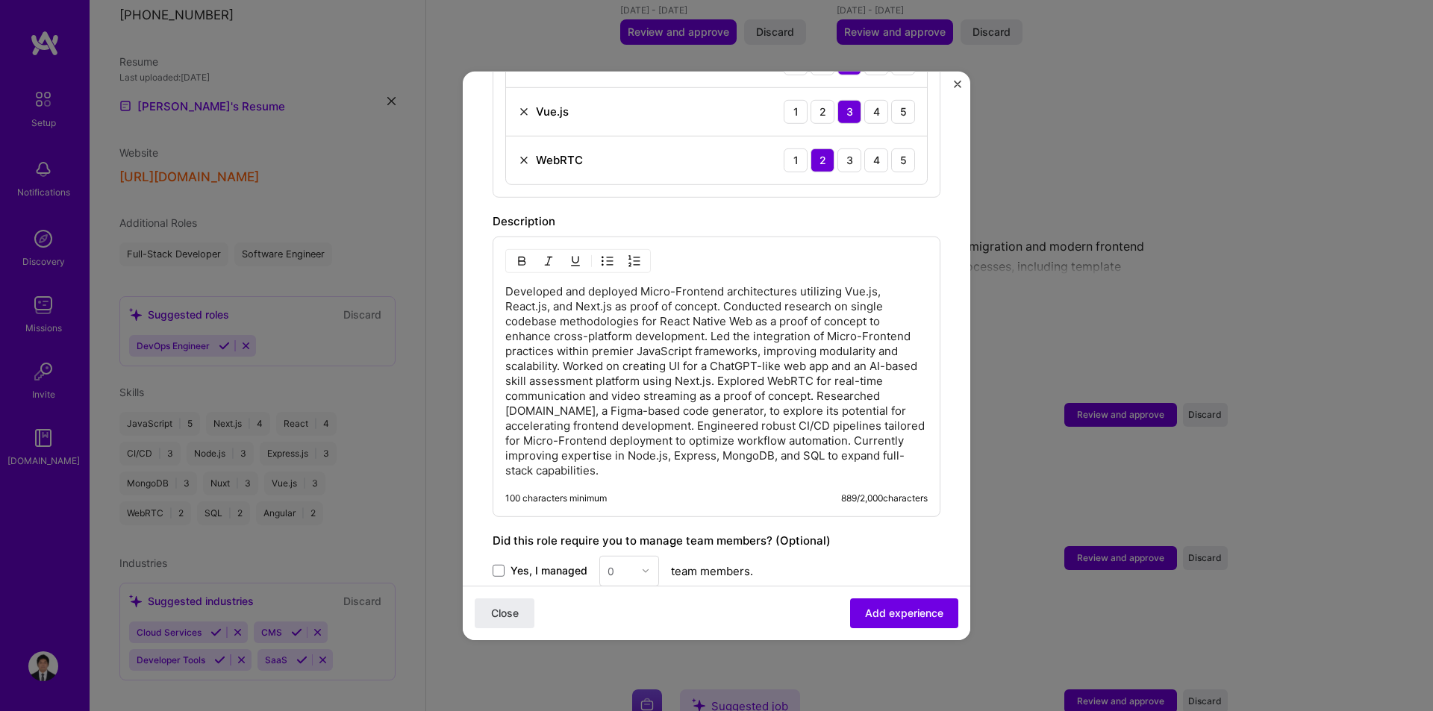
scroll to position [1061, 0]
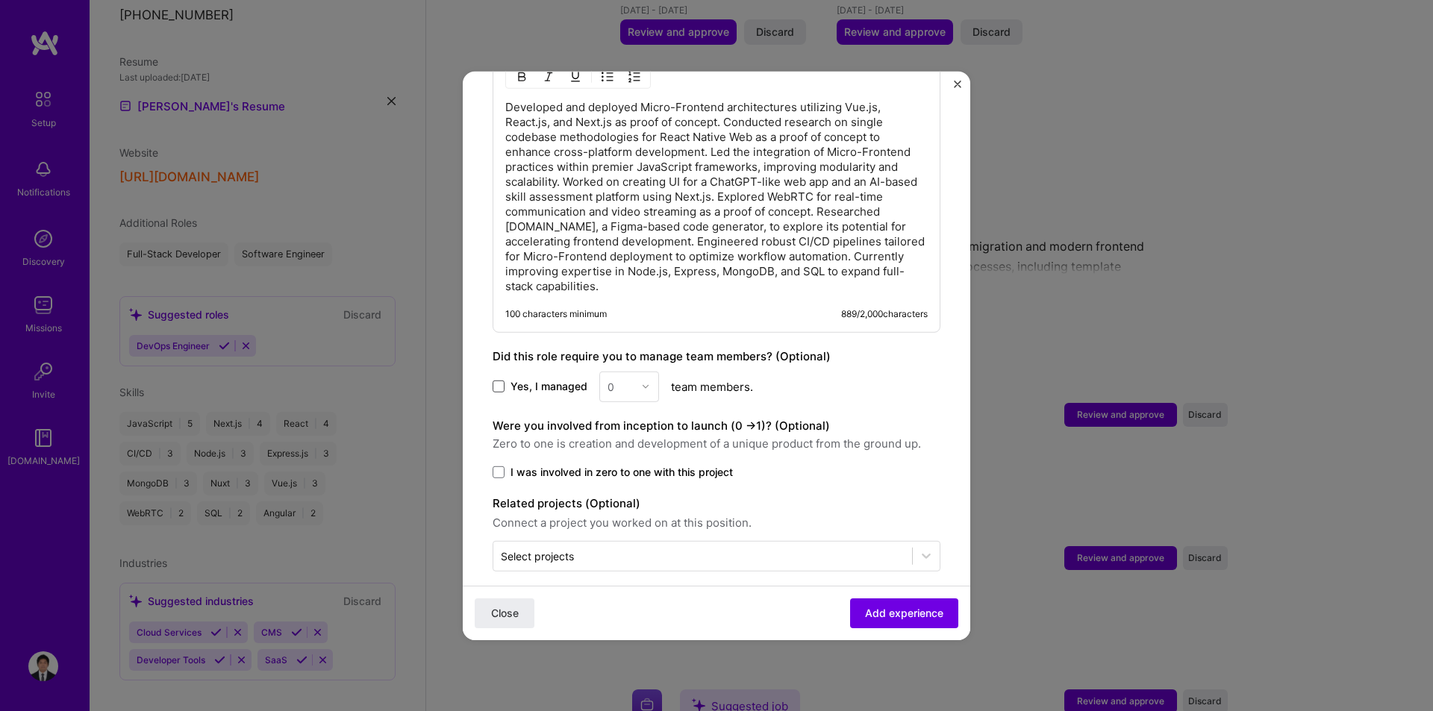
click at [501, 381] on span at bounding box center [498, 387] width 12 height 12
click at [0, 0] on input "Yes, I managed" at bounding box center [0, 0] width 0 height 0
click at [638, 372] on div "0" at bounding box center [620, 386] width 41 height 29
click at [626, 439] on div "2" at bounding box center [629, 453] width 51 height 28
click at [886, 602] on button "Add experience" at bounding box center [904, 613] width 108 height 30
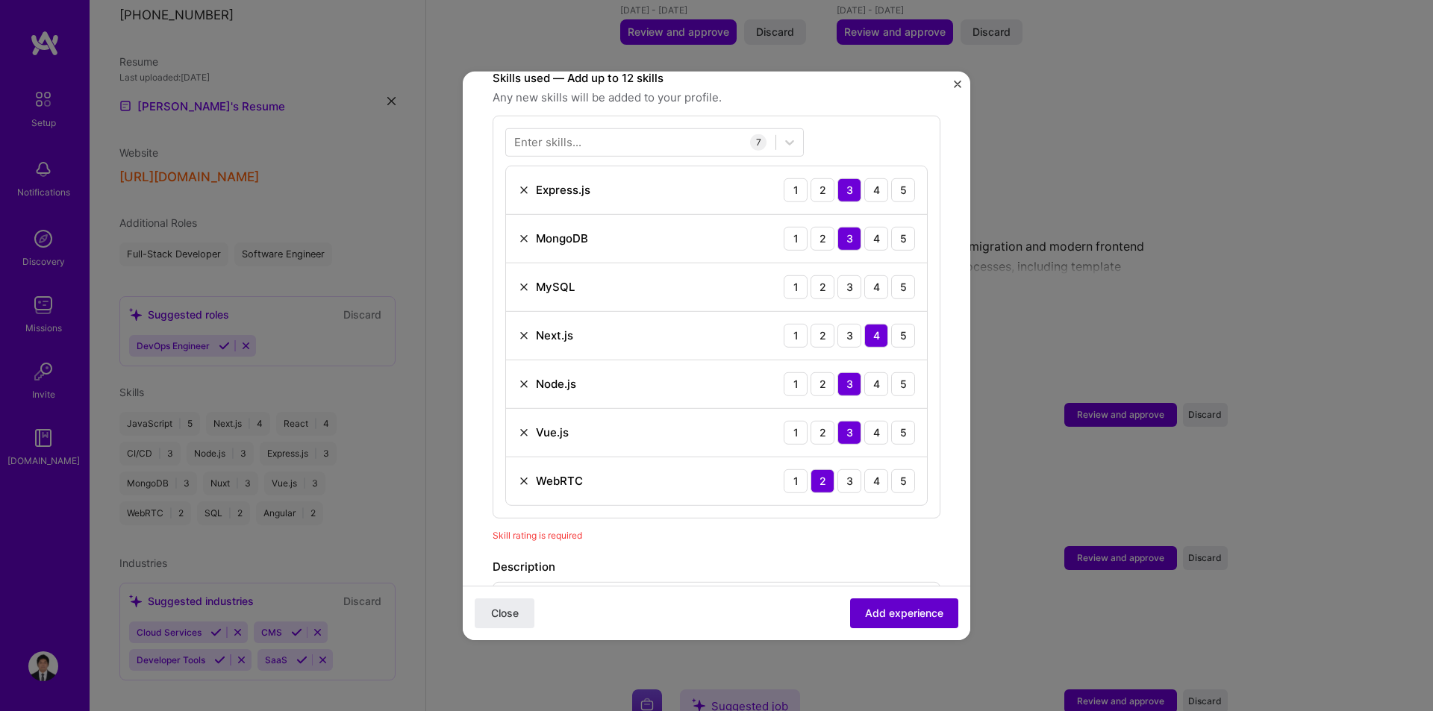
scroll to position [516, 0]
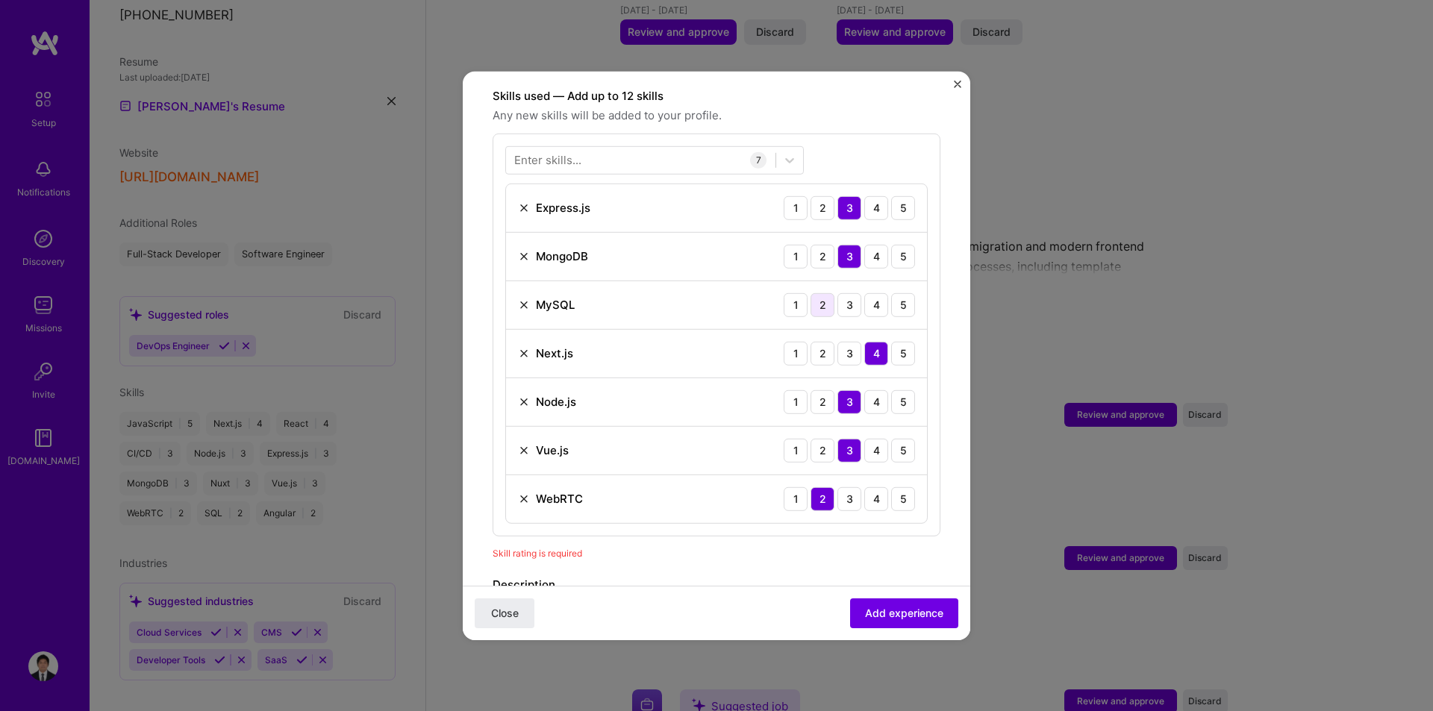
click at [818, 292] on div "2" at bounding box center [822, 304] width 24 height 24
click at [901, 601] on button "Add experience" at bounding box center [904, 613] width 108 height 30
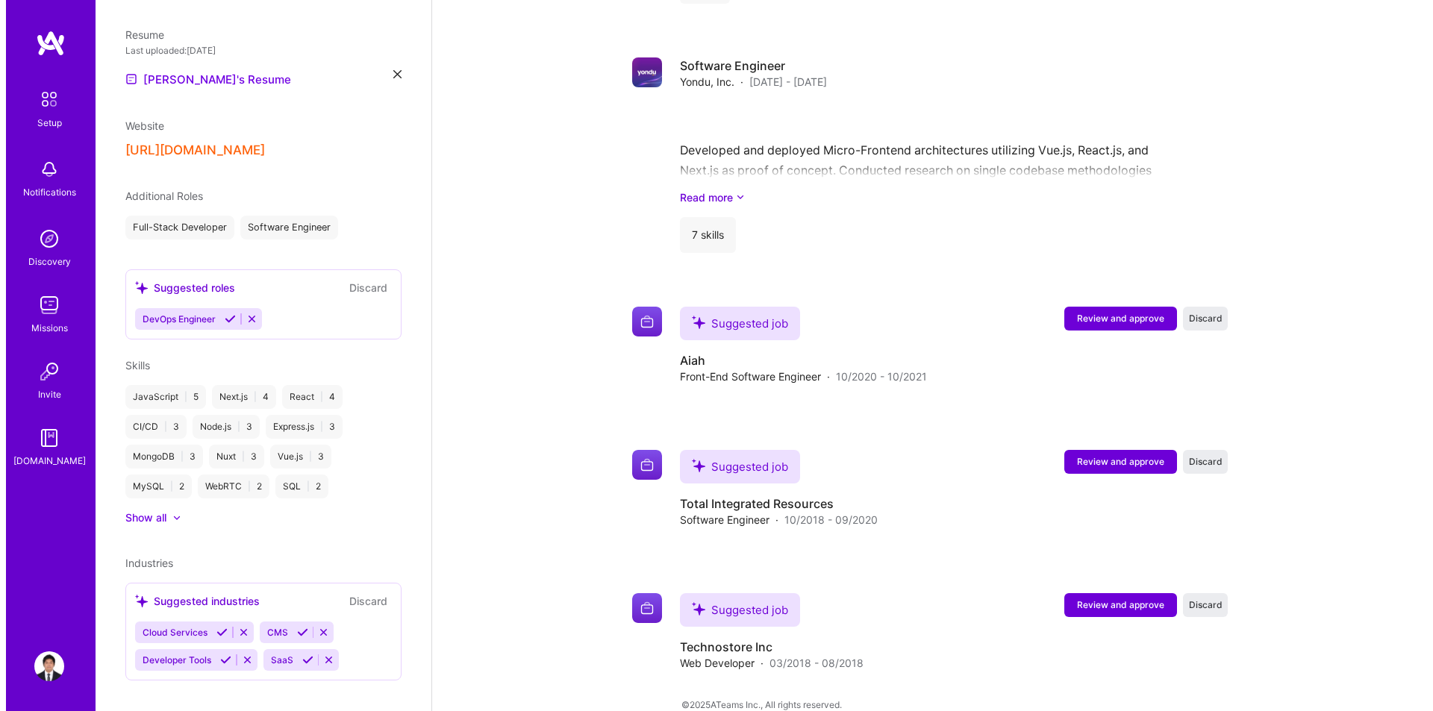
scroll to position [1636, 0]
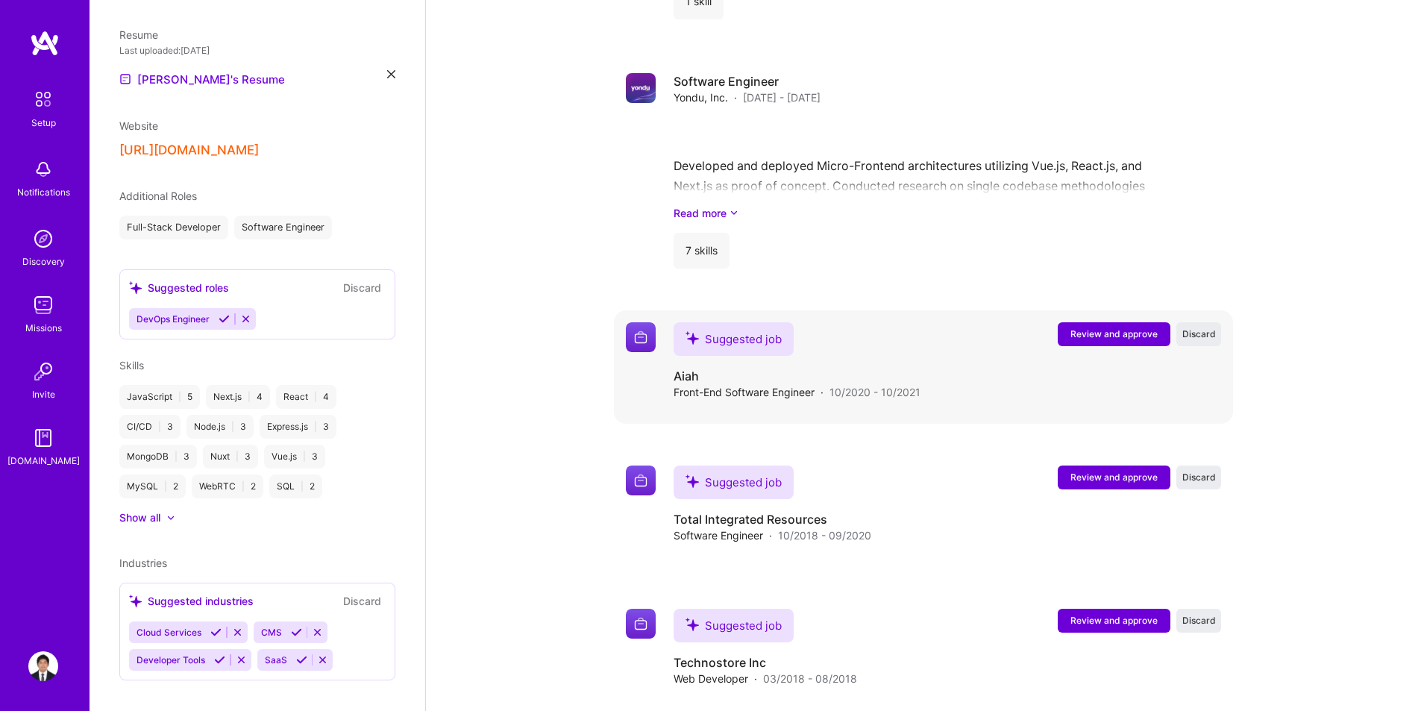
click at [1091, 328] on span "Review and approve" at bounding box center [1114, 334] width 87 height 13
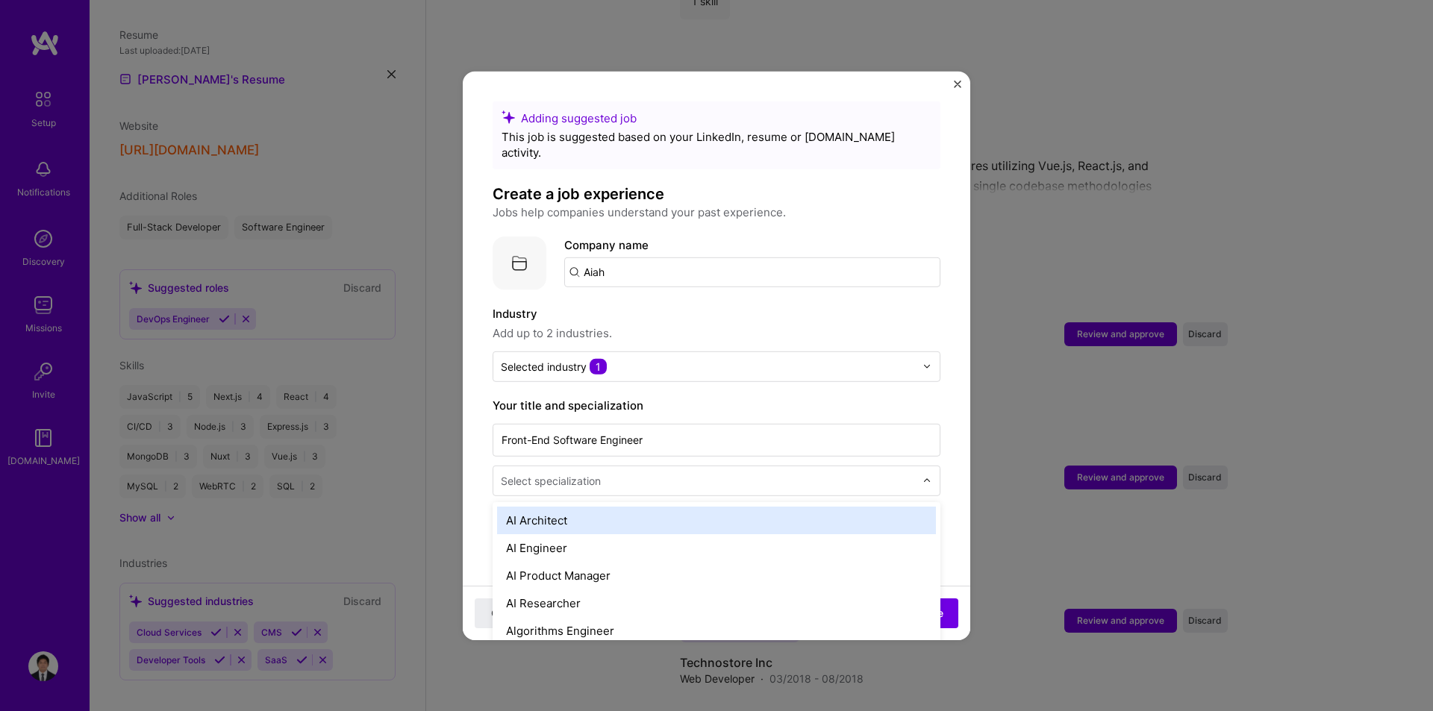
click at [758, 472] on input "text" at bounding box center [709, 480] width 417 height 16
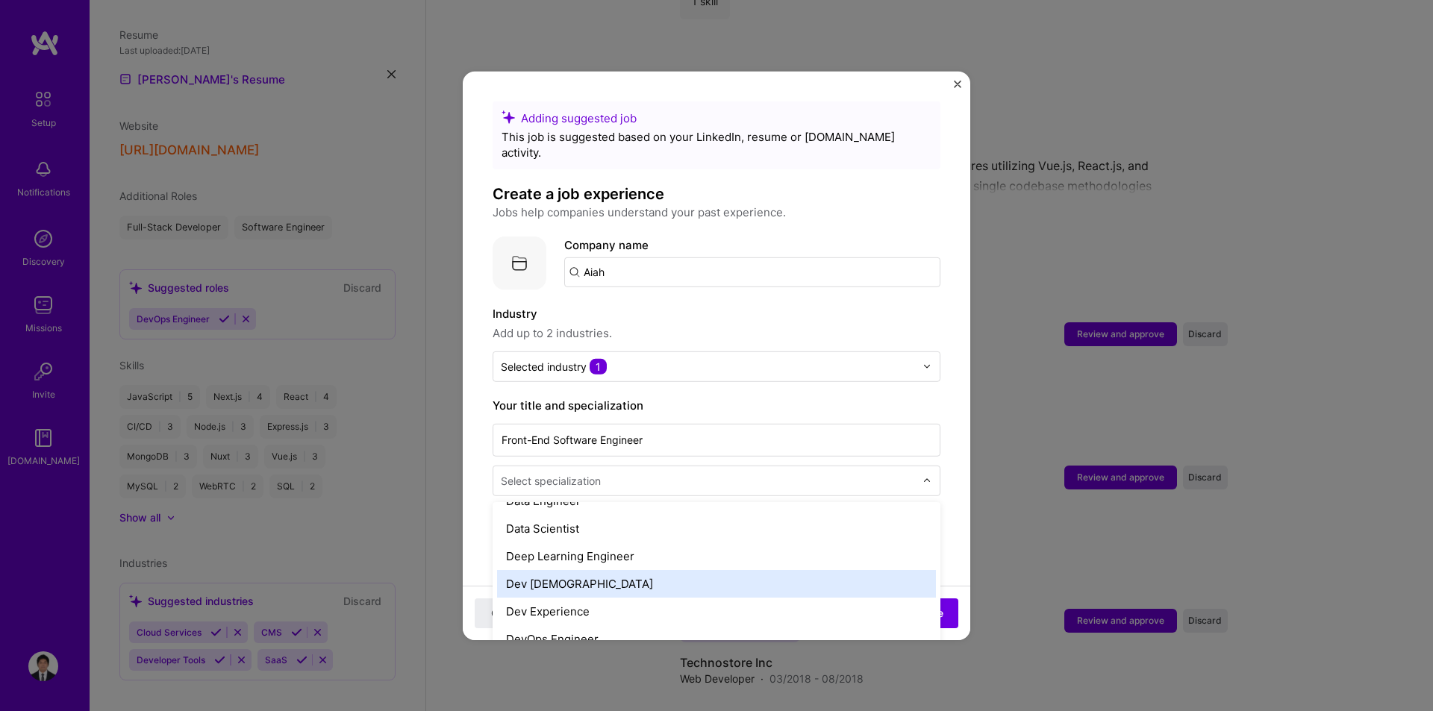
scroll to position [746, 0]
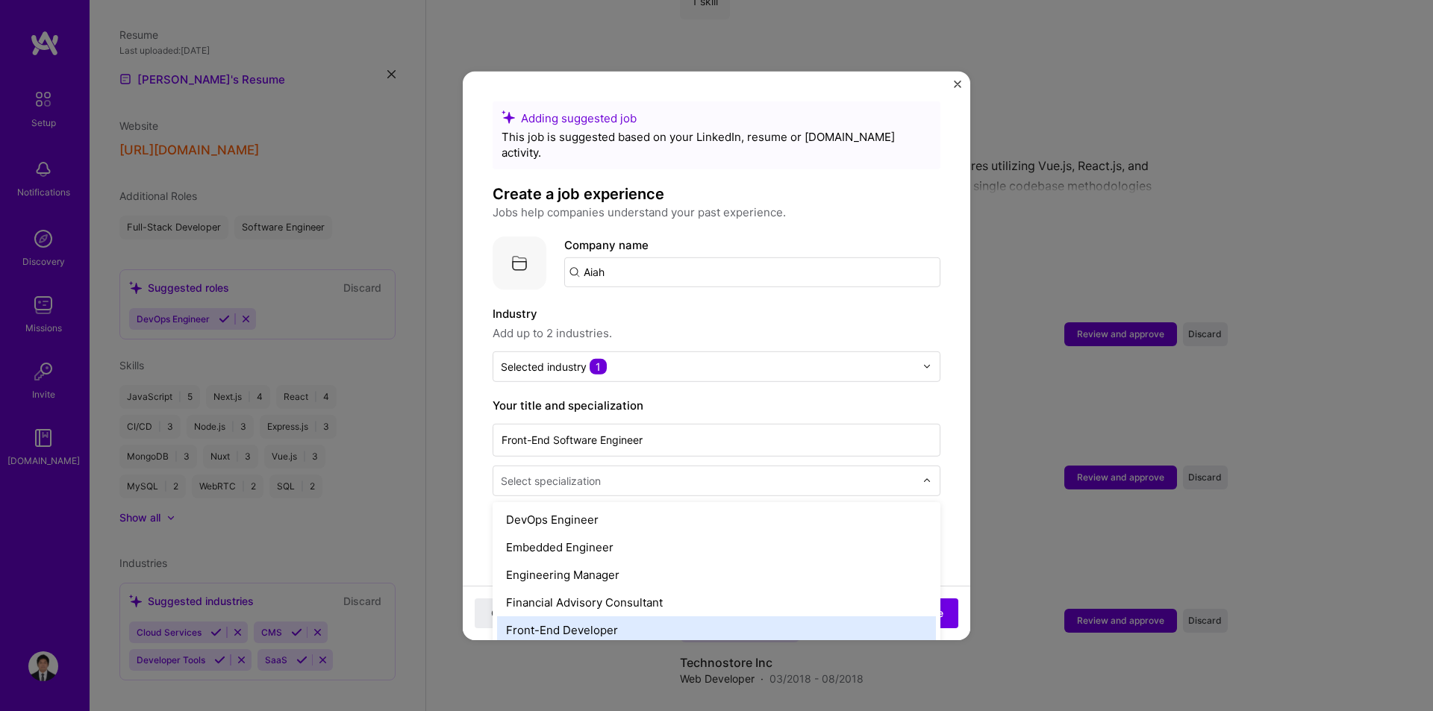
click at [591, 616] on div "Front-End Developer" at bounding box center [716, 630] width 439 height 28
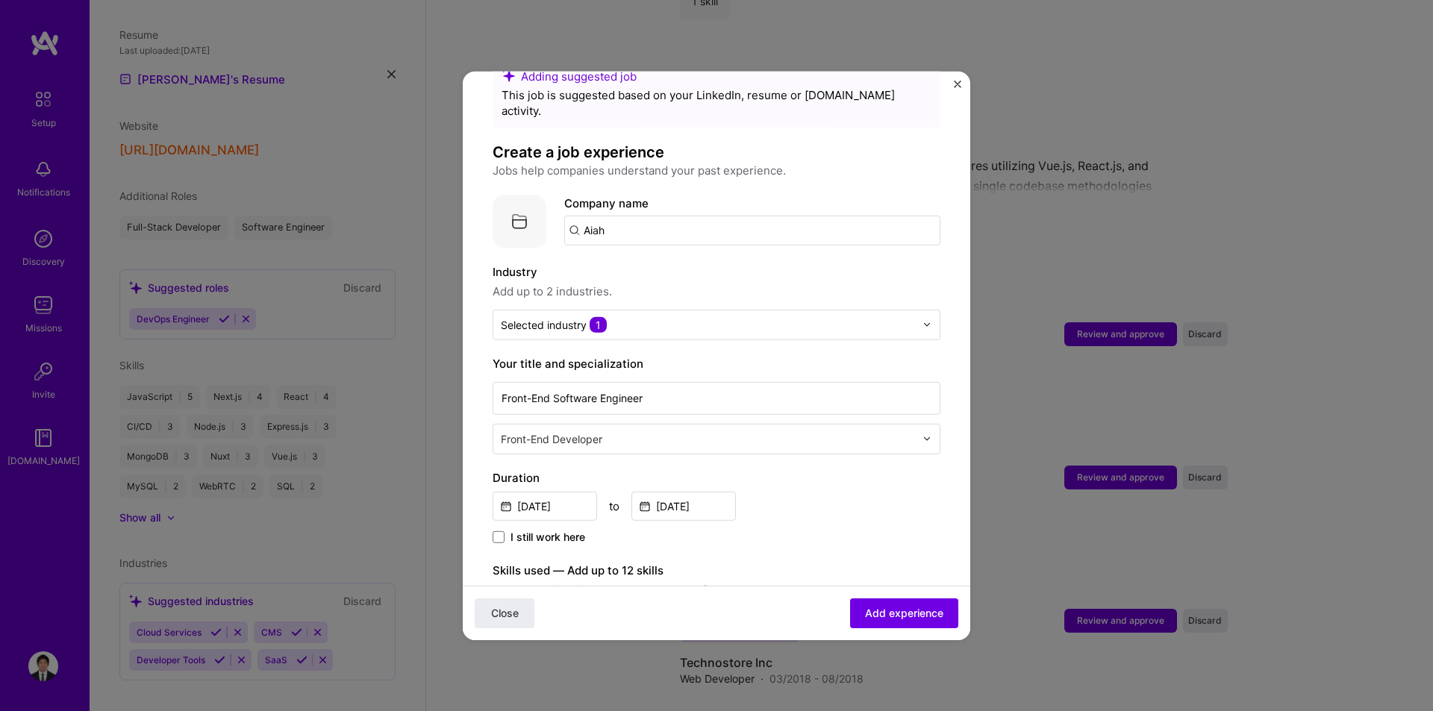
scroll to position [224, 0]
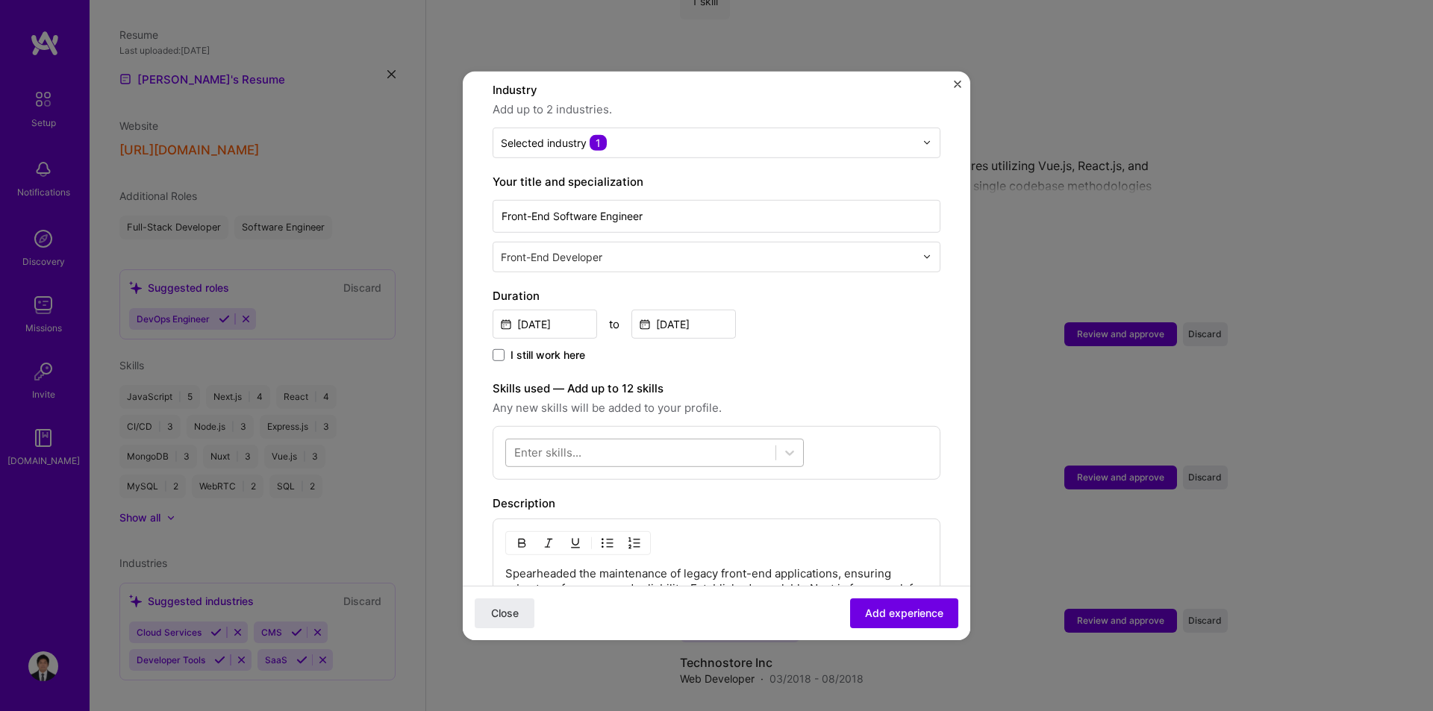
click at [728, 440] on div at bounding box center [640, 452] width 269 height 25
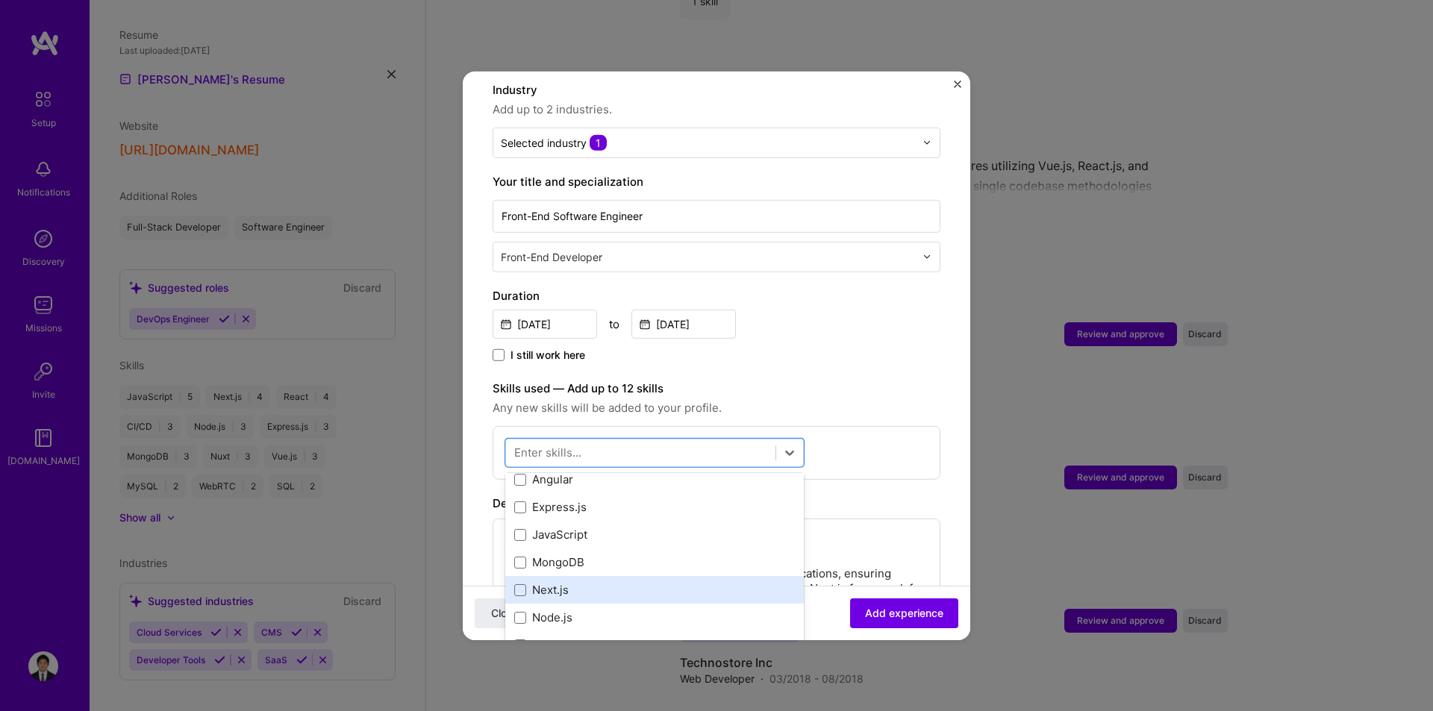
scroll to position [75, 0]
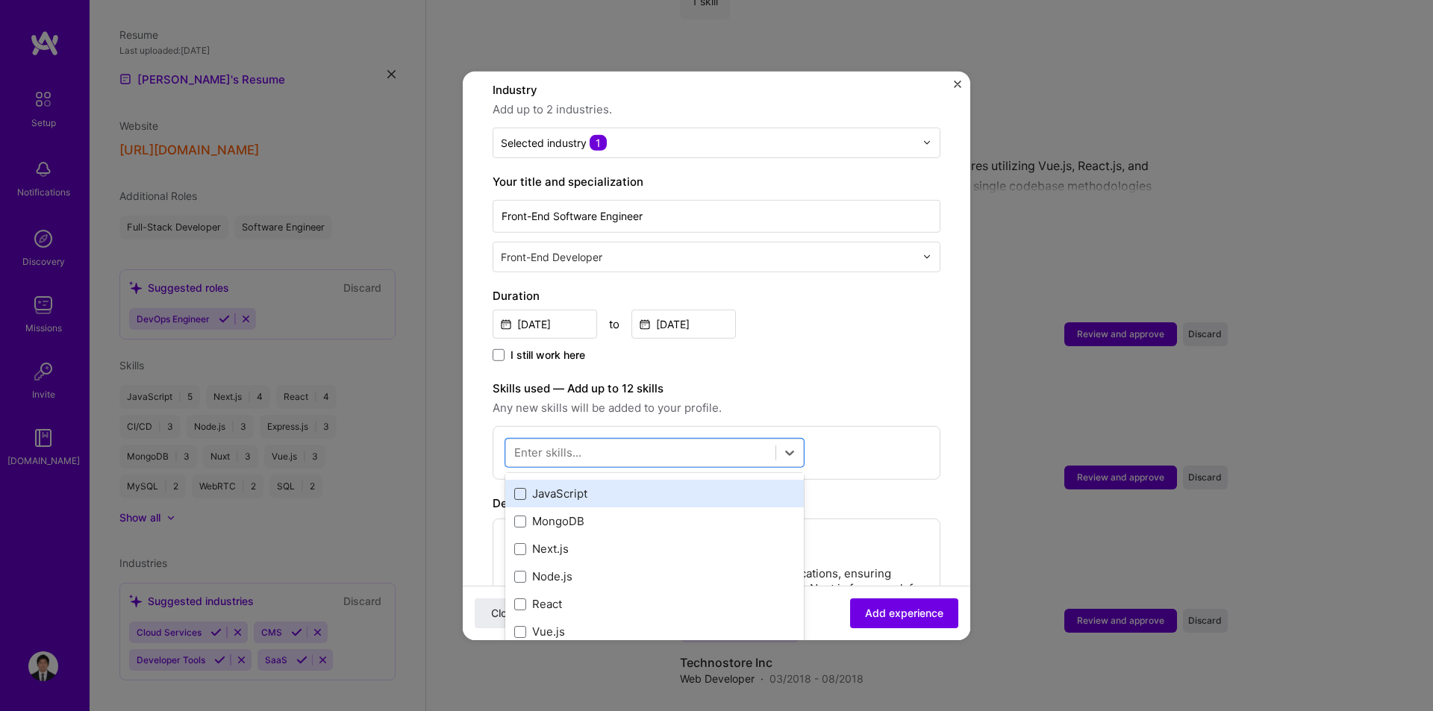
click at [519, 488] on span at bounding box center [520, 494] width 12 height 12
click at [0, 0] on input "checkbox" at bounding box center [0, 0] width 0 height 0
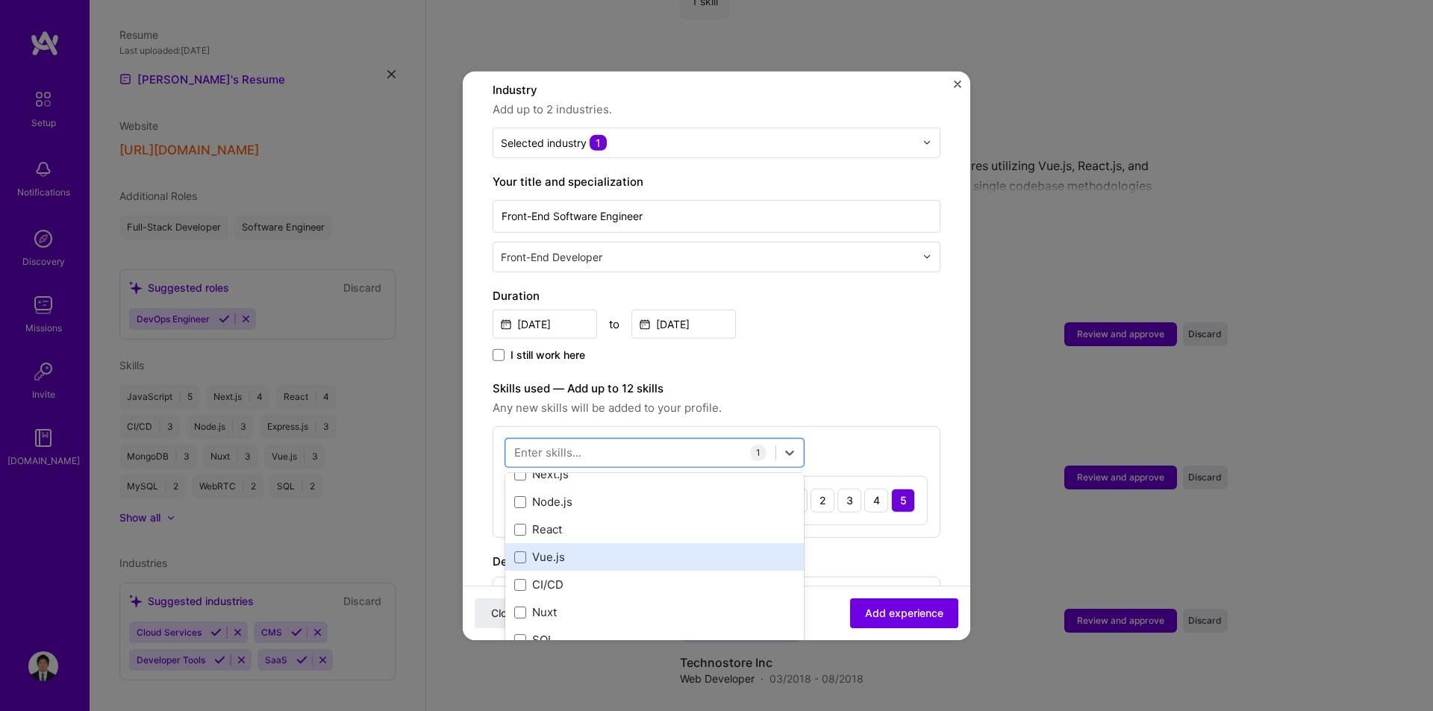
click at [551, 549] on div "Vue.js" at bounding box center [654, 557] width 281 height 16
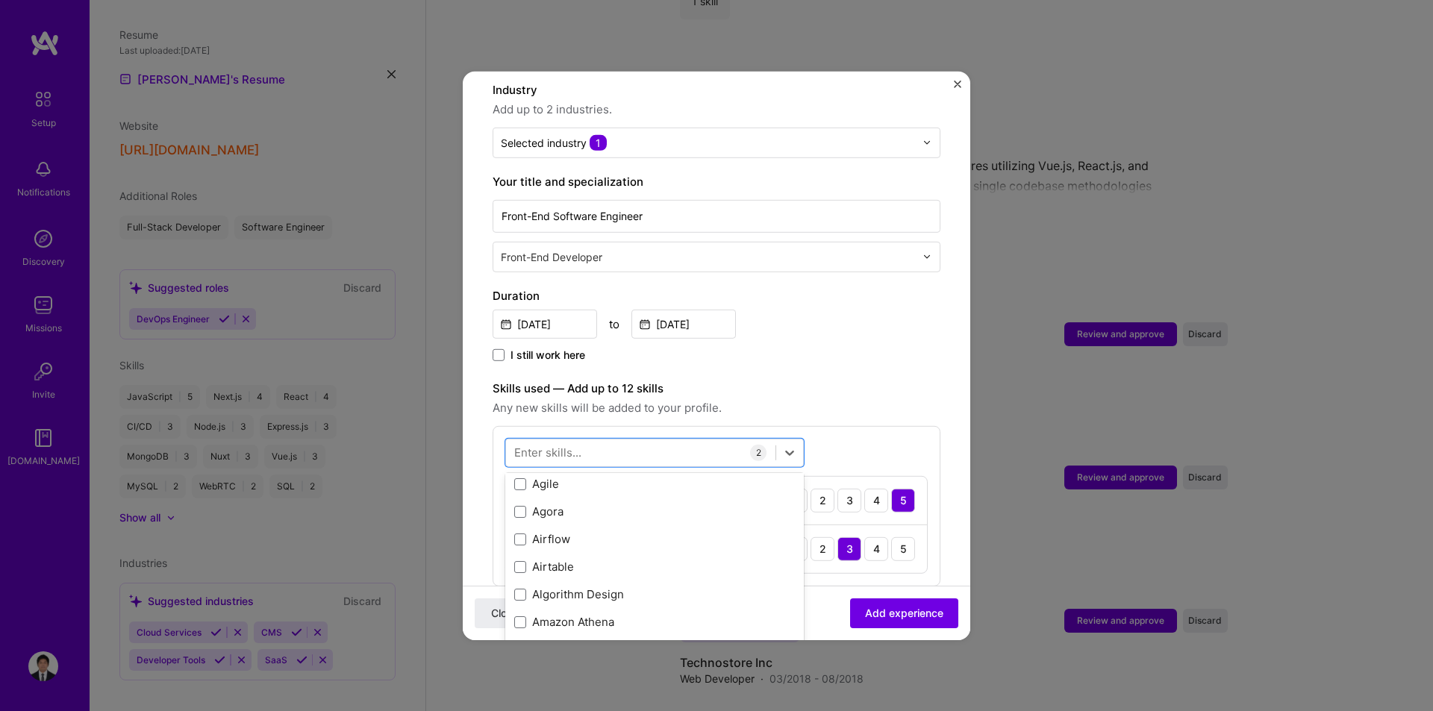
scroll to position [1418, 0]
click at [607, 440] on div at bounding box center [640, 452] width 269 height 25
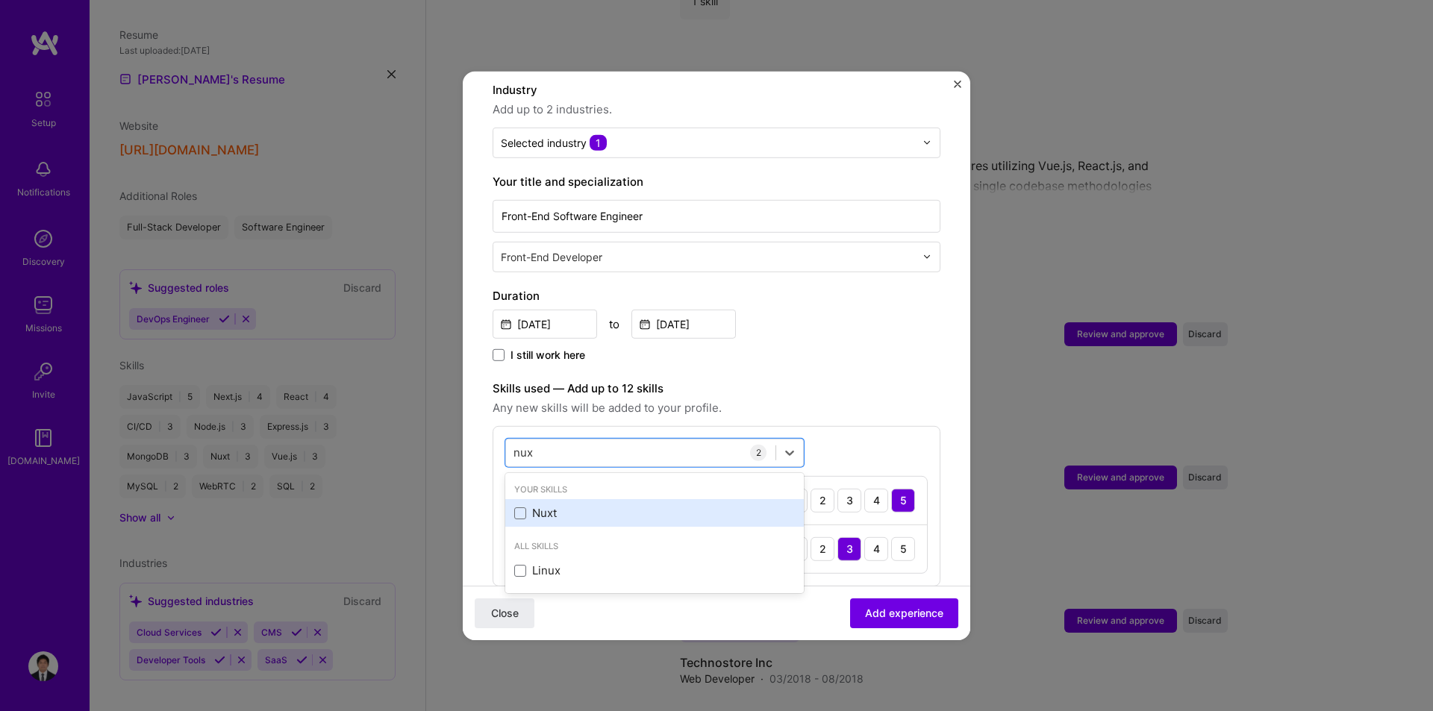
click at [578, 505] on div "Nuxt" at bounding box center [654, 513] width 281 height 16
type input "nux"
click at [796, 379] on label "Skills used — Add up to 12 skills" at bounding box center [716, 388] width 448 height 18
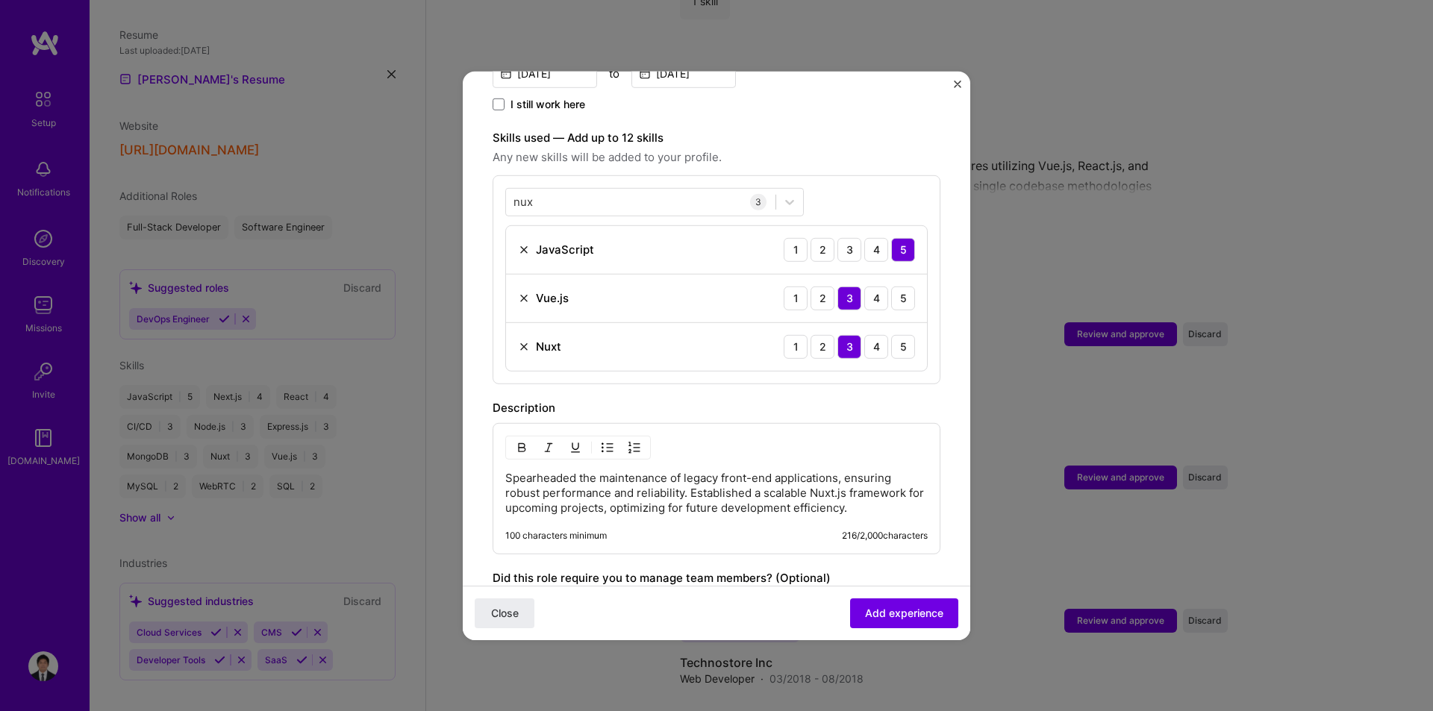
scroll to position [672, 0]
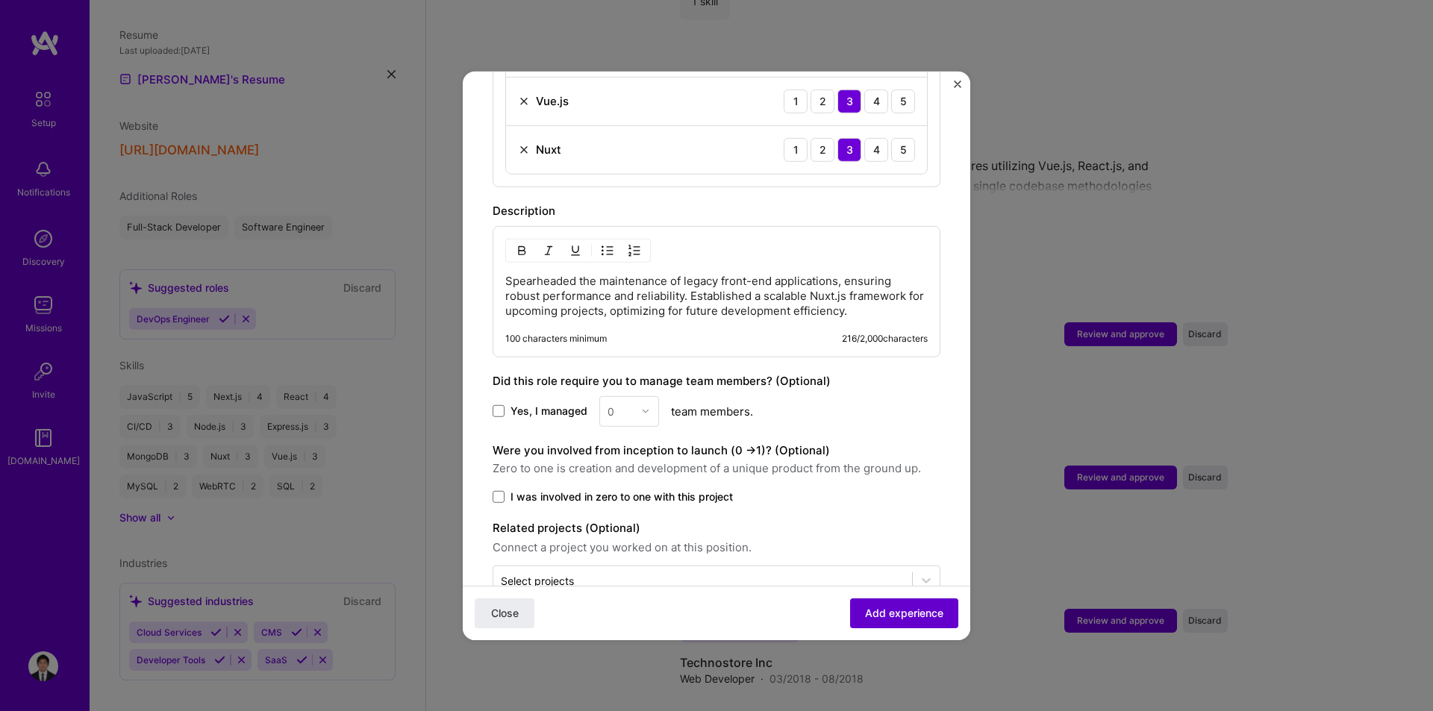
click at [912, 619] on span "Add experience" at bounding box center [904, 613] width 78 height 15
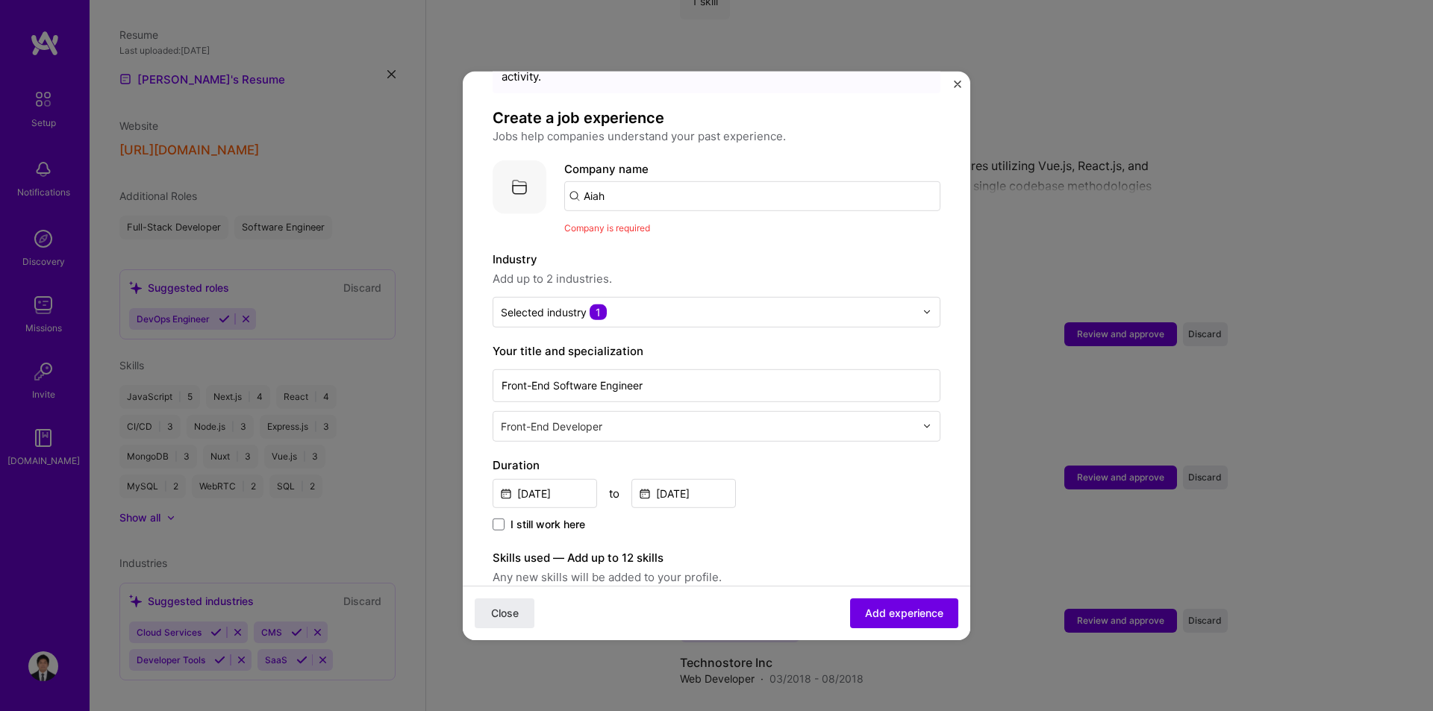
scroll to position [75, 0]
click at [656, 187] on input "Aiah" at bounding box center [752, 197] width 376 height 30
type input "[URL]"
click at [673, 225] on div "[URL]" at bounding box center [669, 238] width 43 height 26
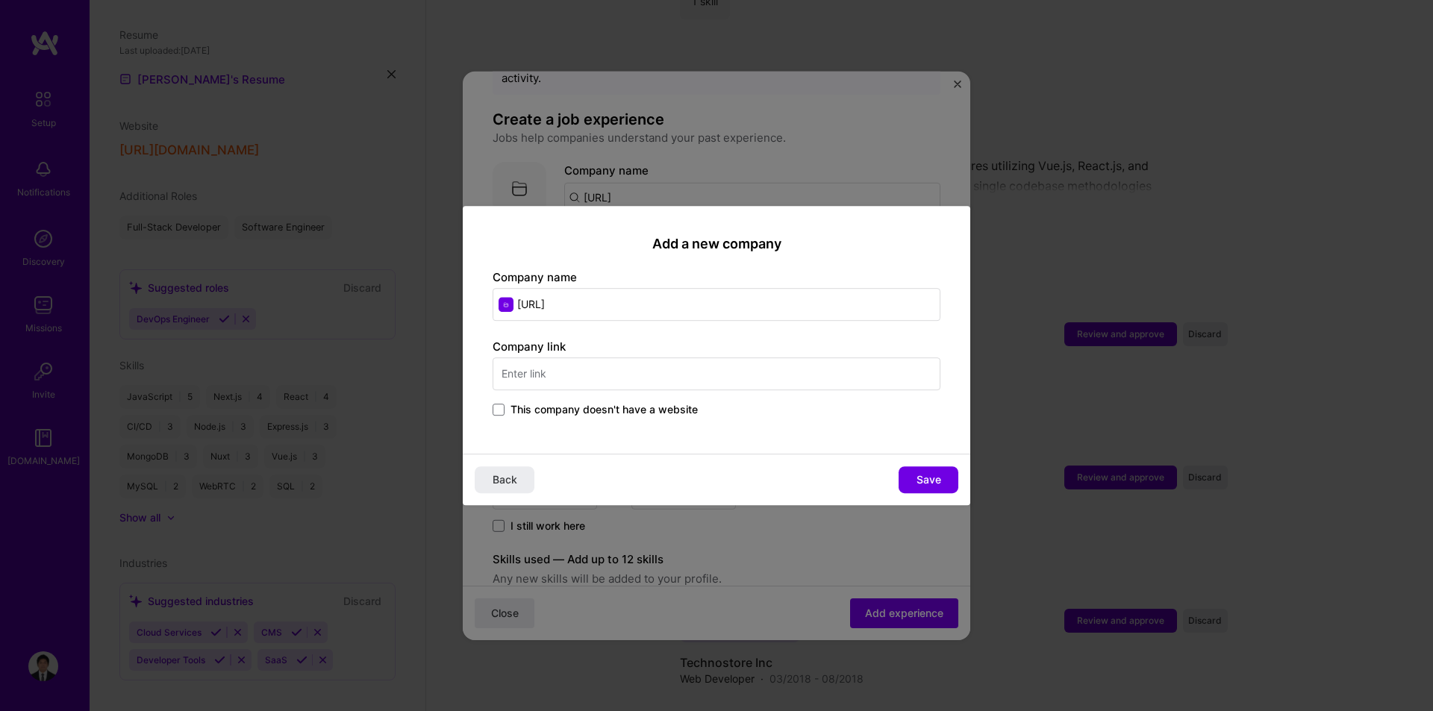
drag, startPoint x: 569, startPoint y: 299, endPoint x: 495, endPoint y: 303, distance: 74.7
click at [495, 303] on input "[URL]" at bounding box center [716, 304] width 448 height 33
click at [553, 373] on input "text" at bounding box center [716, 373] width 448 height 33
paste input "[URL]"
type input "[URL]"
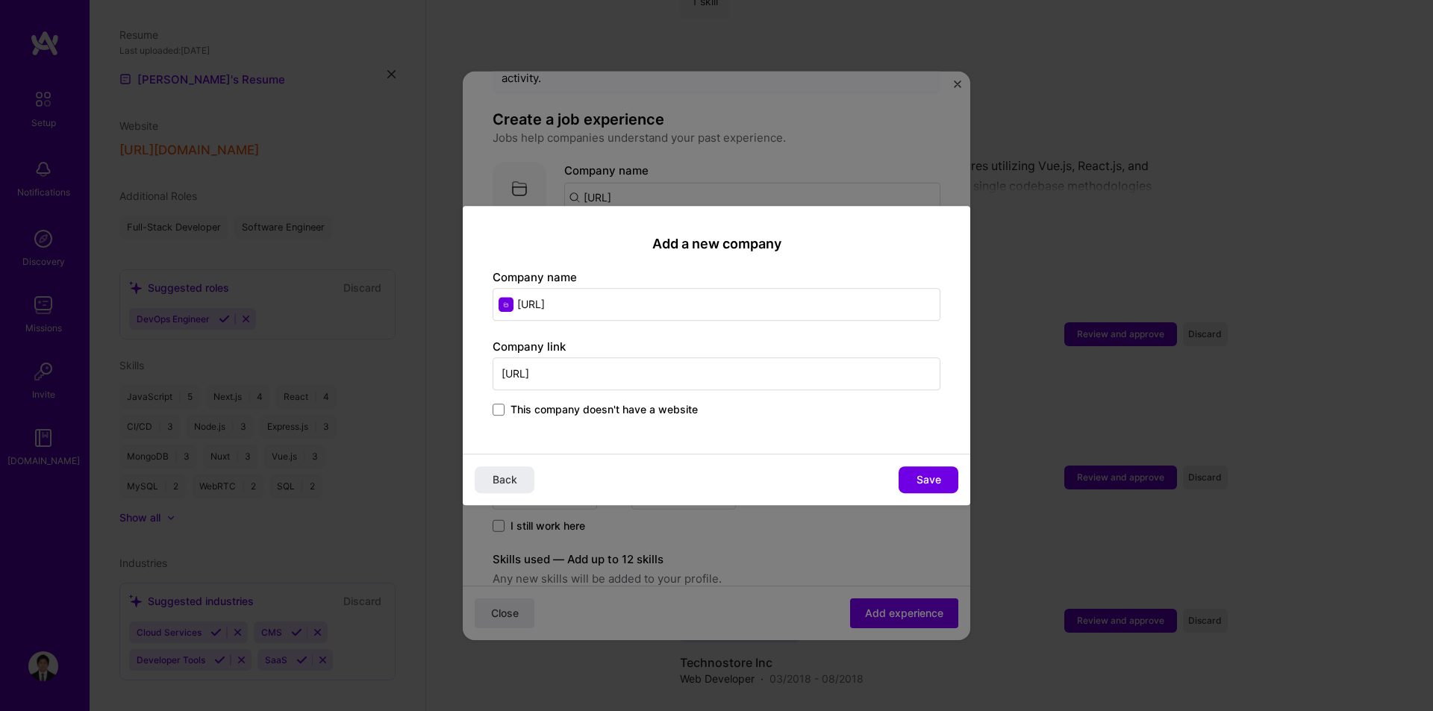
click at [555, 301] on input "[URL]" at bounding box center [716, 304] width 448 height 33
click at [921, 475] on span "Save" at bounding box center [928, 479] width 25 height 15
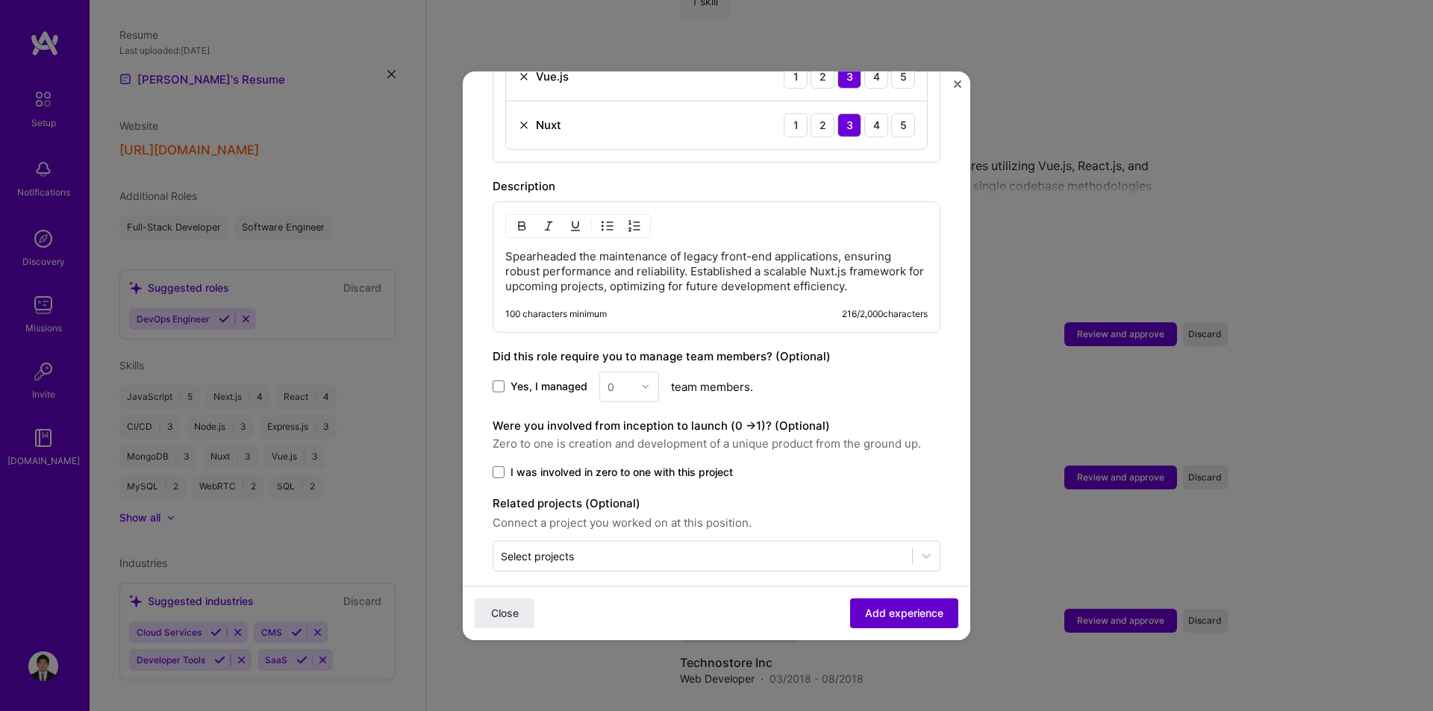
click at [898, 606] on span "Add experience" at bounding box center [904, 613] width 78 height 15
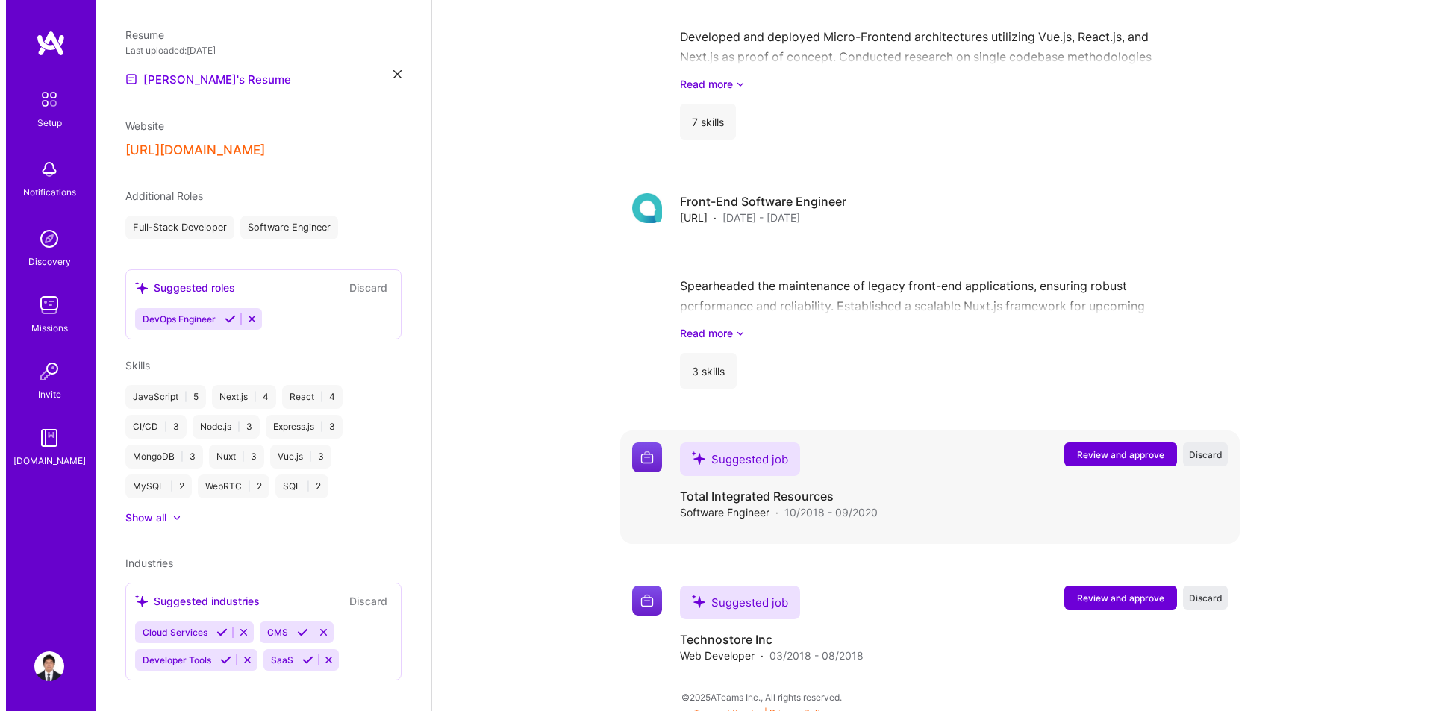
scroll to position [1720, 0]
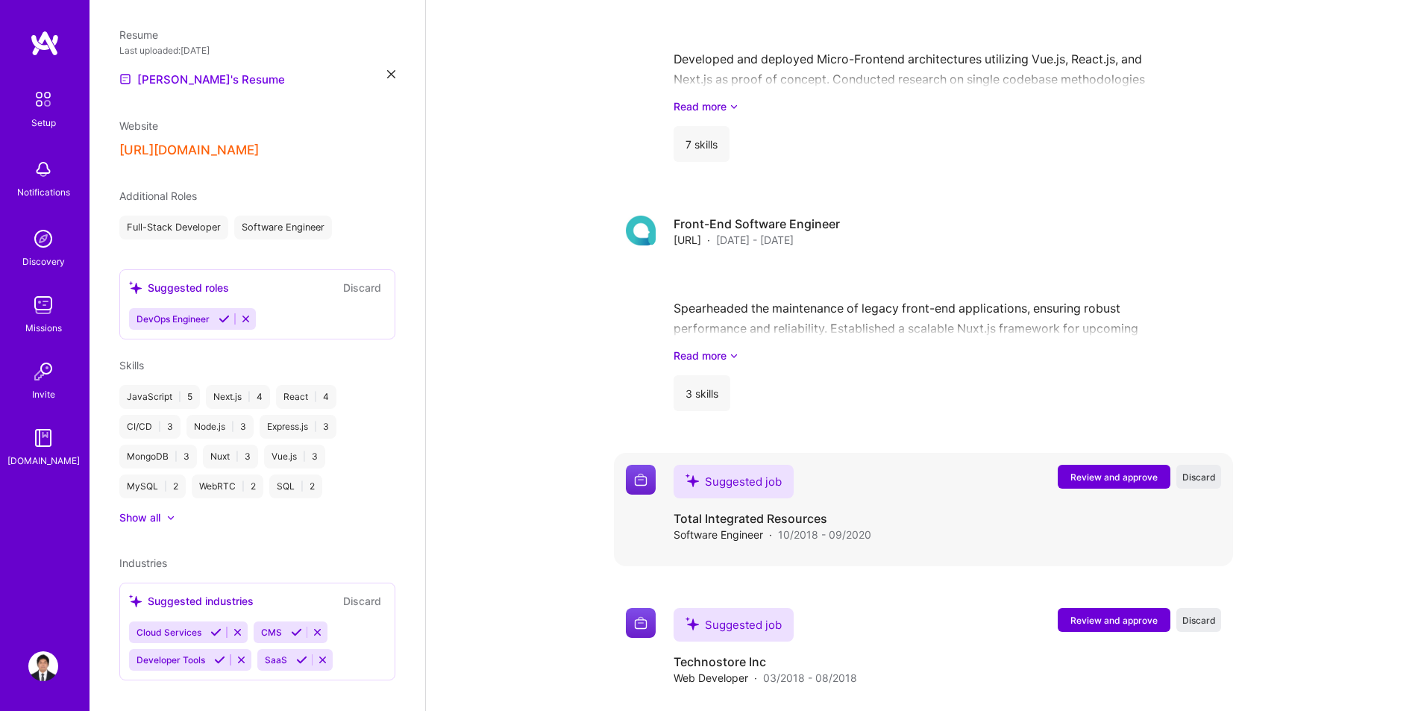
click at [1095, 471] on span "Review and approve" at bounding box center [1114, 477] width 87 height 13
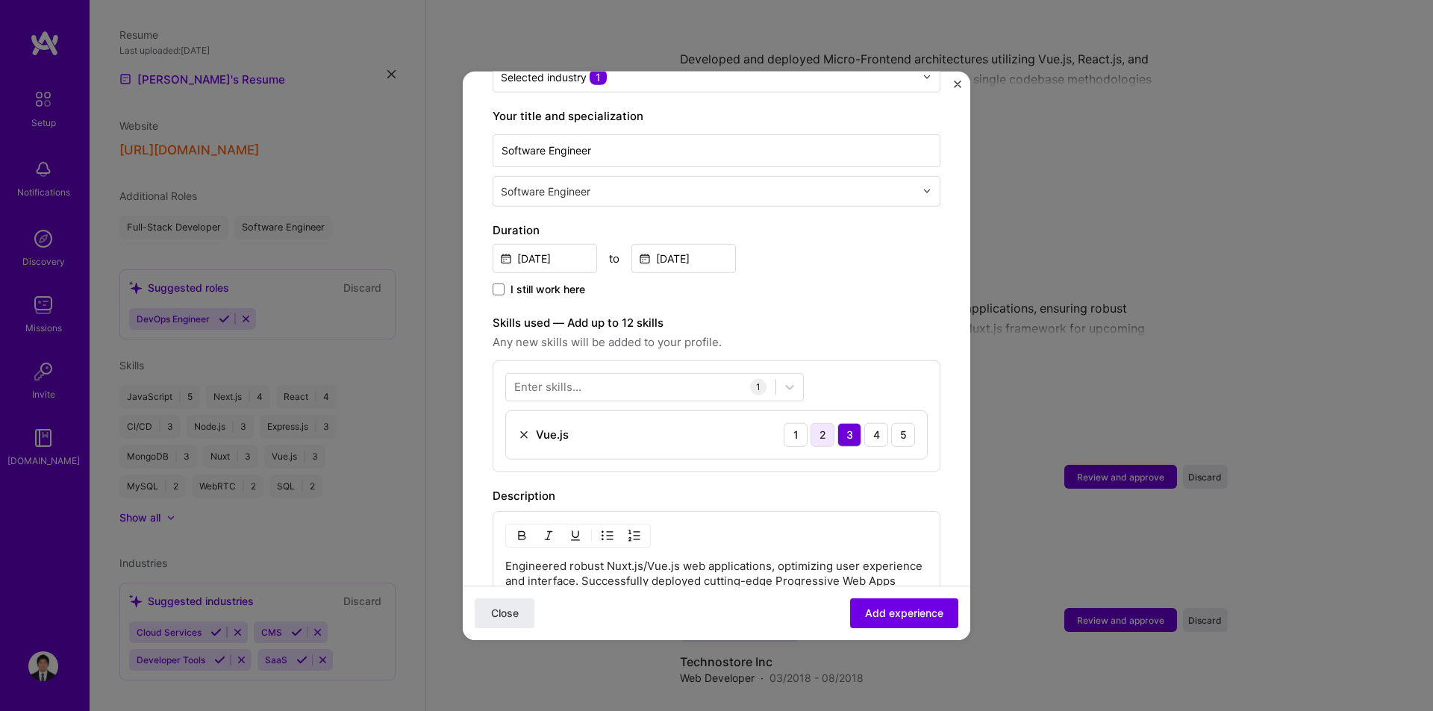
scroll to position [298, 0]
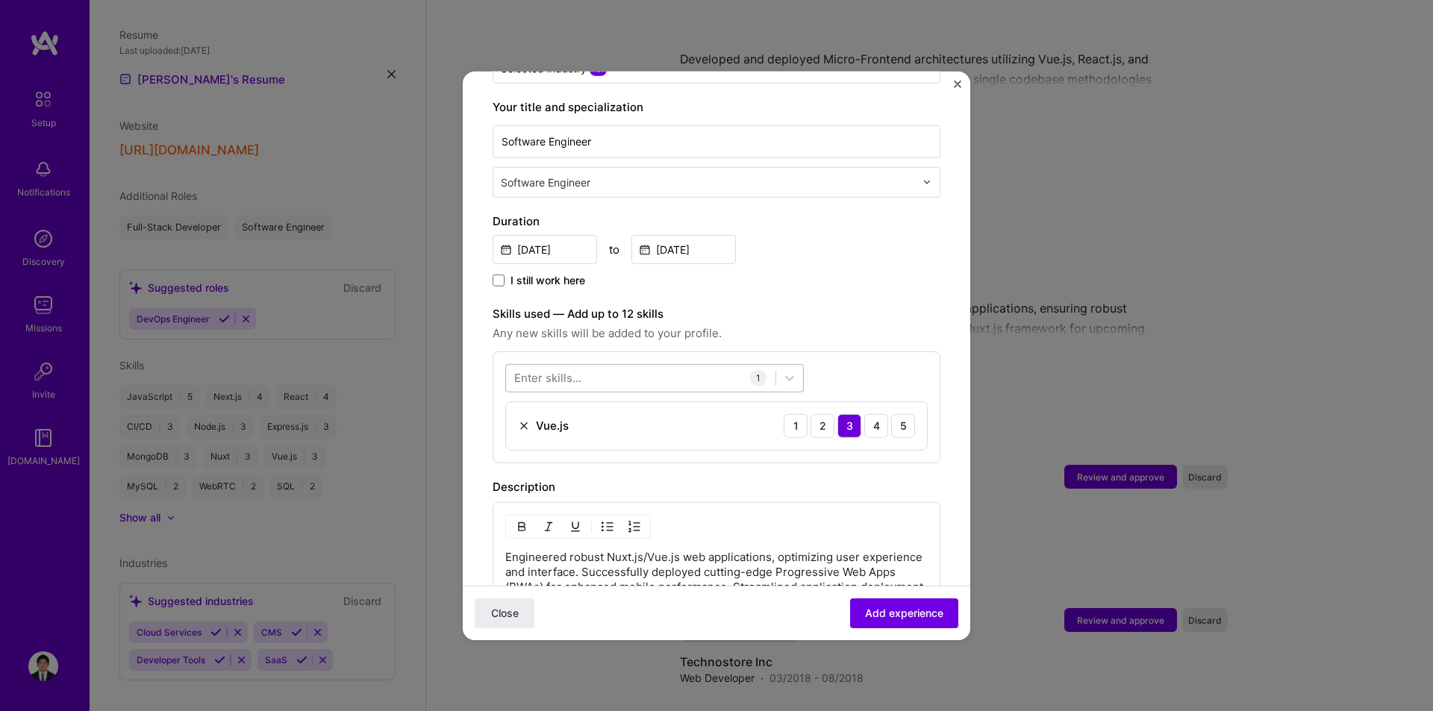
click at [667, 366] on div at bounding box center [640, 378] width 269 height 25
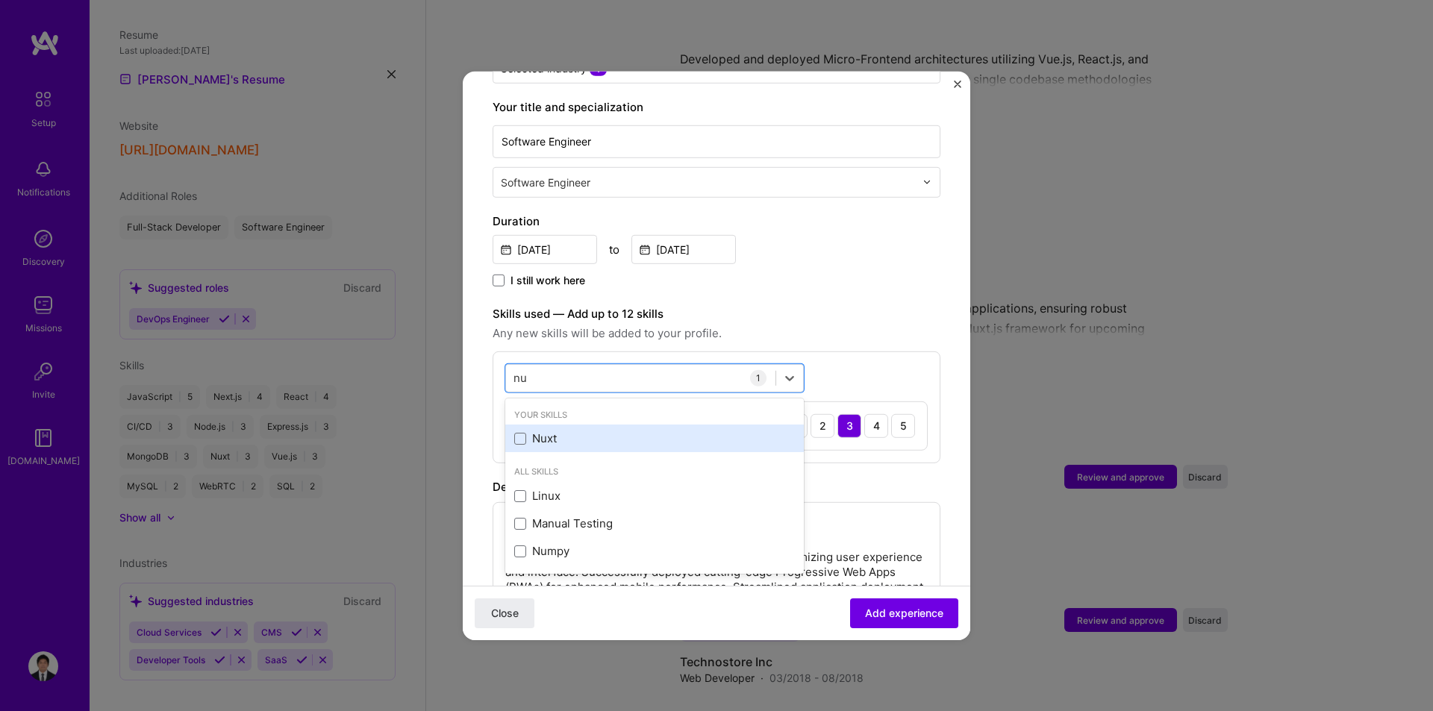
click at [580, 431] on div "Nuxt" at bounding box center [654, 439] width 281 height 16
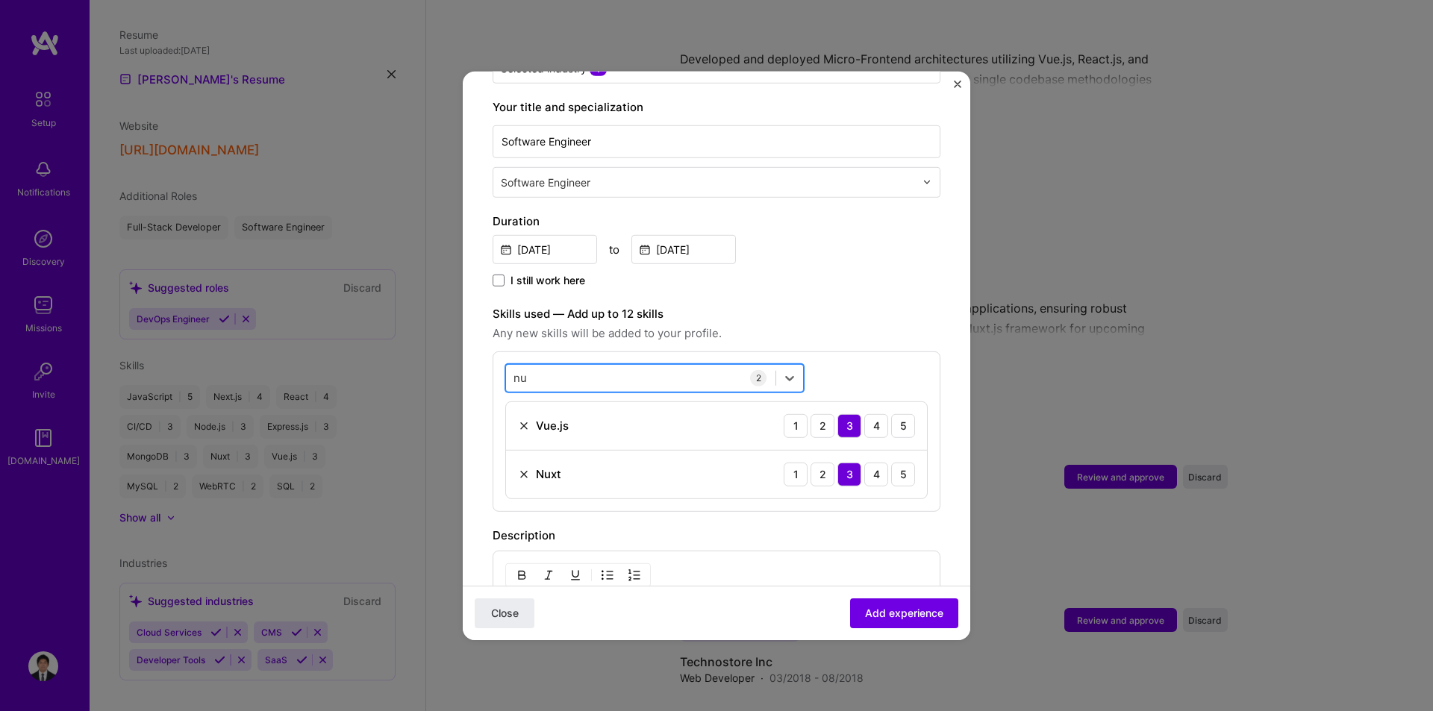
drag, startPoint x: 632, startPoint y: 356, endPoint x: 604, endPoint y: 360, distance: 27.9
click at [613, 366] on div "nu nu" at bounding box center [640, 378] width 269 height 25
drag, startPoint x: 593, startPoint y: 363, endPoint x: 488, endPoint y: 351, distance: 105.9
click at [488, 351] on form "Adding suggested job This job is suggested based on your LinkedIn, resume or [D…" at bounding box center [716, 425] width 507 height 1247
type input "nu"
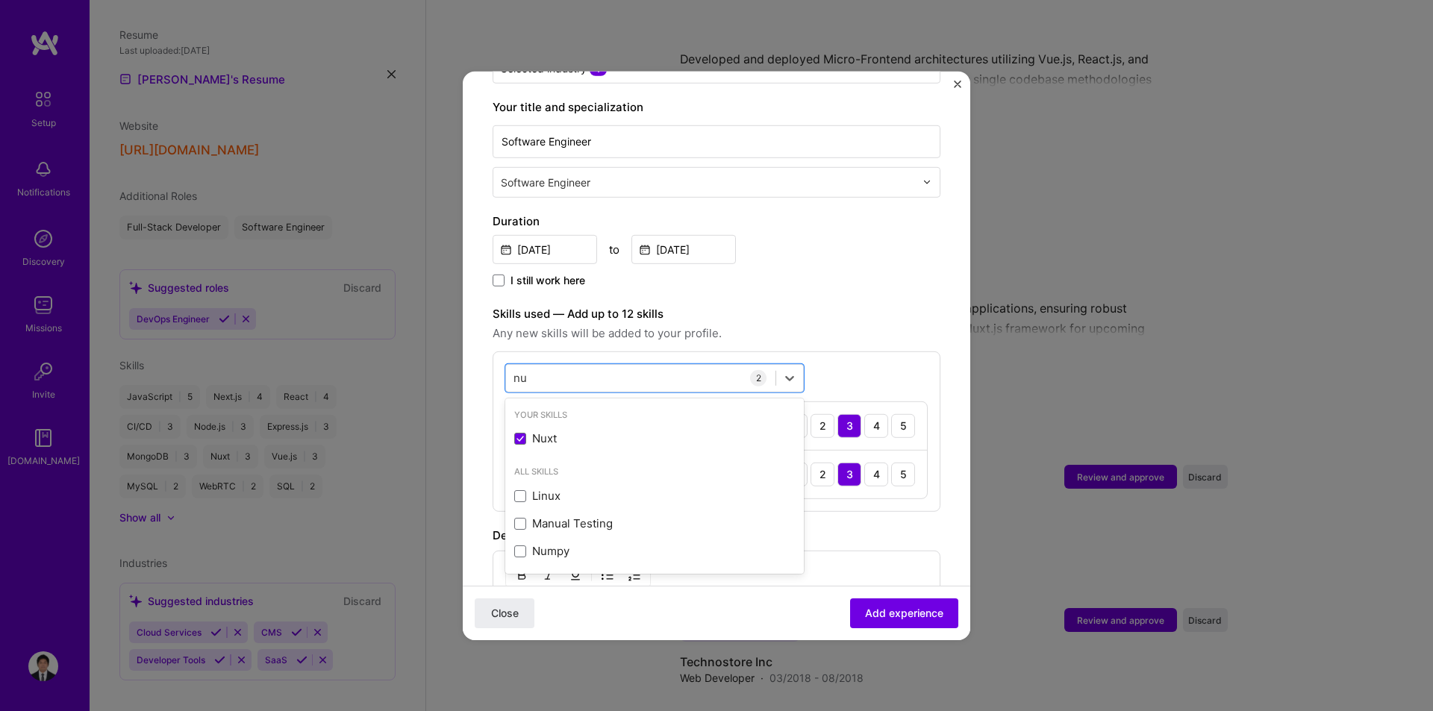
click at [778, 324] on span "Any new skills will be added to your profile." at bounding box center [716, 333] width 448 height 18
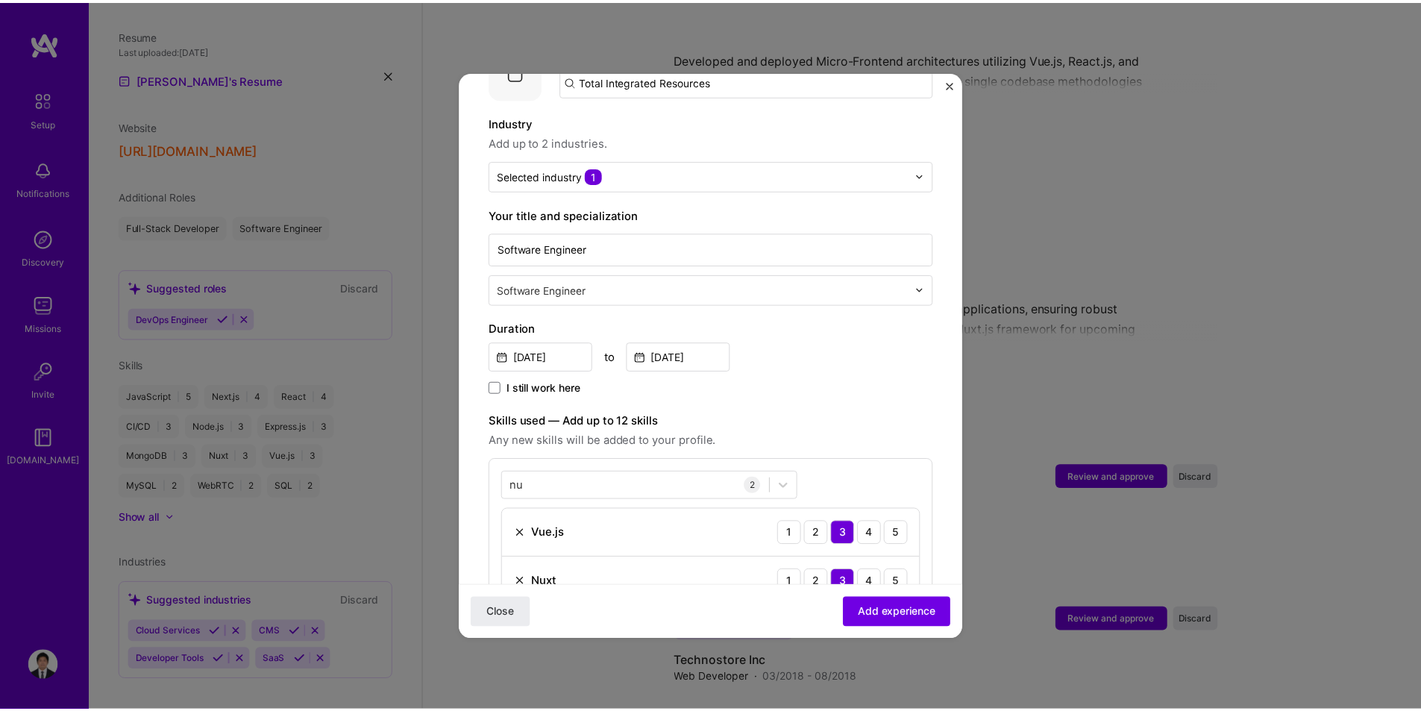
scroll to position [0, 0]
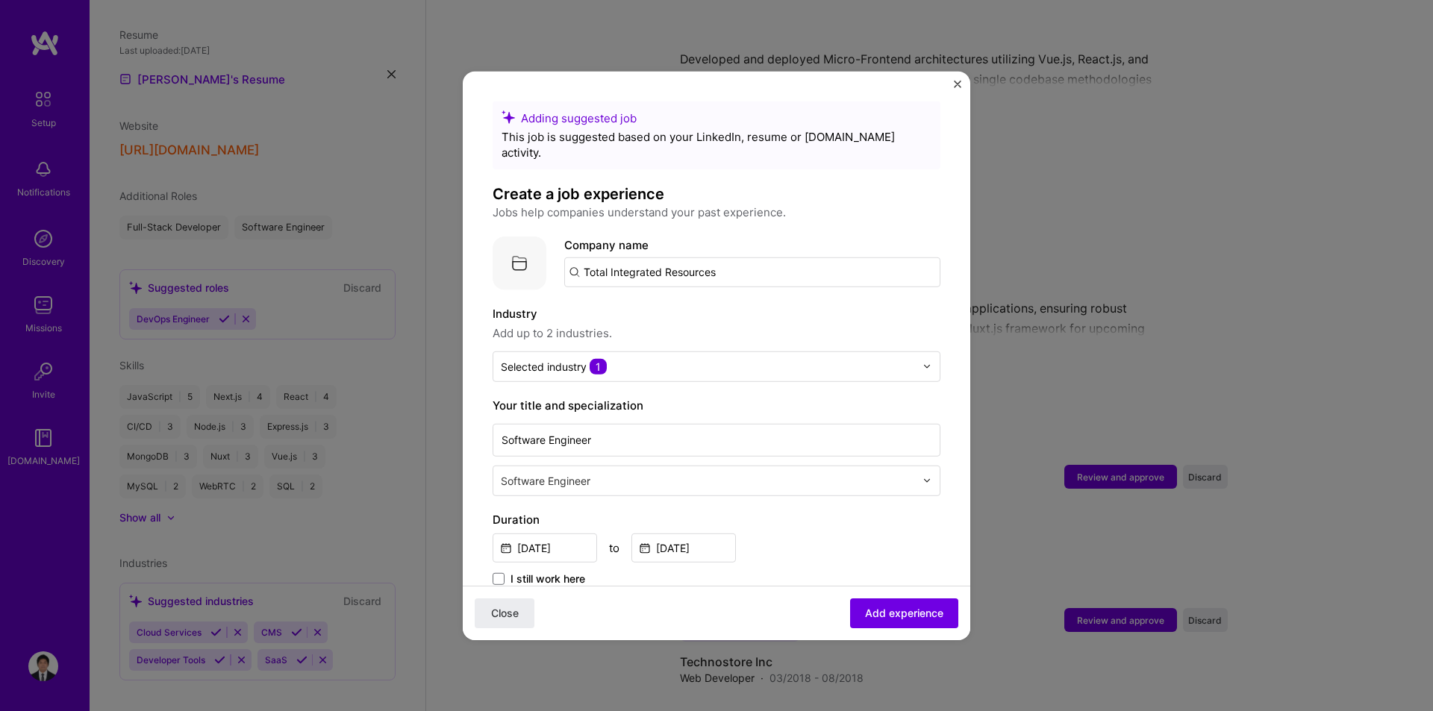
click at [619, 472] on input "text" at bounding box center [709, 480] width 417 height 16
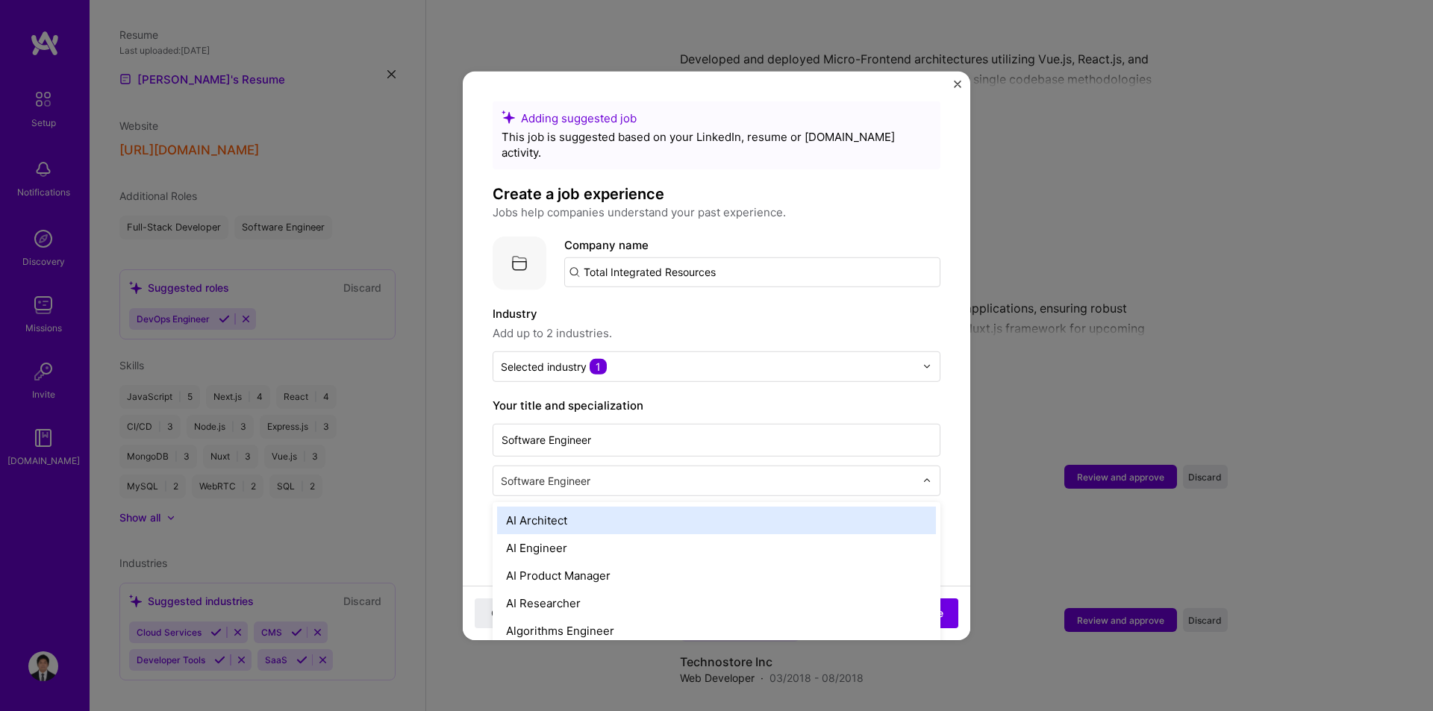
click at [745, 304] on label "Industry" at bounding box center [716, 313] width 448 height 18
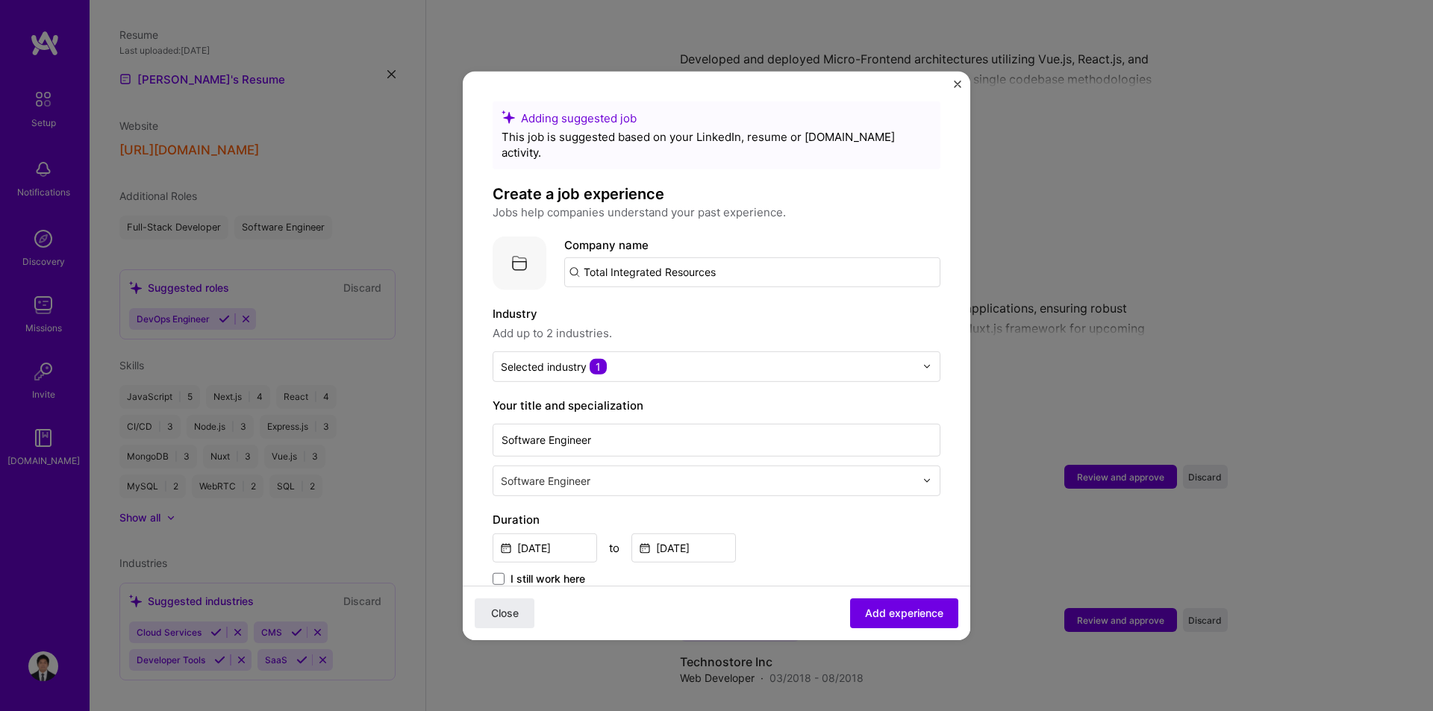
click at [758, 261] on input "Total Integrated Resources" at bounding box center [752, 272] width 376 height 30
click at [742, 304] on label "Industry" at bounding box center [716, 313] width 448 height 18
click at [574, 257] on input "Total Integrated Resources" at bounding box center [752, 272] width 376 height 30
drag, startPoint x: 579, startPoint y: 260, endPoint x: 733, endPoint y: 260, distance: 153.7
click at [733, 260] on input "Total Integrated Resources" at bounding box center [752, 272] width 376 height 30
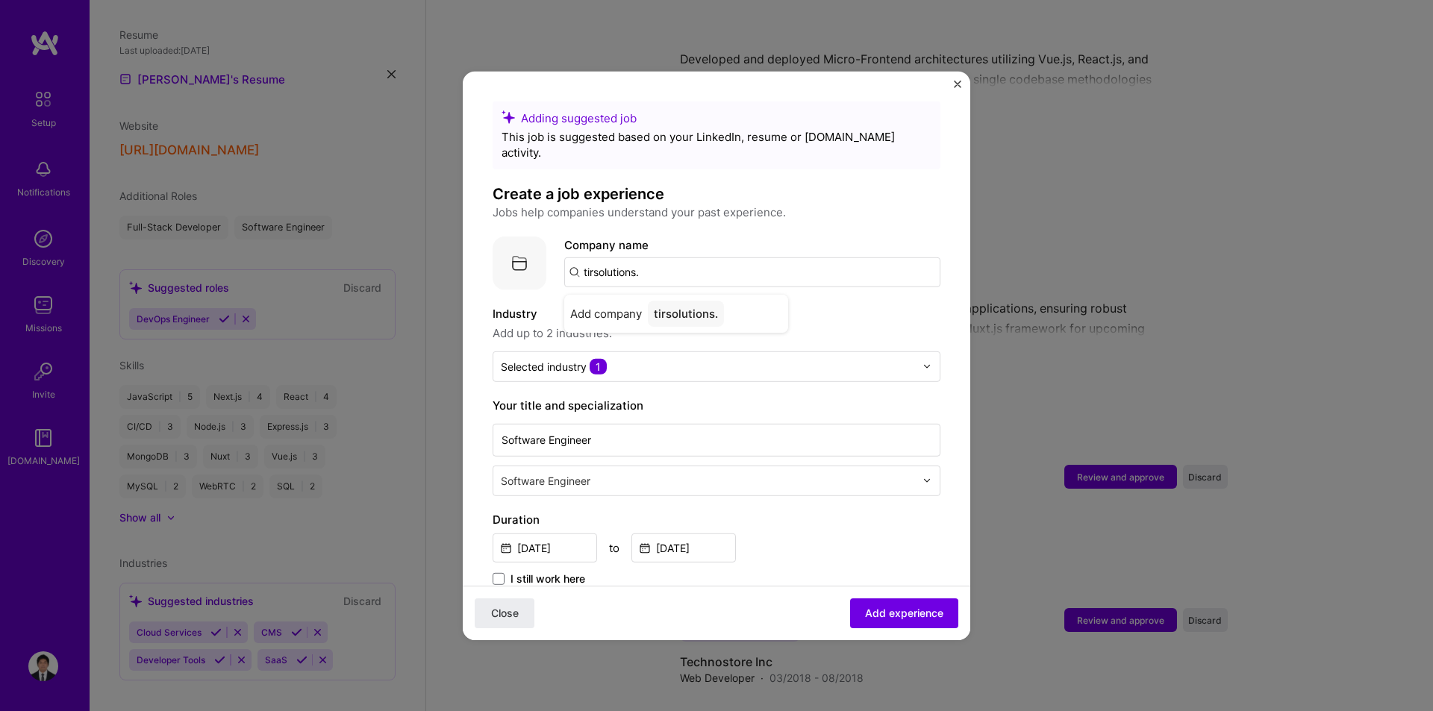
type input "tirsolutions"
click button "Close" at bounding box center [505, 613] width 60 height 30
